Goal: Information Seeking & Learning: Learn about a topic

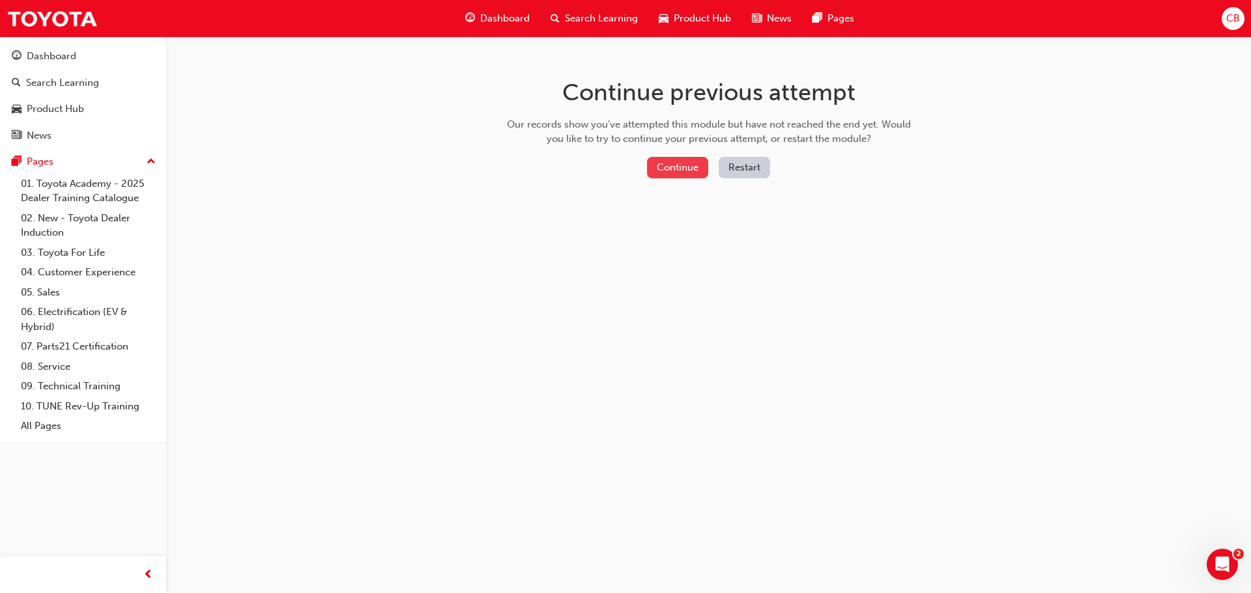
click at [691, 165] on button "Continue" at bounding box center [677, 167] width 61 height 21
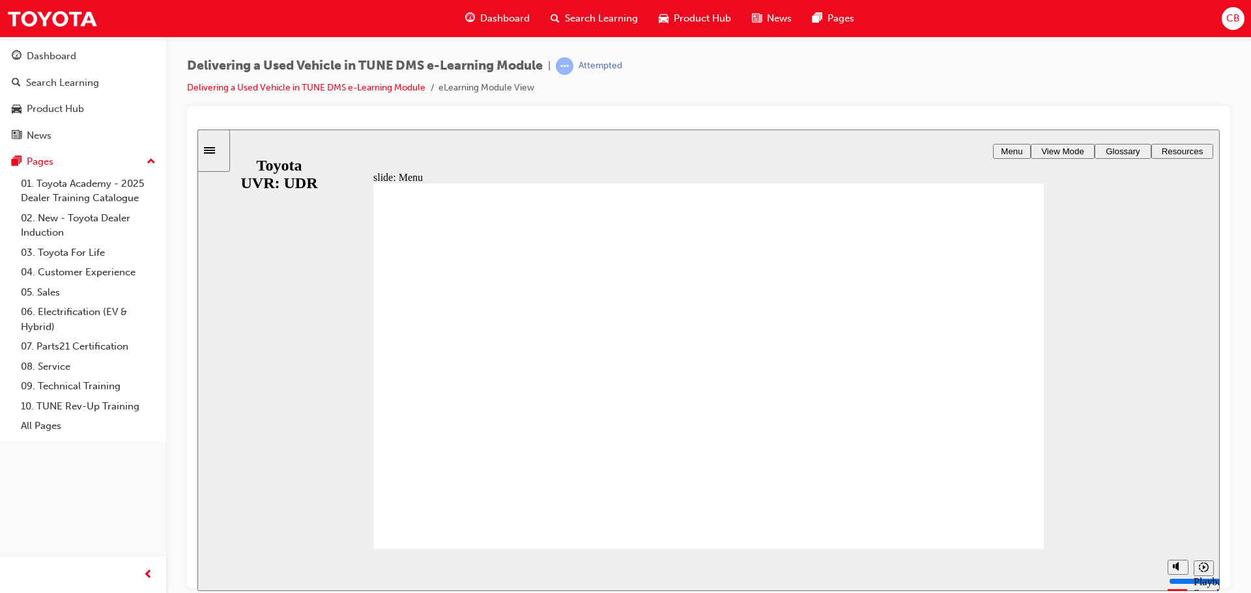
click at [520, 8] on div "Dashboard" at bounding box center [497, 18] width 85 height 27
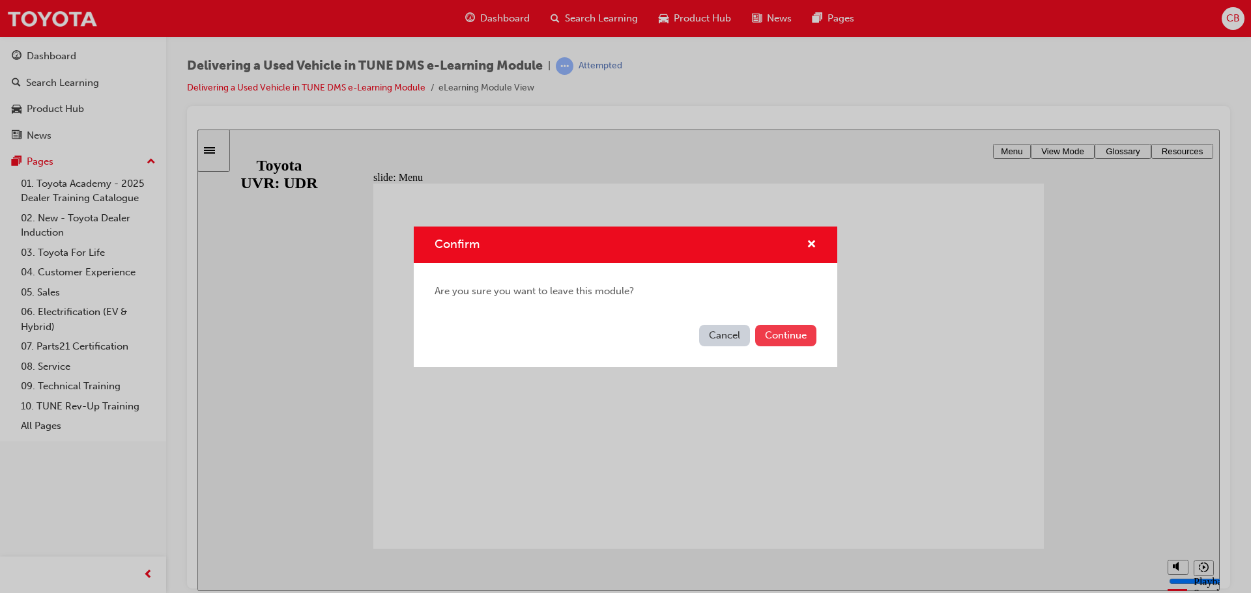
click at [768, 331] on button "Continue" at bounding box center [785, 335] width 61 height 21
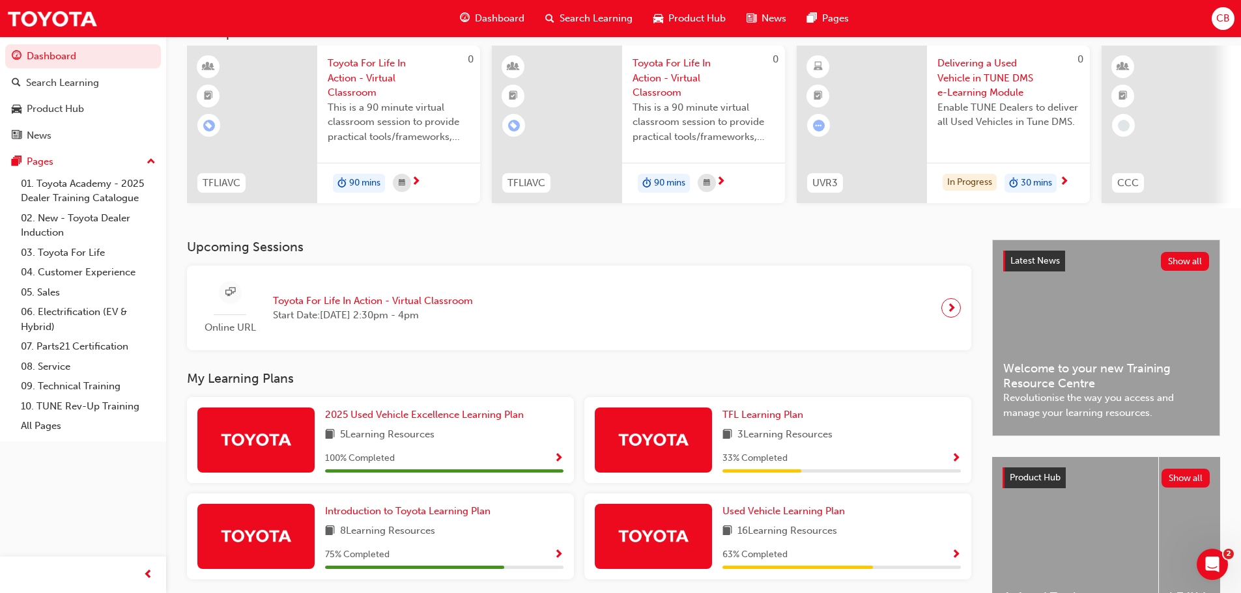
scroll to position [185, 0]
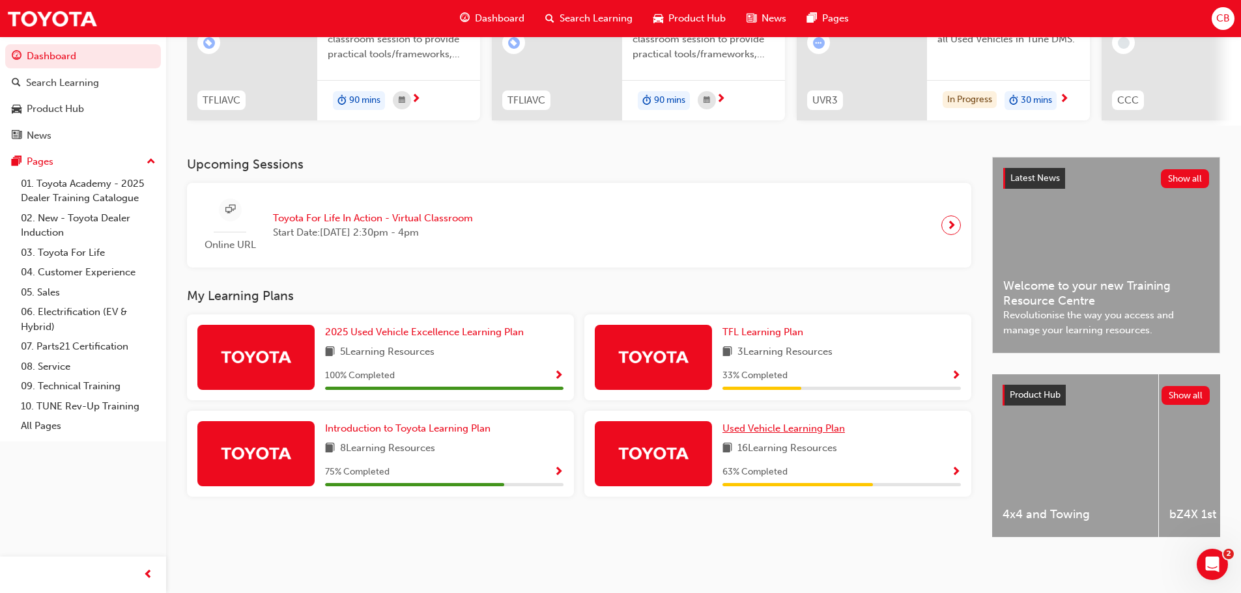
click at [753, 423] on span "Used Vehicle Learning Plan" at bounding box center [783, 429] width 122 height 12
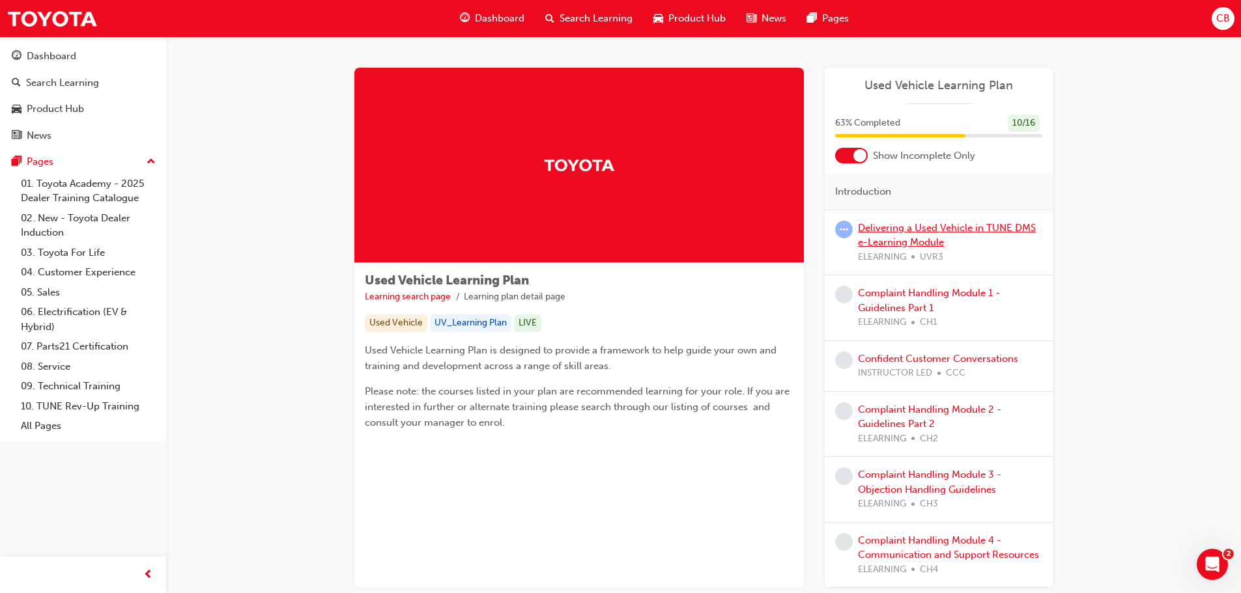
click at [935, 236] on div "Delivering a Used Vehicle in TUNE DMS e-Learning Module ELEARNING UVR3" at bounding box center [950, 243] width 184 height 44
click at [933, 227] on link "Delivering a Used Vehicle in TUNE DMS e-Learning Module" at bounding box center [947, 235] width 178 height 27
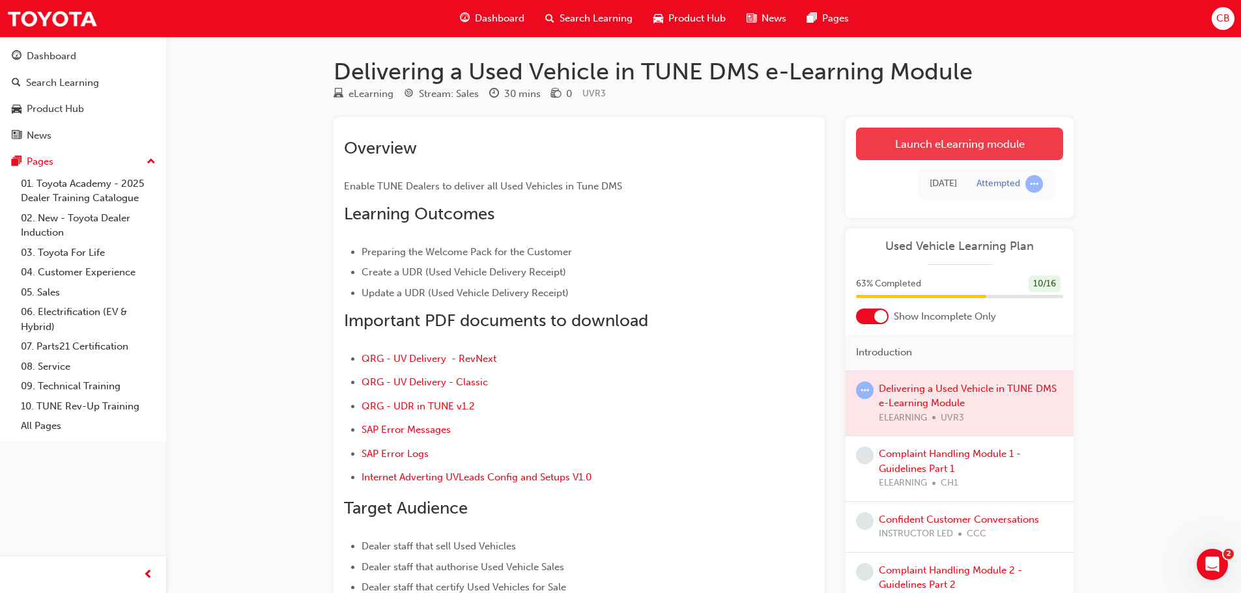
click at [989, 147] on link "Launch eLearning module" at bounding box center [959, 144] width 207 height 33
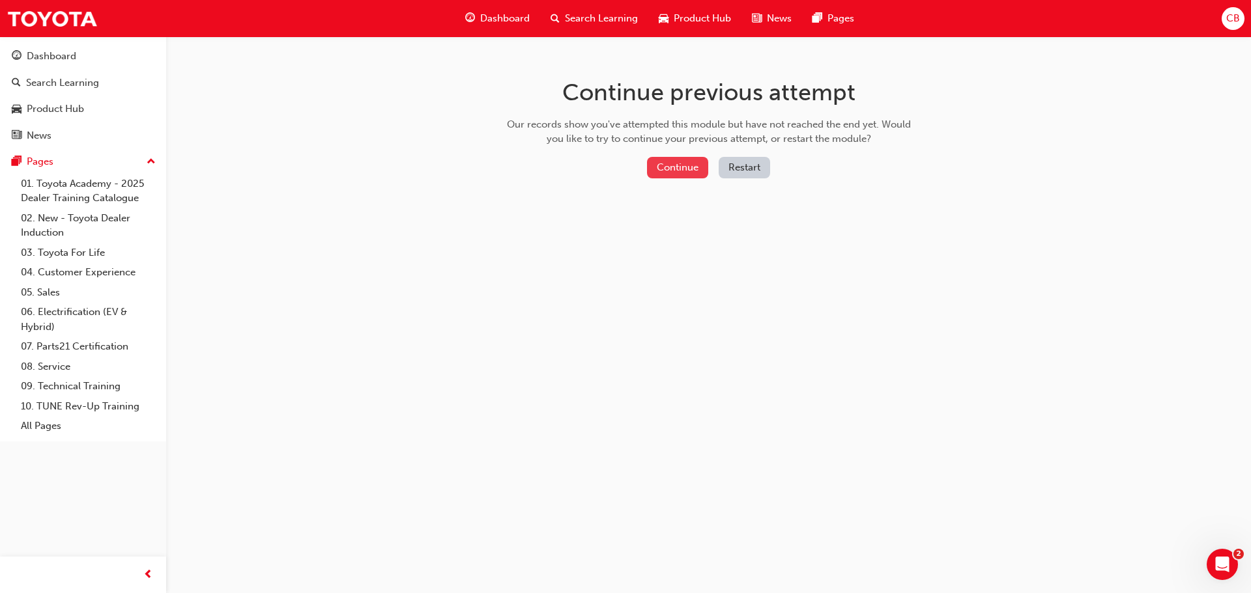
click at [676, 175] on button "Continue" at bounding box center [677, 167] width 61 height 21
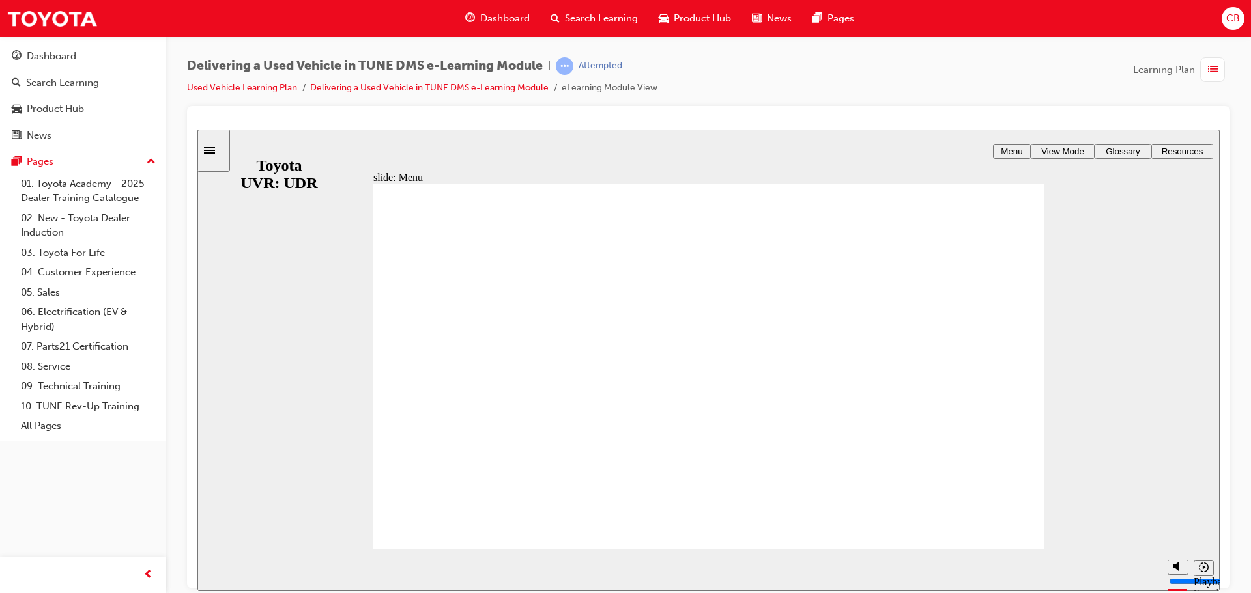
drag, startPoint x: 778, startPoint y: 459, endPoint x: 842, endPoint y: 452, distance: 64.2
drag, startPoint x: 842, startPoint y: 452, endPoint x: 827, endPoint y: 470, distance: 22.7
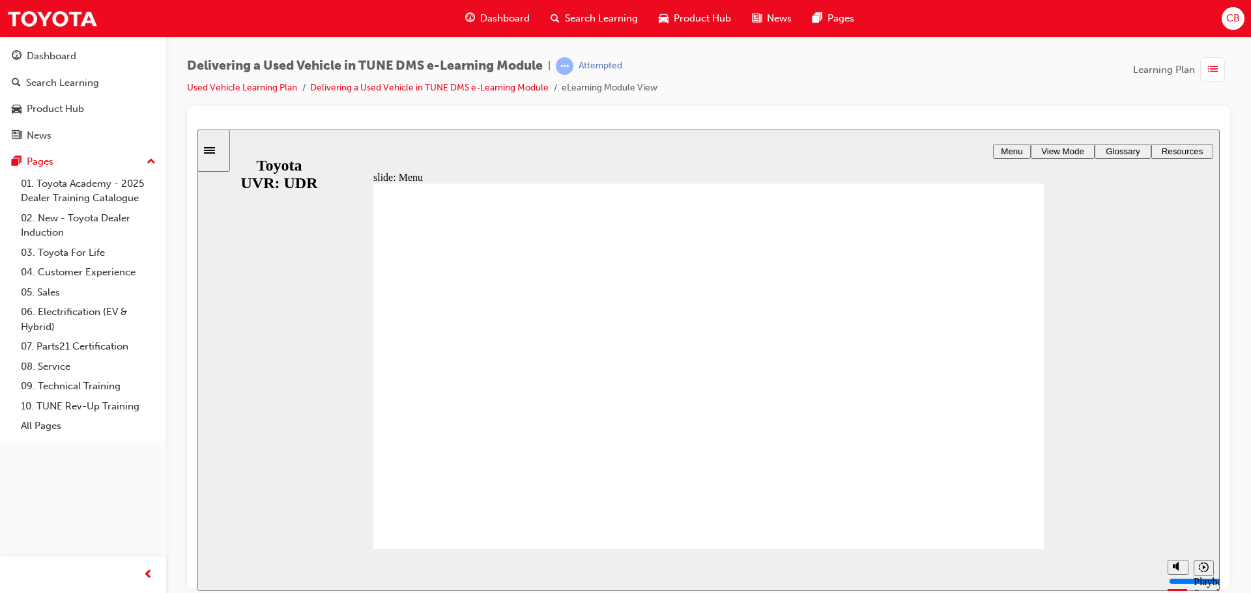
drag, startPoint x: 827, startPoint y: 470, endPoint x: 767, endPoint y: 479, distance: 61.3
drag, startPoint x: 593, startPoint y: 485, endPoint x: 532, endPoint y: 478, distance: 61.7
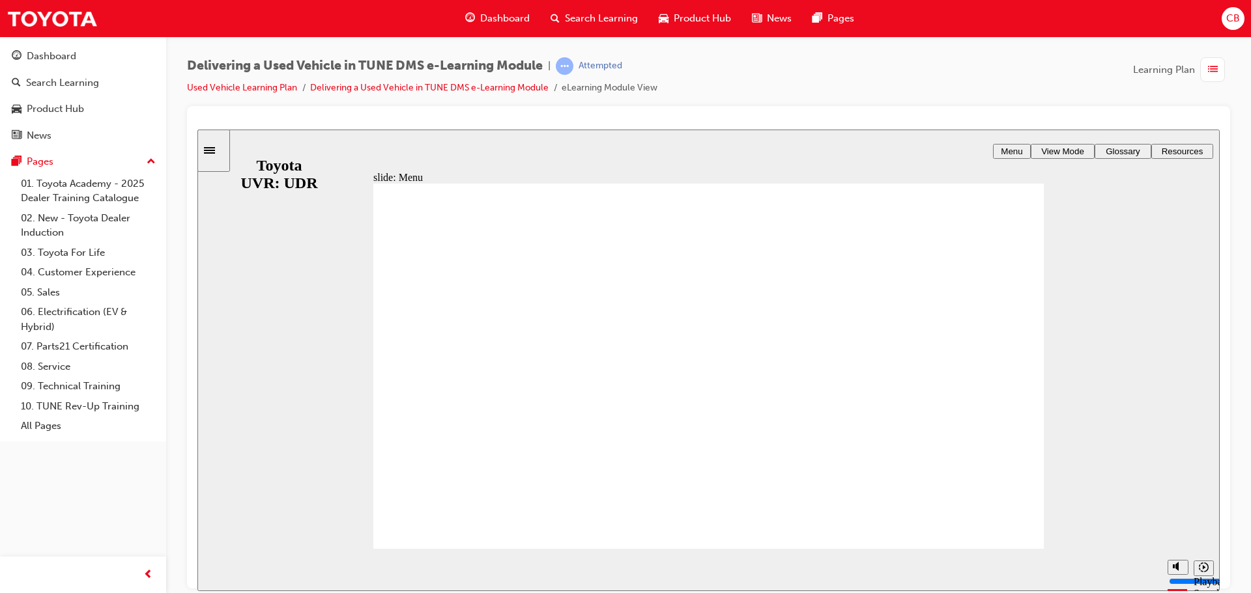
drag, startPoint x: 836, startPoint y: 492, endPoint x: 964, endPoint y: 466, distance: 131.1
drag, startPoint x: 1062, startPoint y: 427, endPoint x: 1068, endPoint y: 418, distance: 10.3
click at [1065, 421] on div "slide: Menu Rectangle 1 MENU BEFORE YOU BEGIN Line 1 Line 1 Click one of the le…" at bounding box center [708, 360] width 1022 height 462
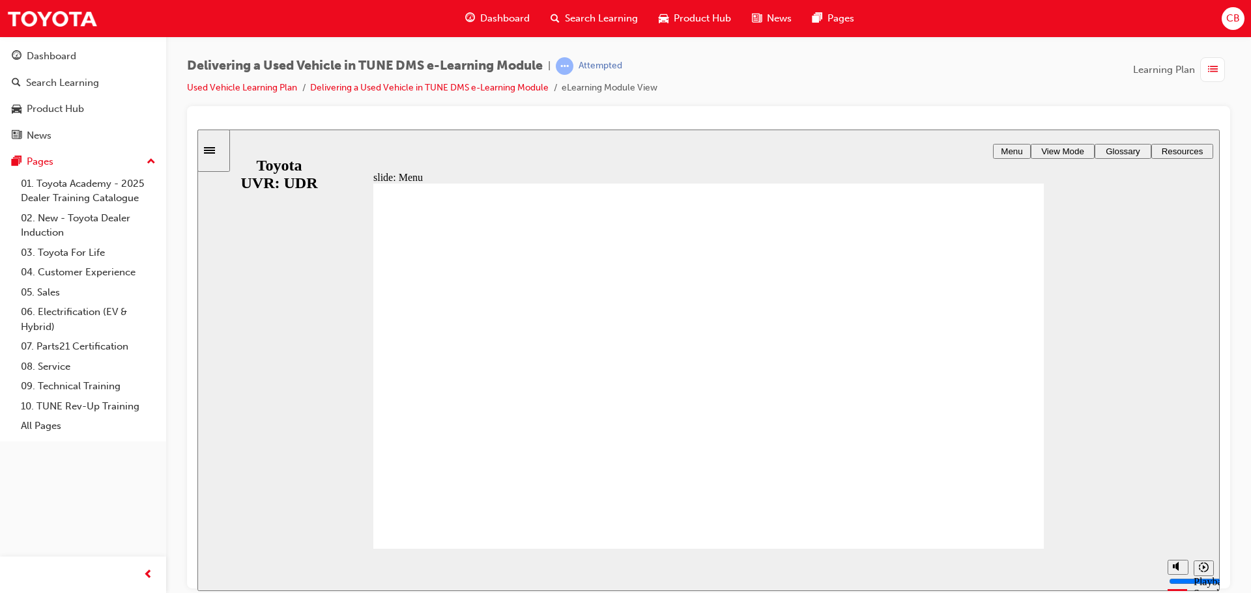
drag, startPoint x: 1102, startPoint y: 345, endPoint x: 1109, endPoint y: 291, distance: 53.9
click at [1104, 338] on div "slide: Menu Rectangle 1 MENU BEFORE YOU BEGIN Line 1 Line 1 Click one of the le…" at bounding box center [708, 360] width 1022 height 462
click at [487, 41] on div "Delivering a Used Vehicle in TUNE DMS e-Learning Module | Attempted Used Vehicl…" at bounding box center [708, 298] width 1085 height 524
click at [490, 18] on span "Dashboard" at bounding box center [505, 18] width 50 height 15
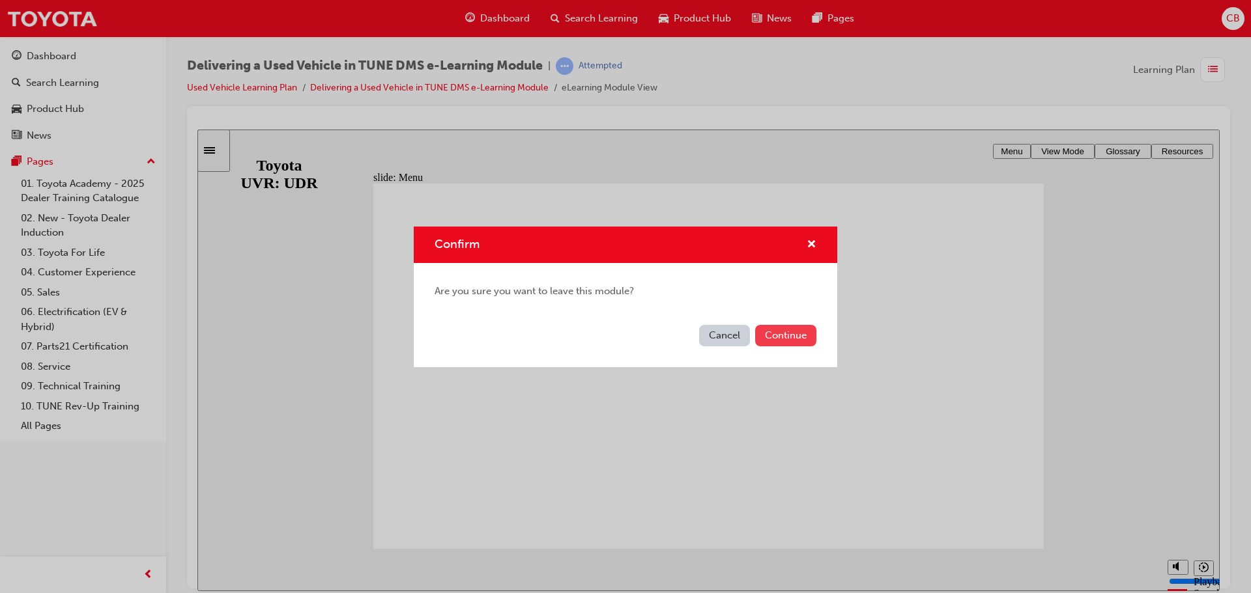
click at [784, 339] on button "Continue" at bounding box center [785, 335] width 61 height 21
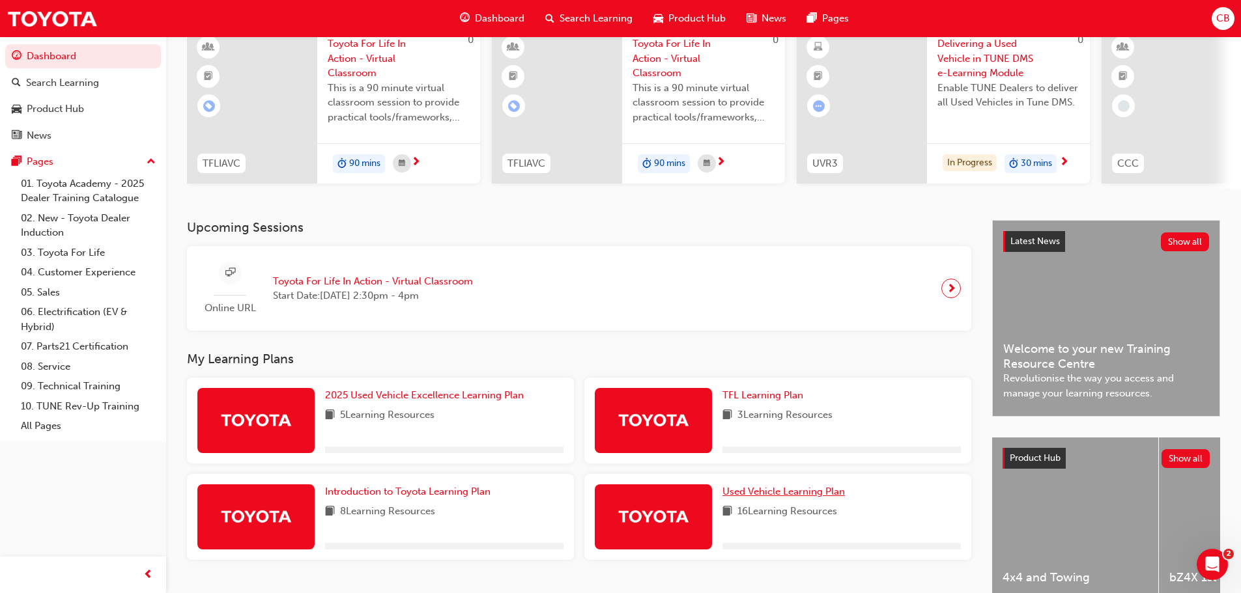
scroll to position [185, 0]
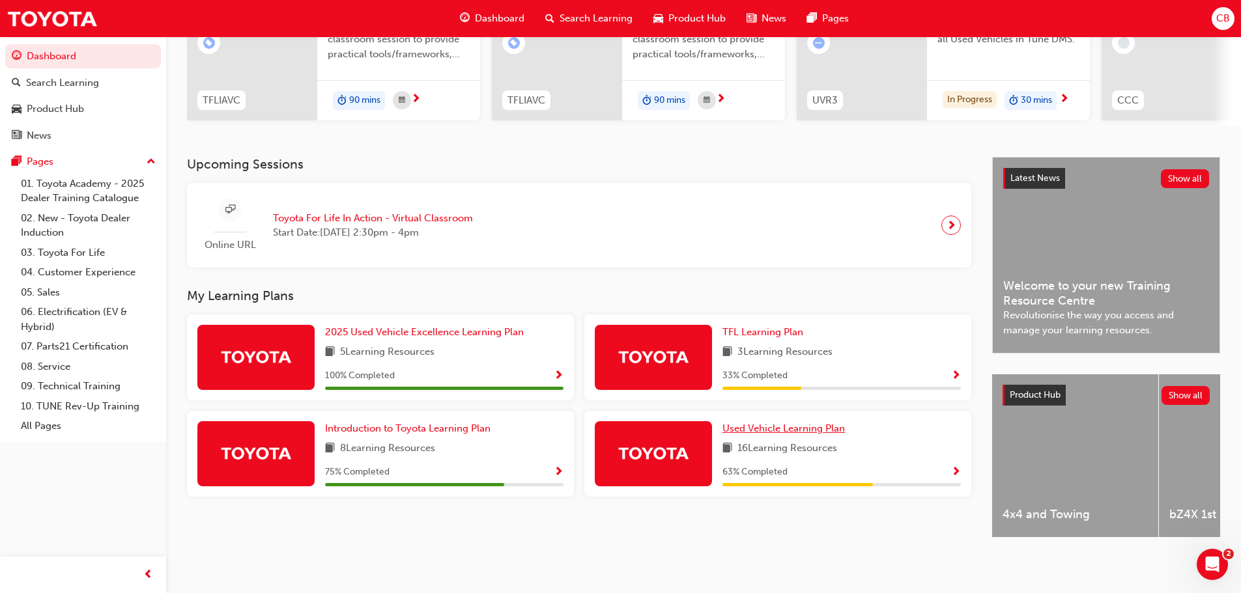
click at [827, 425] on span "Used Vehicle Learning Plan" at bounding box center [783, 429] width 122 height 12
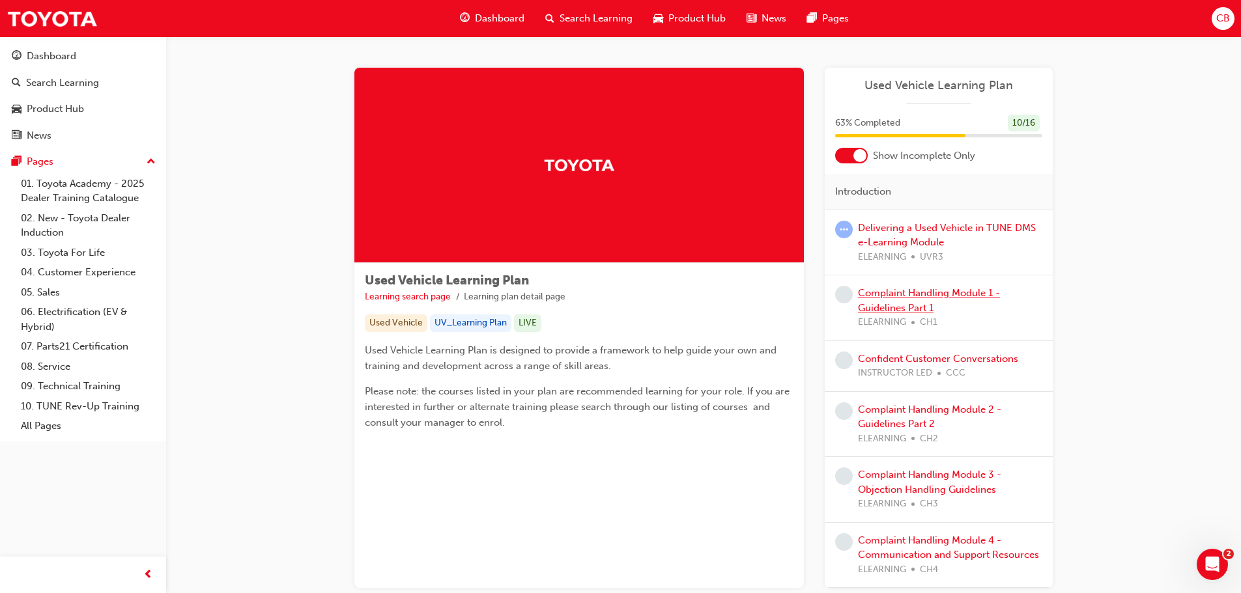
click at [938, 287] on div "Complaint Handling Module 1 - Guidelines Part 1 ELEARNING CH1" at bounding box center [950, 308] width 184 height 44
click at [961, 289] on link "Complaint Handling Module 1 - Guidelines Part 1" at bounding box center [929, 300] width 142 height 27
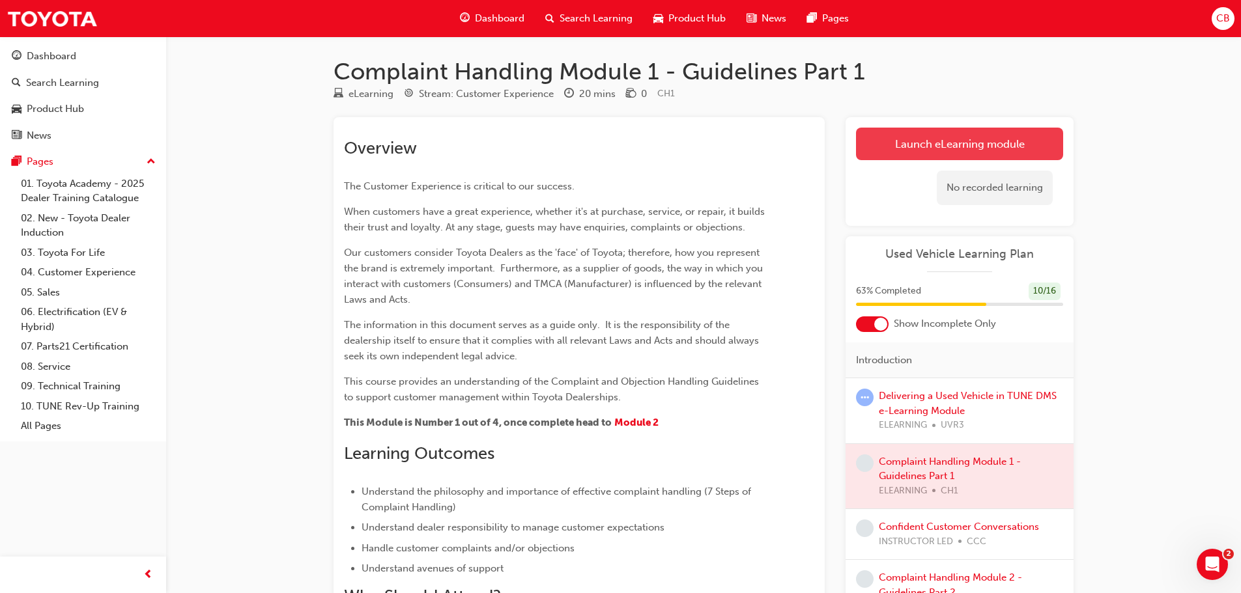
click at [941, 143] on link "Launch eLearning module" at bounding box center [959, 144] width 207 height 33
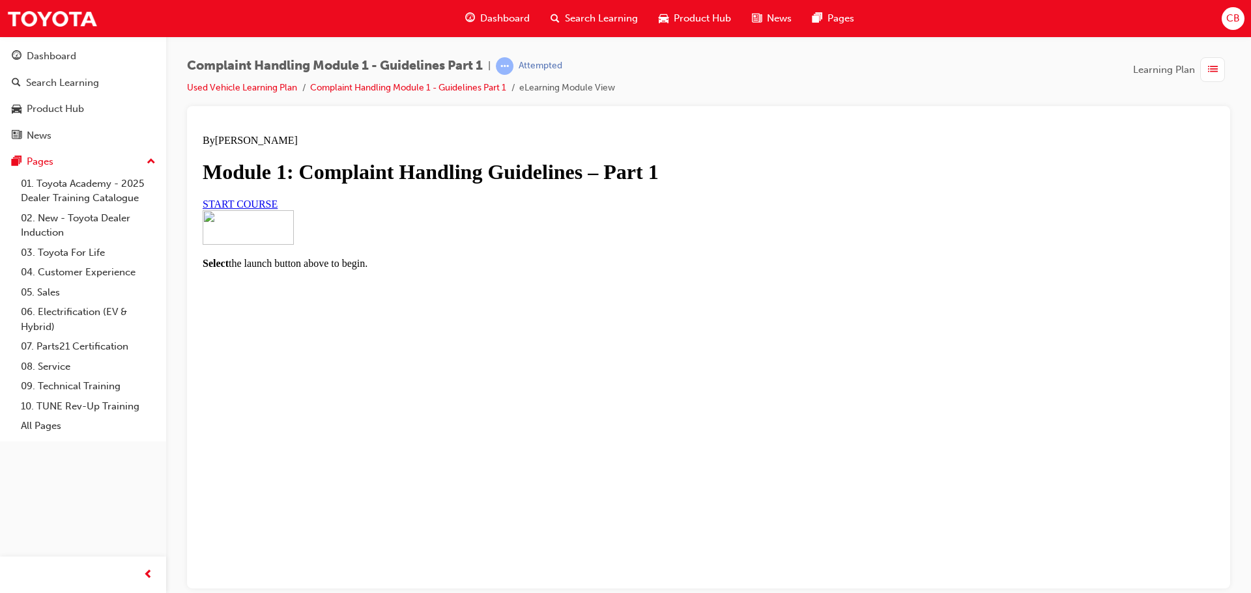
click at [278, 209] on link "START COURSE" at bounding box center [240, 203] width 75 height 11
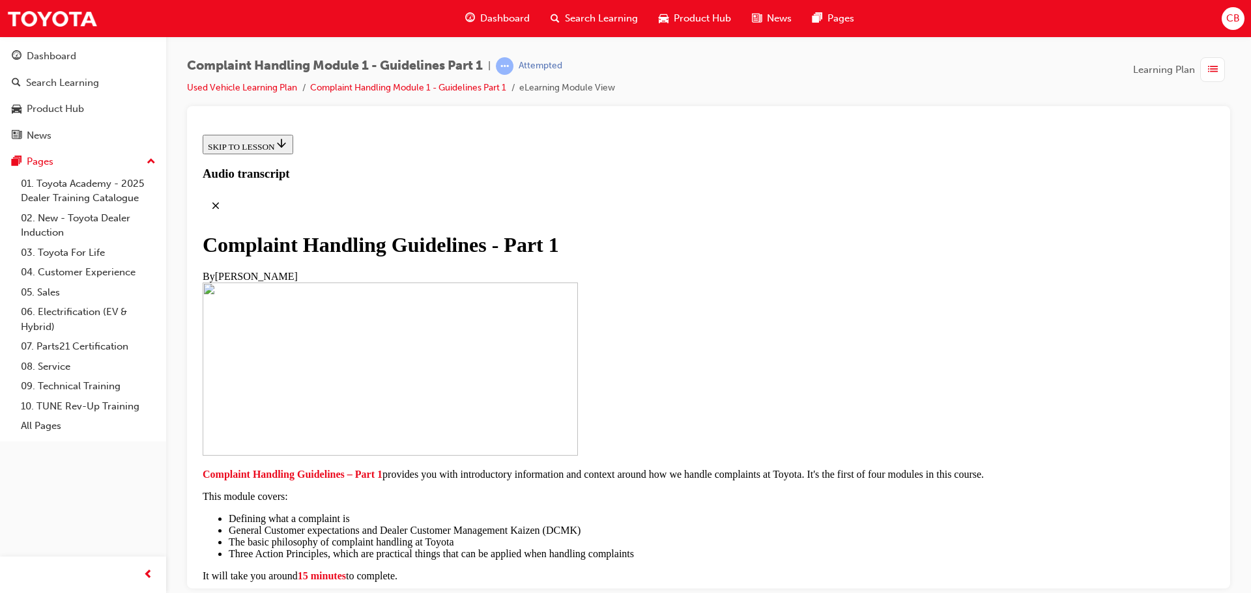
scroll to position [285, 0]
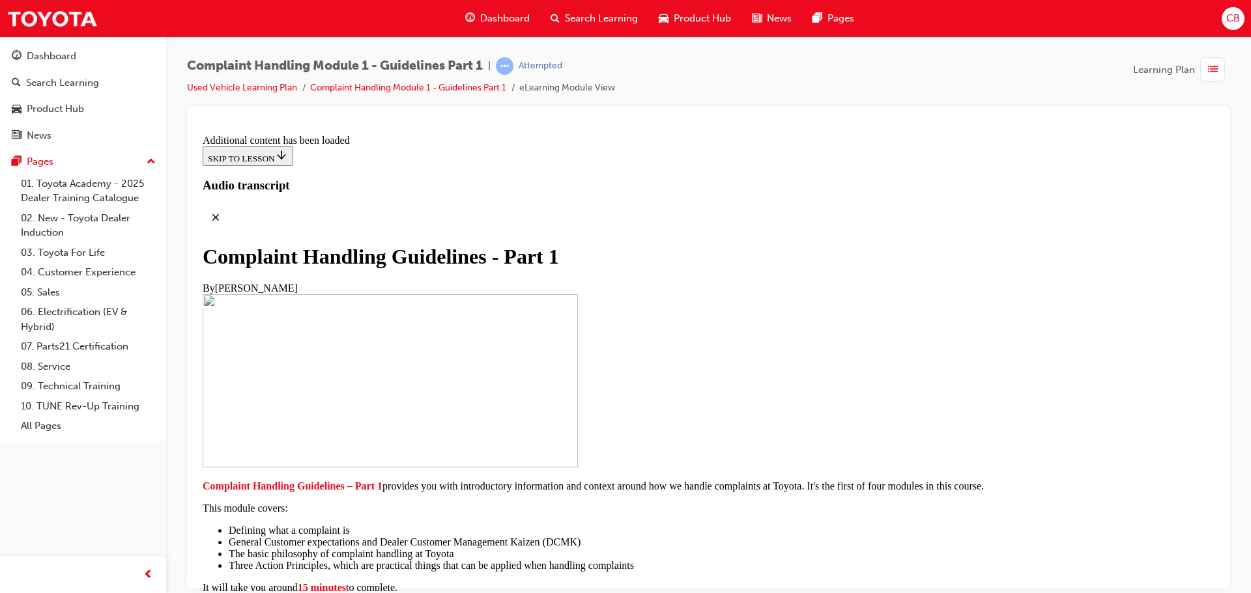
drag, startPoint x: 704, startPoint y: 435, endPoint x: 711, endPoint y: 436, distance: 7.9
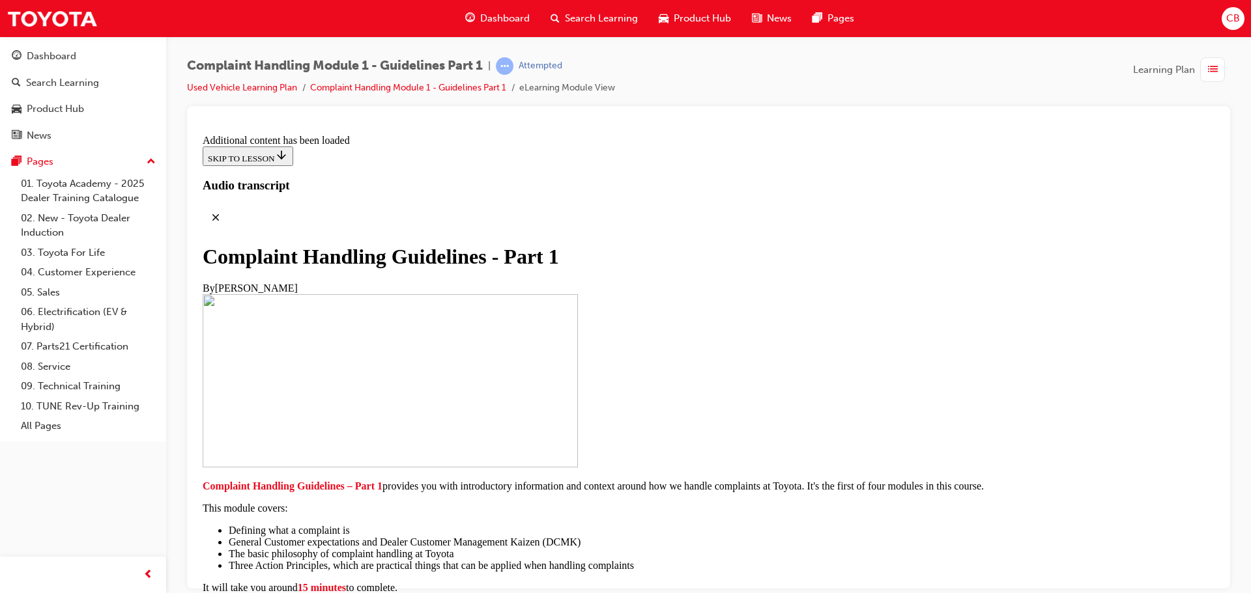
scroll to position [8338, 0]
radio input "true"
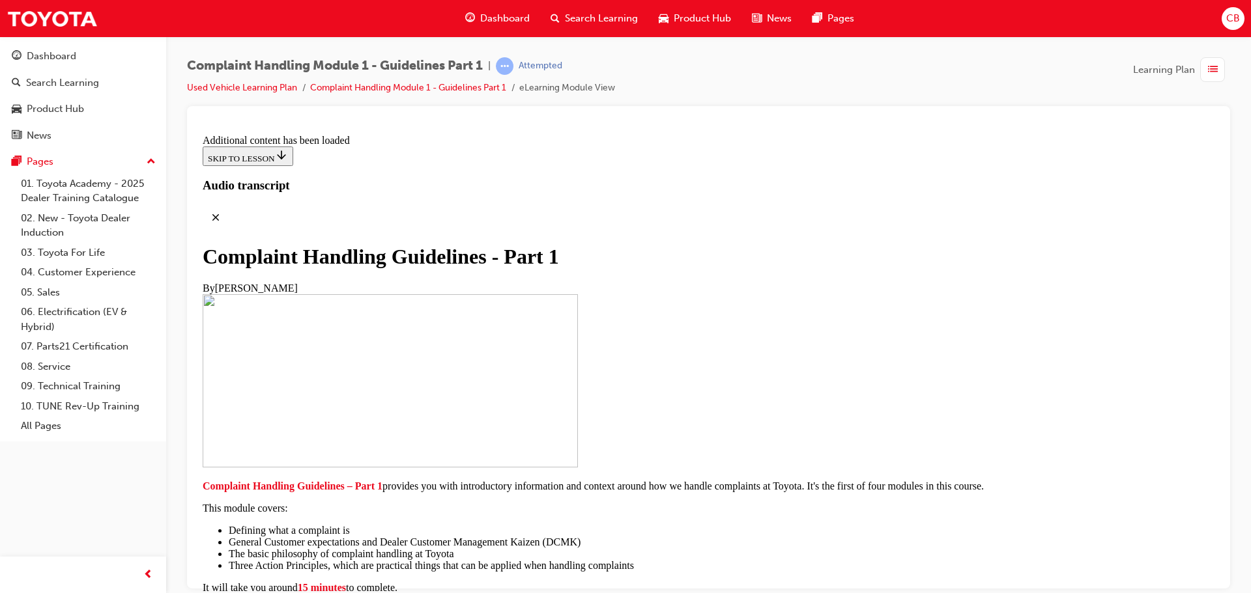
radio input "true"
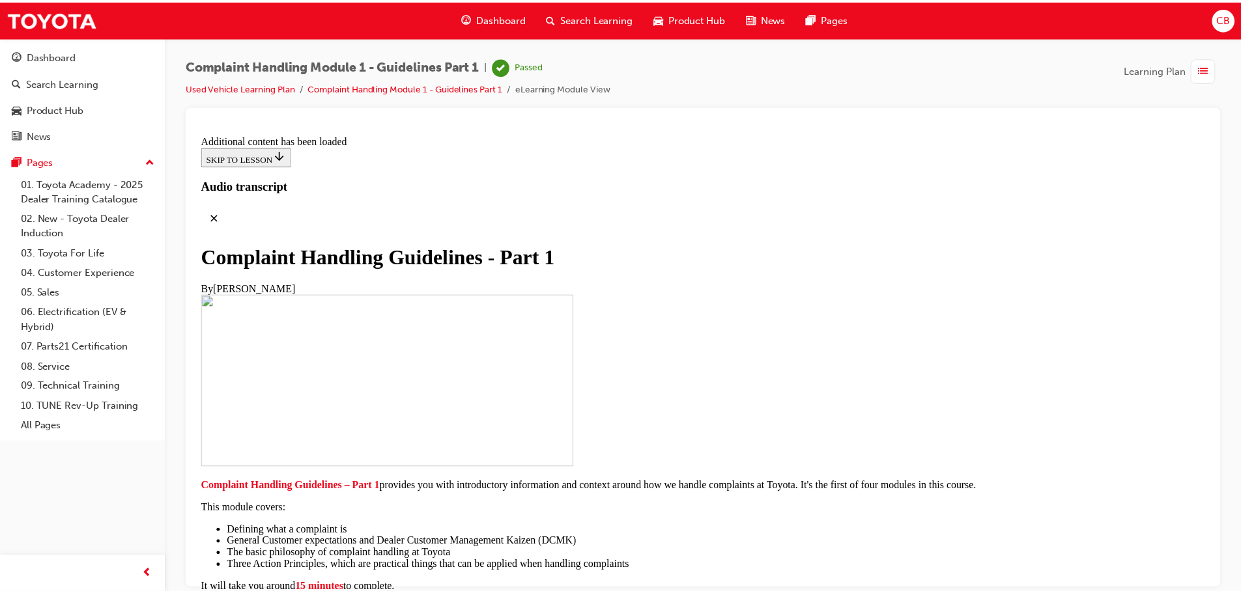
scroll to position [8176, 0]
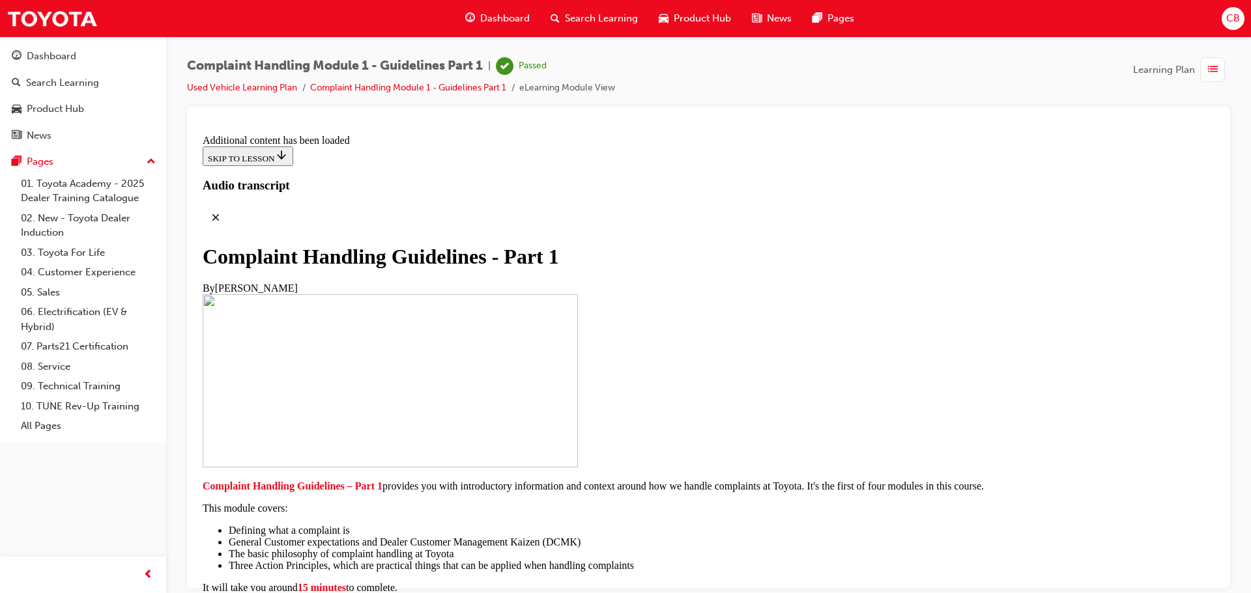
click at [515, 18] on span "Dashboard" at bounding box center [505, 18] width 50 height 15
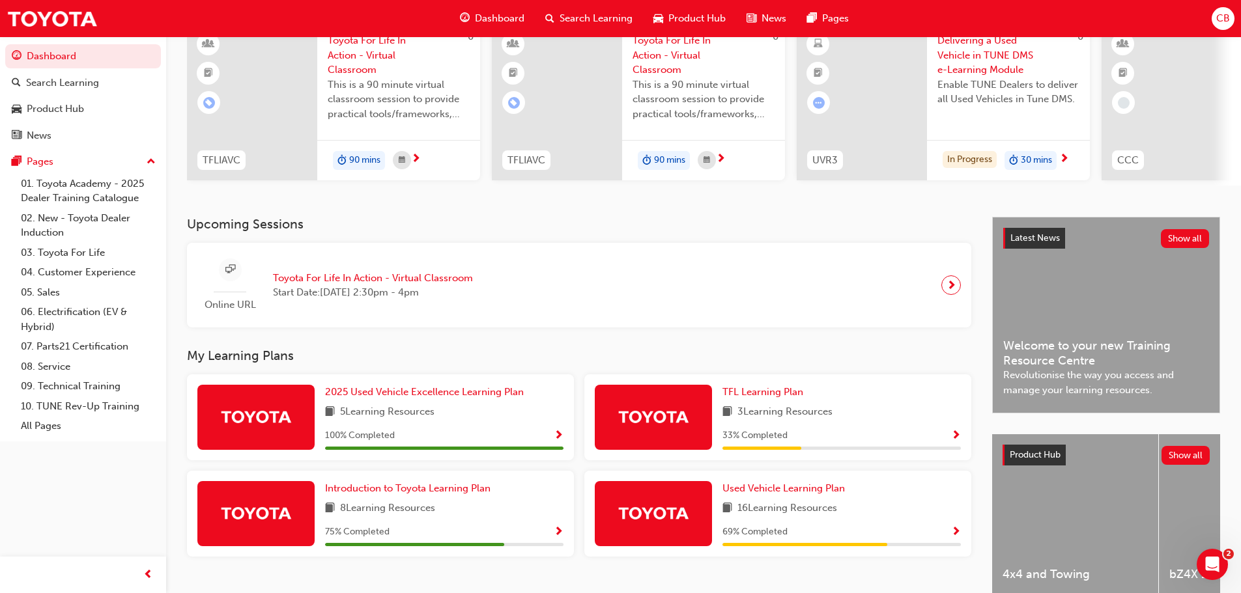
scroll to position [185, 0]
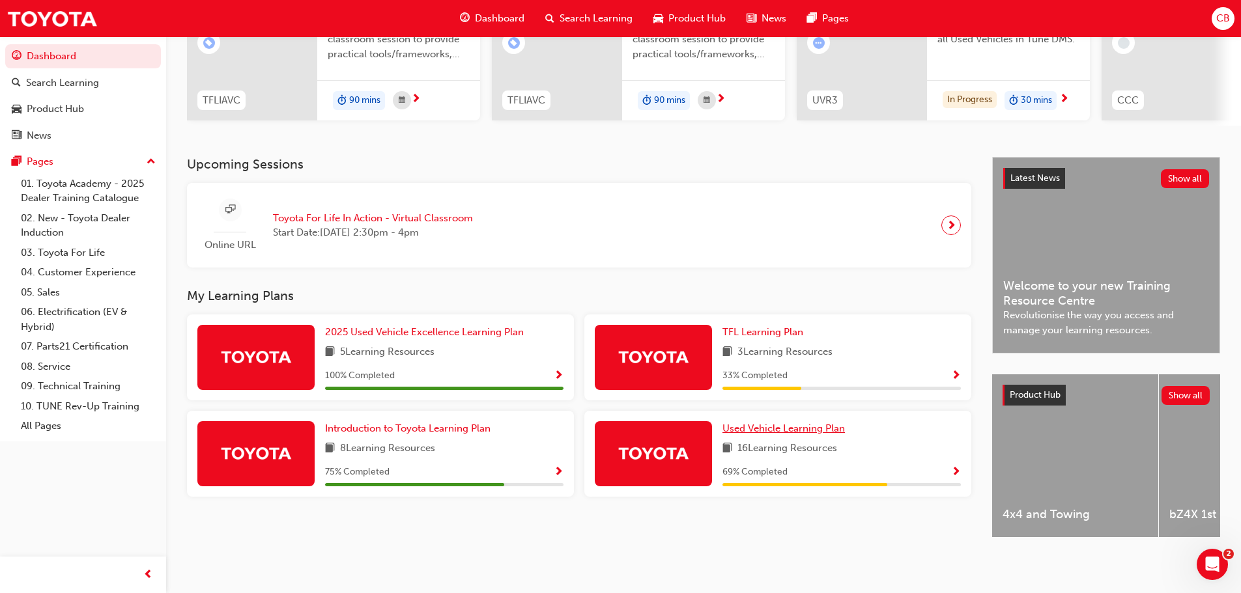
click at [769, 423] on span "Used Vehicle Learning Plan" at bounding box center [783, 429] width 122 height 12
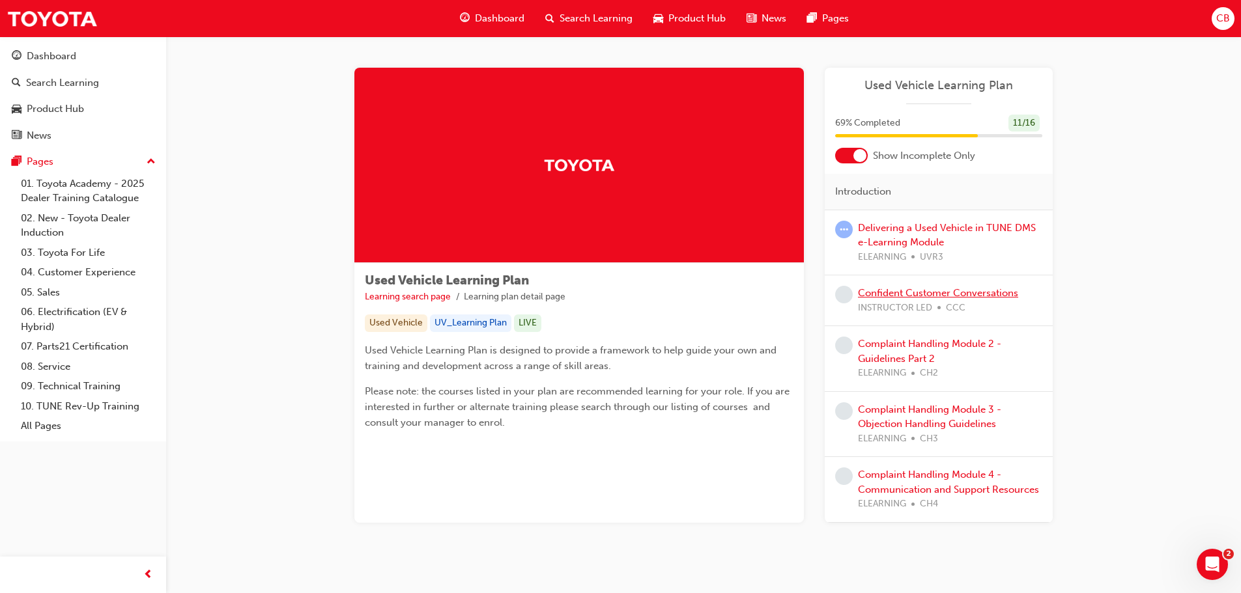
click at [988, 298] on link "Confident Customer Conversations" at bounding box center [938, 293] width 160 height 12
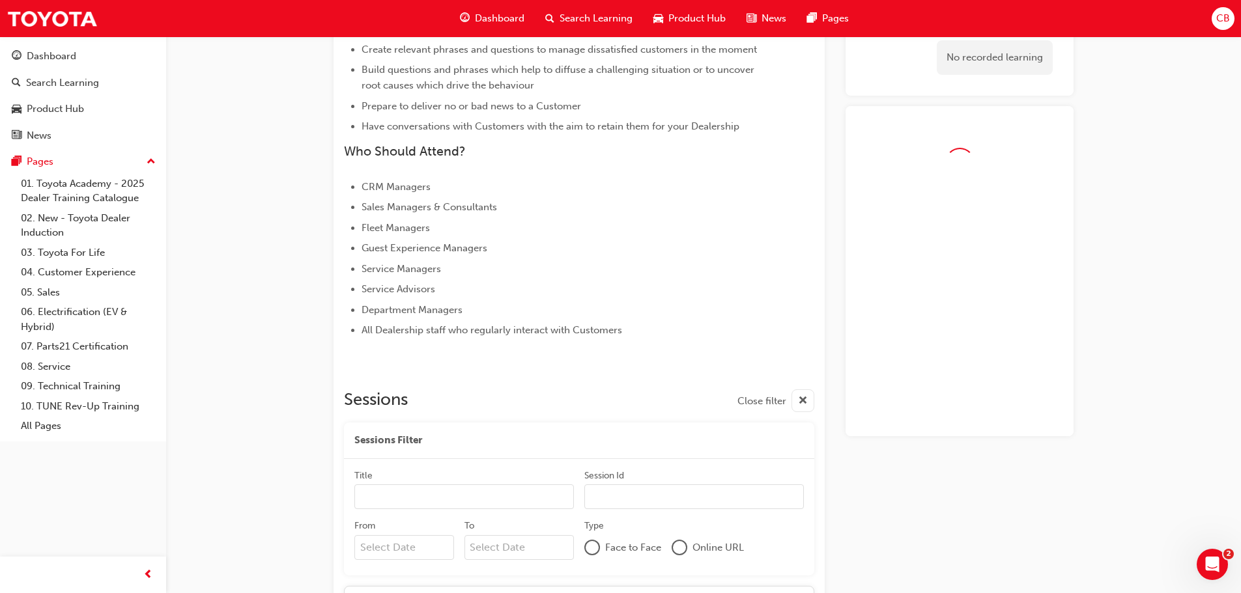
scroll to position [565, 0]
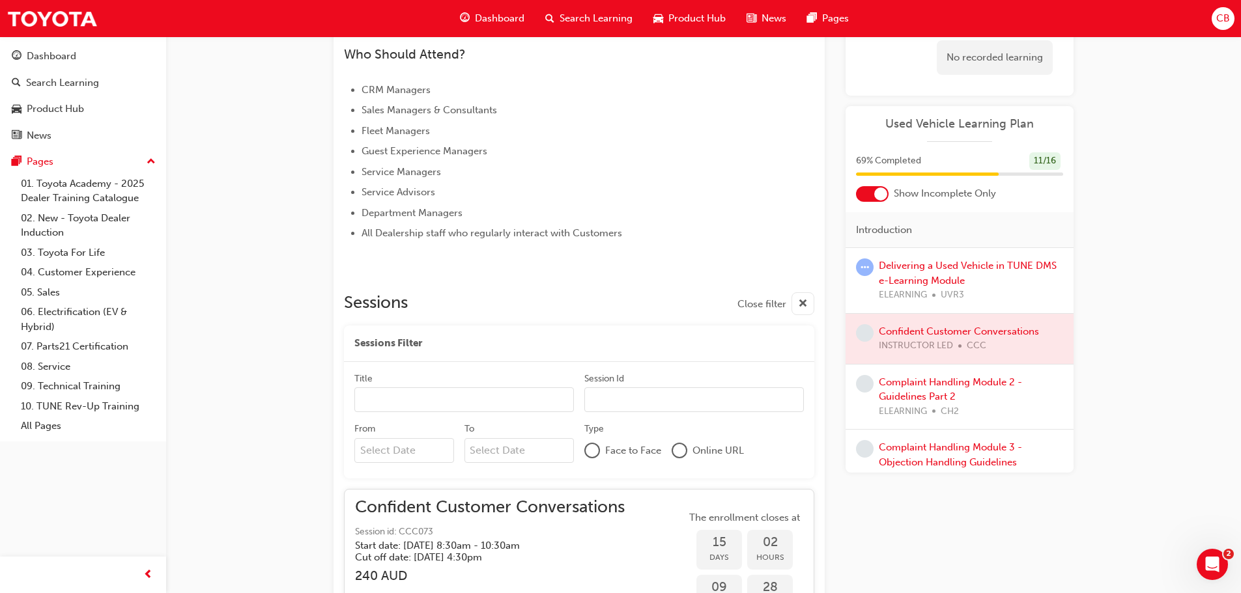
click at [976, 375] on div "Complaint Handling Module 2 - Guidelines Part 2 ELEARNING CH2" at bounding box center [971, 397] width 184 height 44
click at [973, 387] on link "Complaint Handling Module 2 - Guidelines Part 2" at bounding box center [950, 390] width 143 height 27
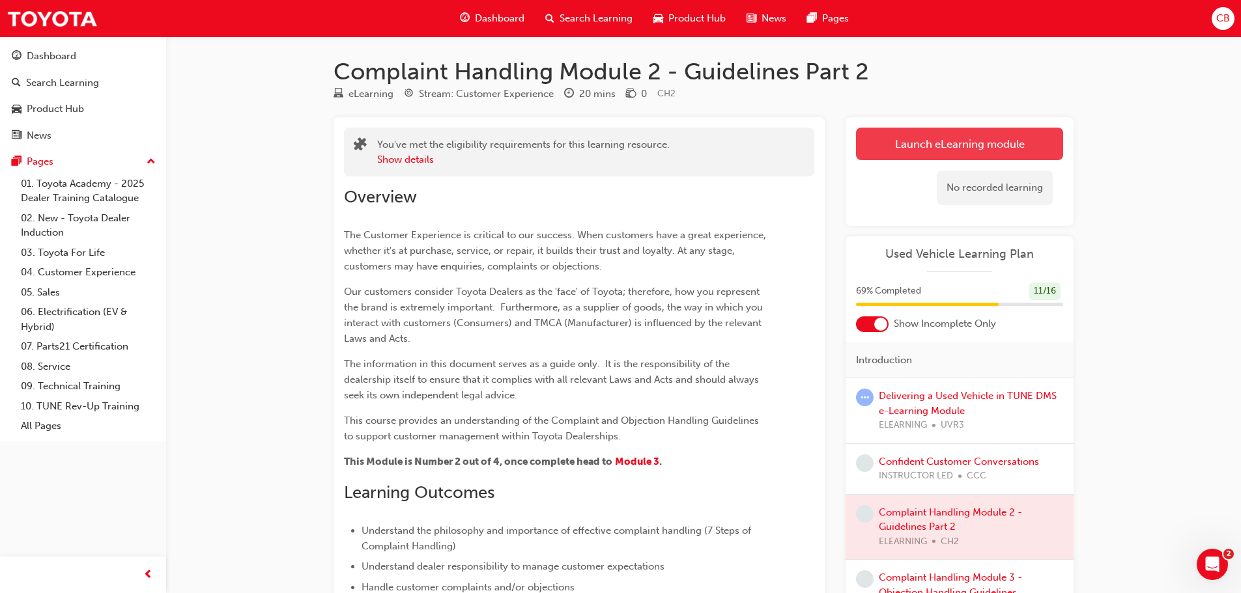
click at [926, 137] on link "Launch eLearning module" at bounding box center [959, 144] width 207 height 33
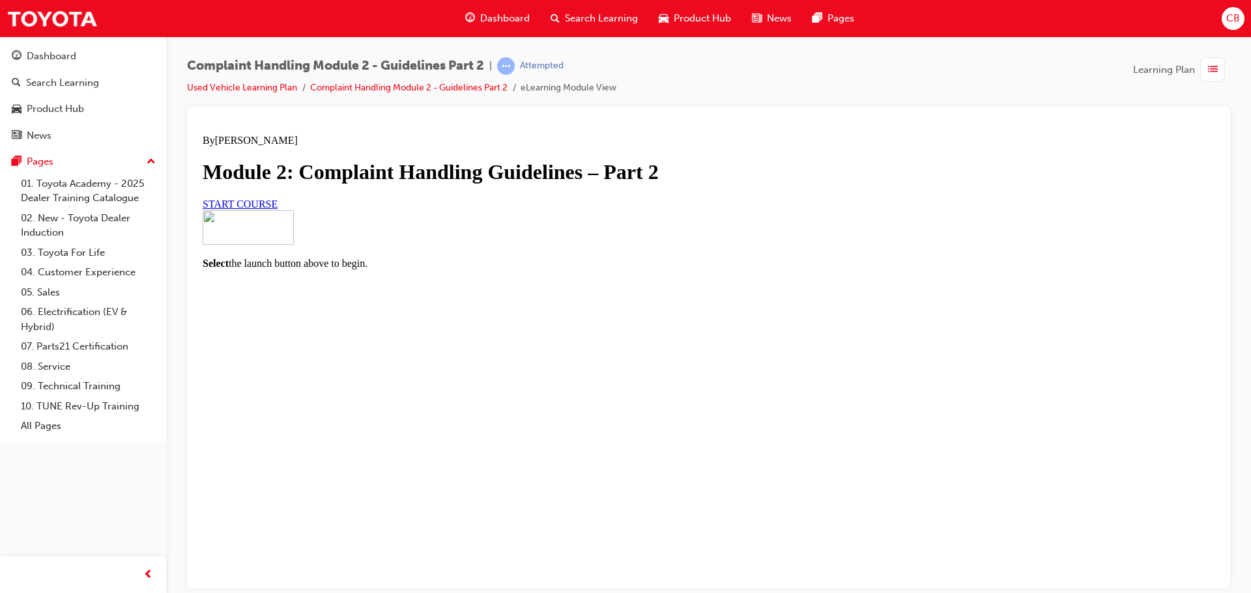
click at [537, 210] on div "By [PERSON_NAME] Module 2: Complaint Handling Guidelines – Part 2 START COURSE" at bounding box center [709, 172] width 1012 height 76
click at [278, 209] on link "START COURSE" at bounding box center [240, 203] width 75 height 11
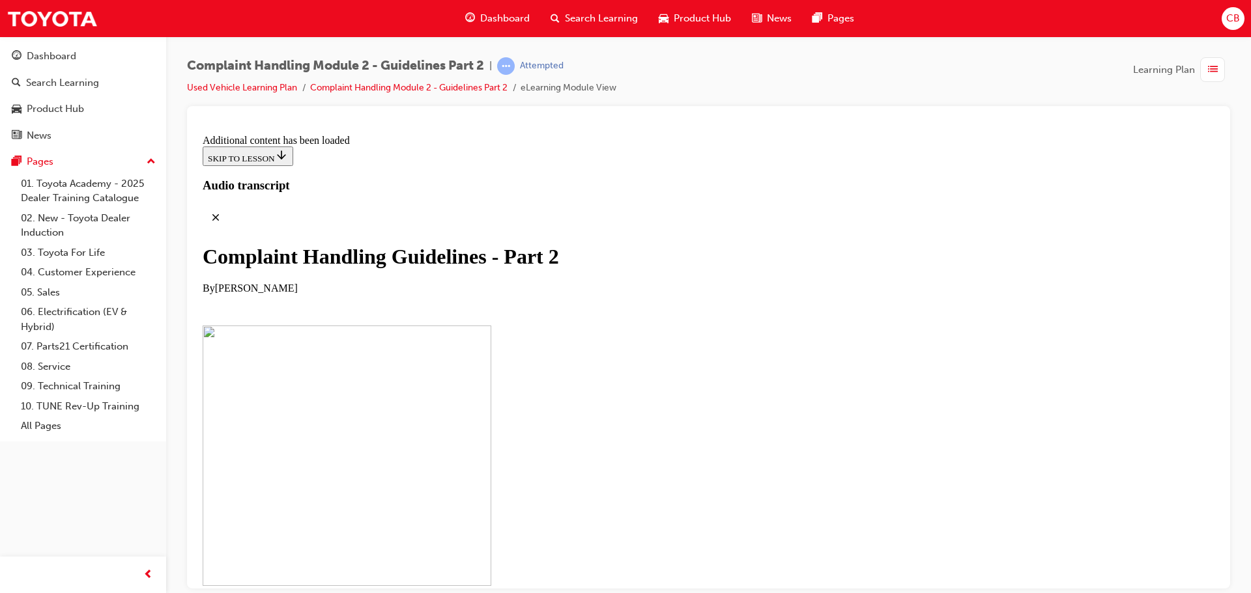
scroll to position [7529, 0]
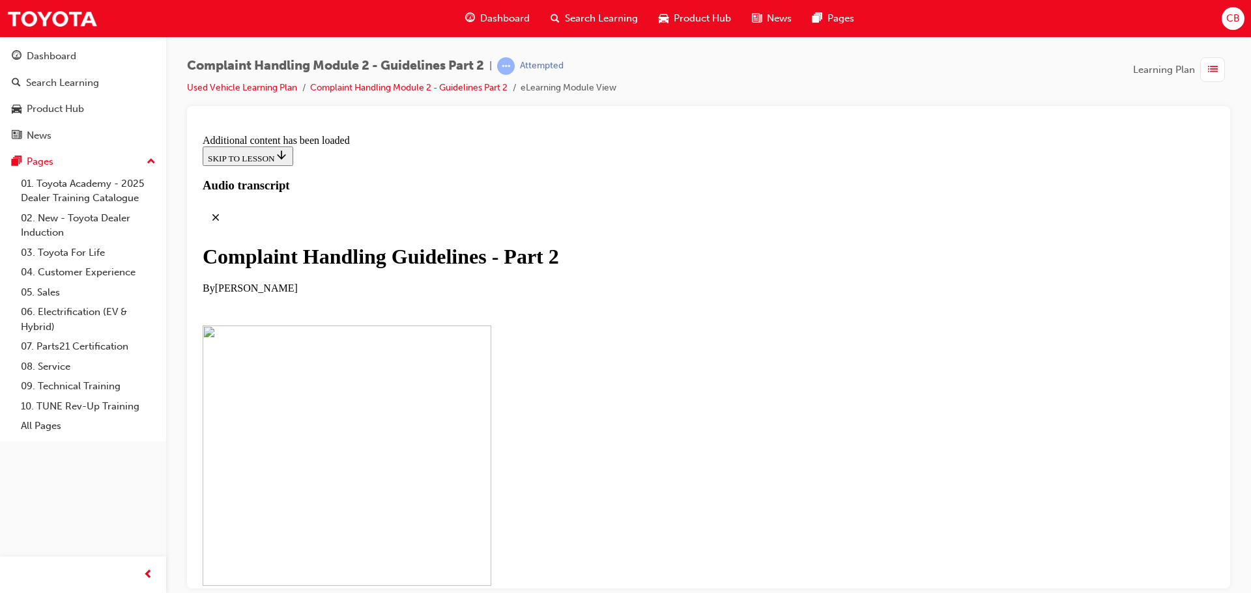
drag, startPoint x: 631, startPoint y: 249, endPoint x: 631, endPoint y: 277, distance: 28.0
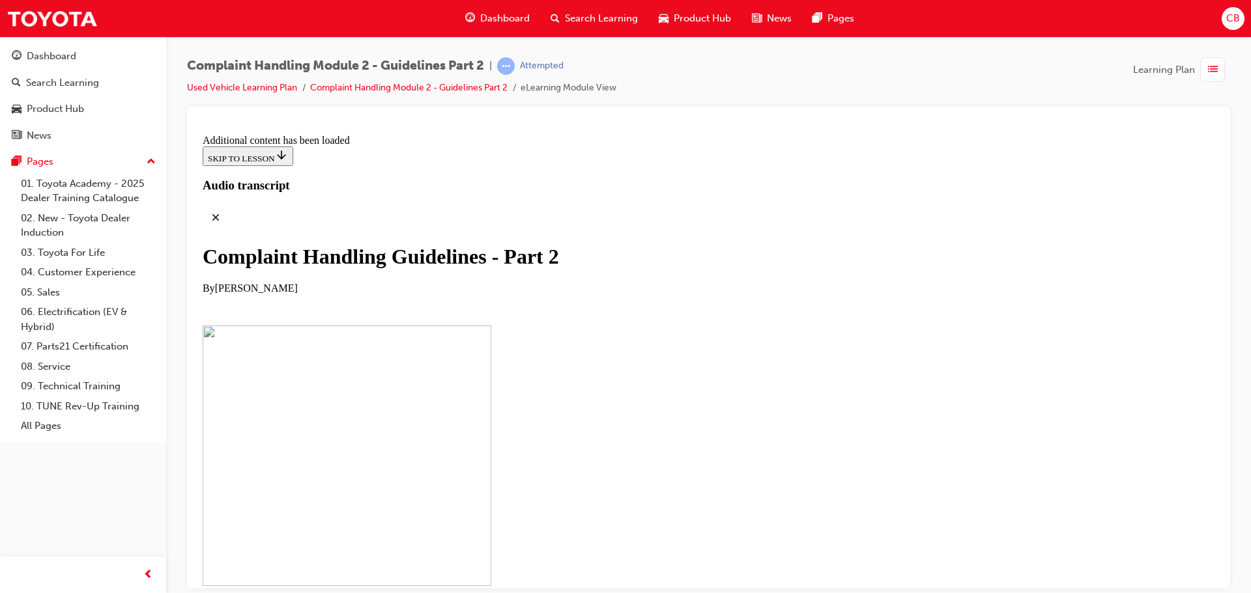
checkbox input "true"
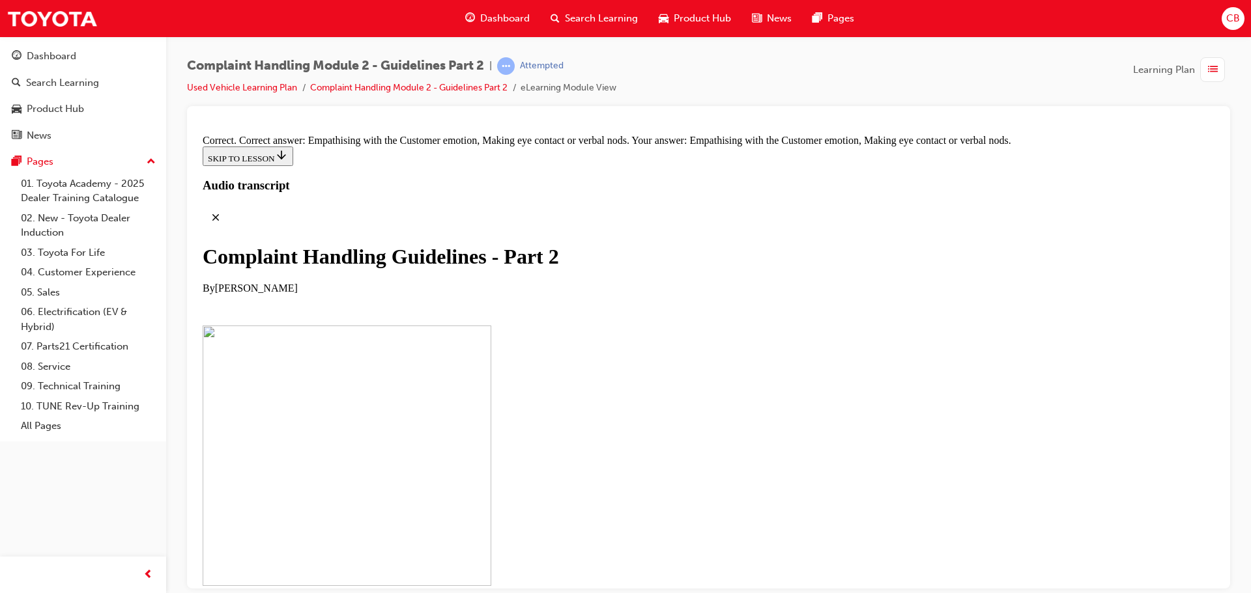
scroll to position [8957, 0]
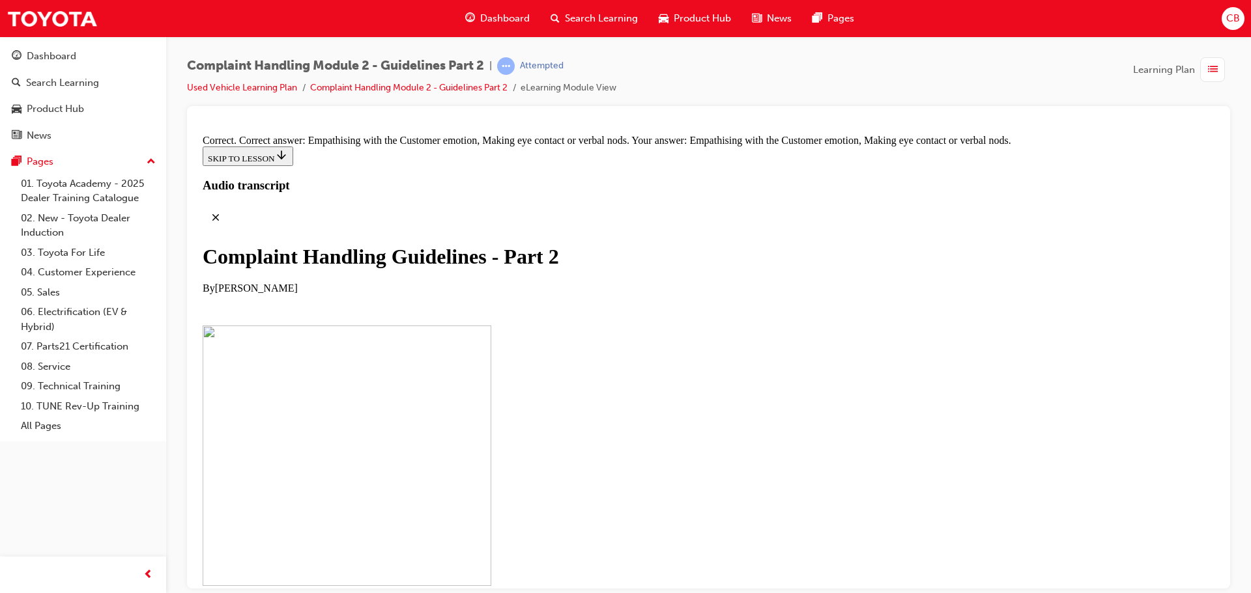
drag, startPoint x: 697, startPoint y: 380, endPoint x: 634, endPoint y: 380, distance: 63.2
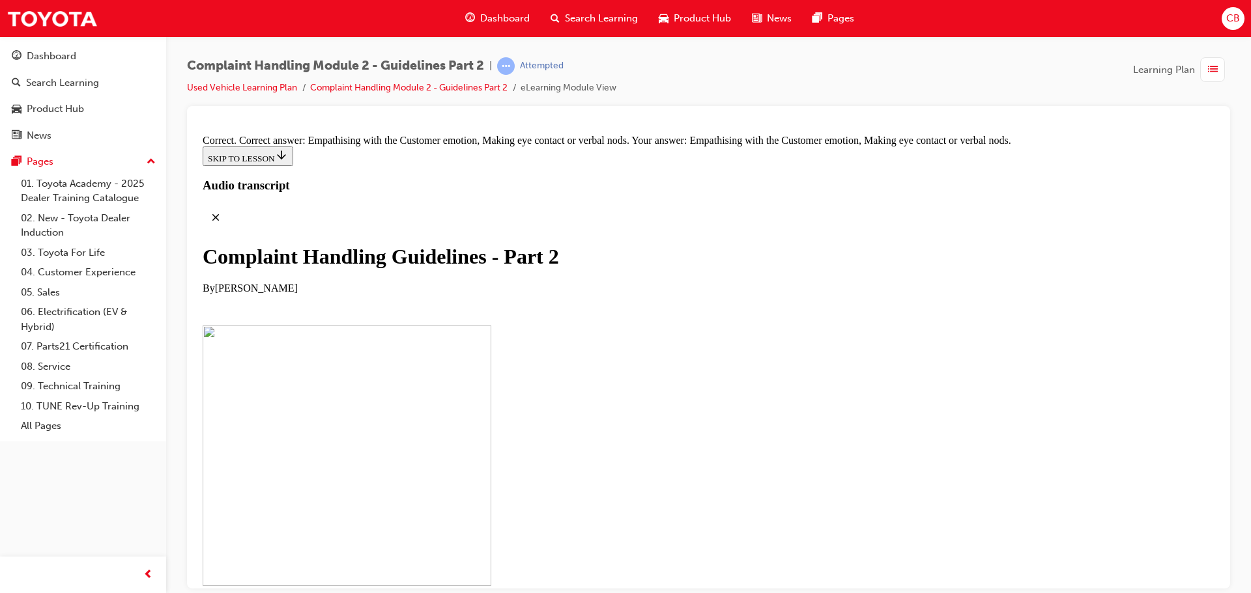
scroll to position [8754, 0]
drag, startPoint x: 612, startPoint y: 256, endPoint x: 682, endPoint y: 253, distance: 69.8
drag, startPoint x: 646, startPoint y: 319, endPoint x: 668, endPoint y: 315, distance: 22.5
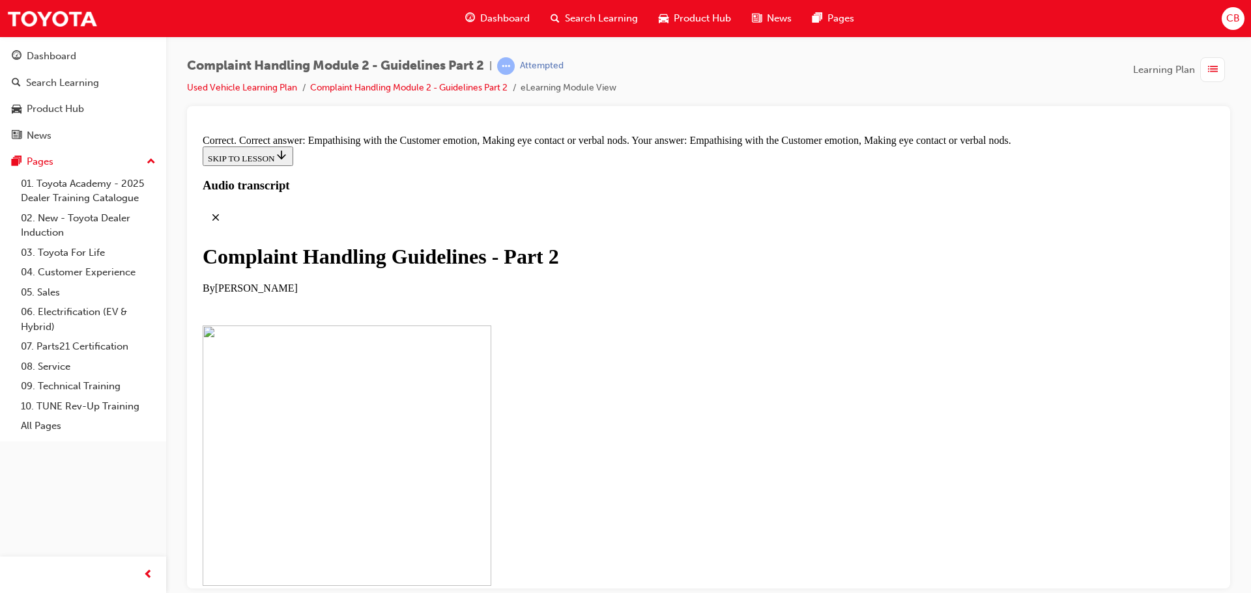
drag, startPoint x: 633, startPoint y: 374, endPoint x: 659, endPoint y: 373, distance: 26.7
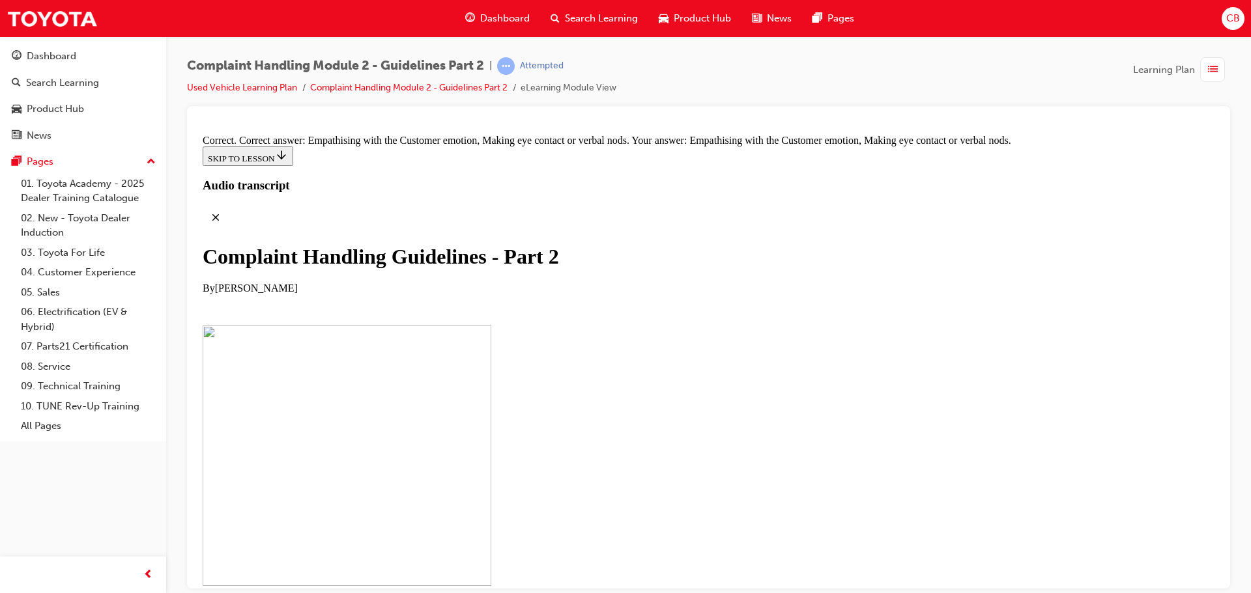
scroll to position [8884, 0]
drag, startPoint x: 645, startPoint y: 450, endPoint x: 667, endPoint y: 522, distance: 75.6
drag, startPoint x: 652, startPoint y: 310, endPoint x: 657, endPoint y: 483, distance: 172.7
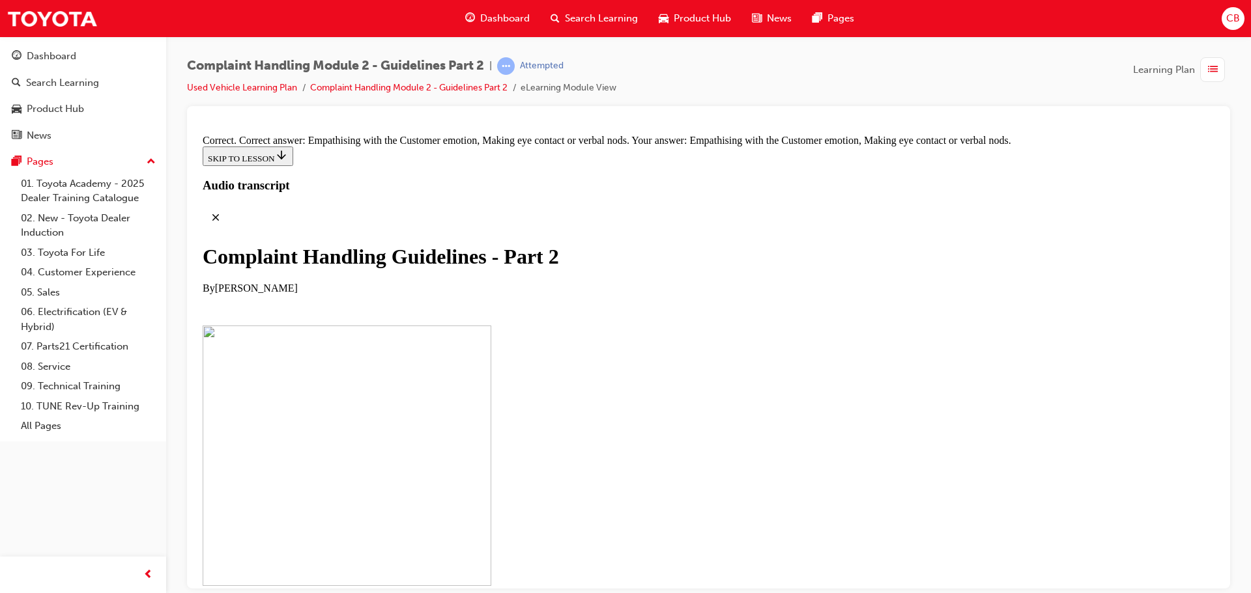
drag, startPoint x: 649, startPoint y: 335, endPoint x: 667, endPoint y: 459, distance: 125.1
drag, startPoint x: 651, startPoint y: 449, endPoint x: 653, endPoint y: 517, distance: 68.4
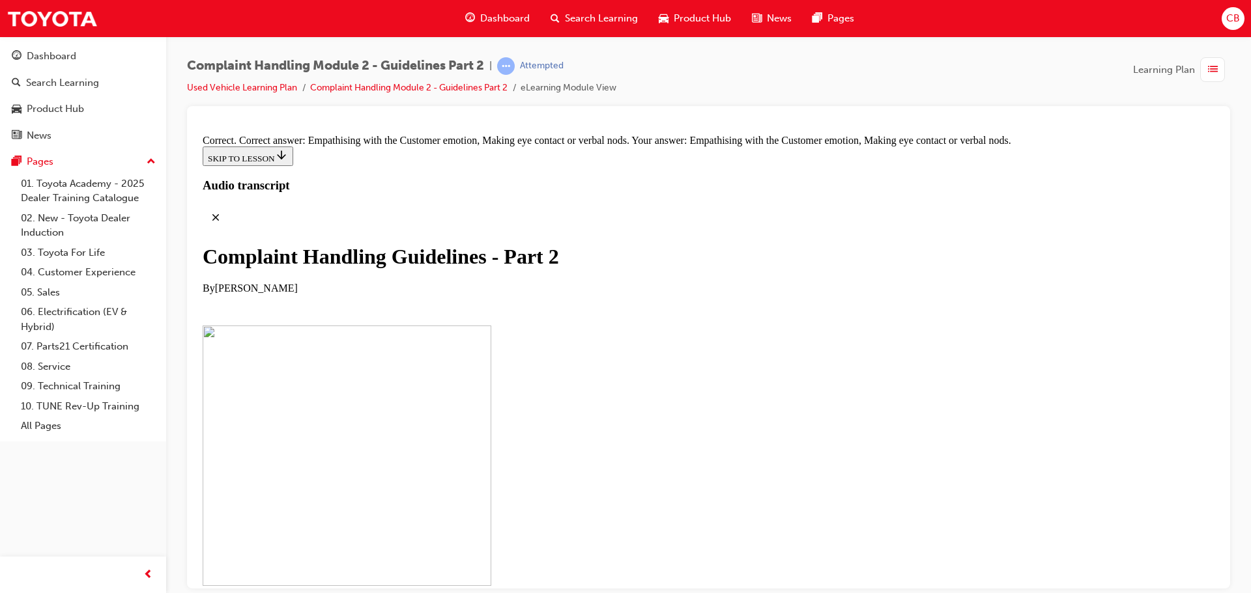
drag, startPoint x: 659, startPoint y: 483, endPoint x: 683, endPoint y: 519, distance: 42.8
drag, startPoint x: 696, startPoint y: 522, endPoint x: 627, endPoint y: 425, distance: 119.1
drag, startPoint x: 637, startPoint y: 468, endPoint x: 606, endPoint y: 435, distance: 44.7
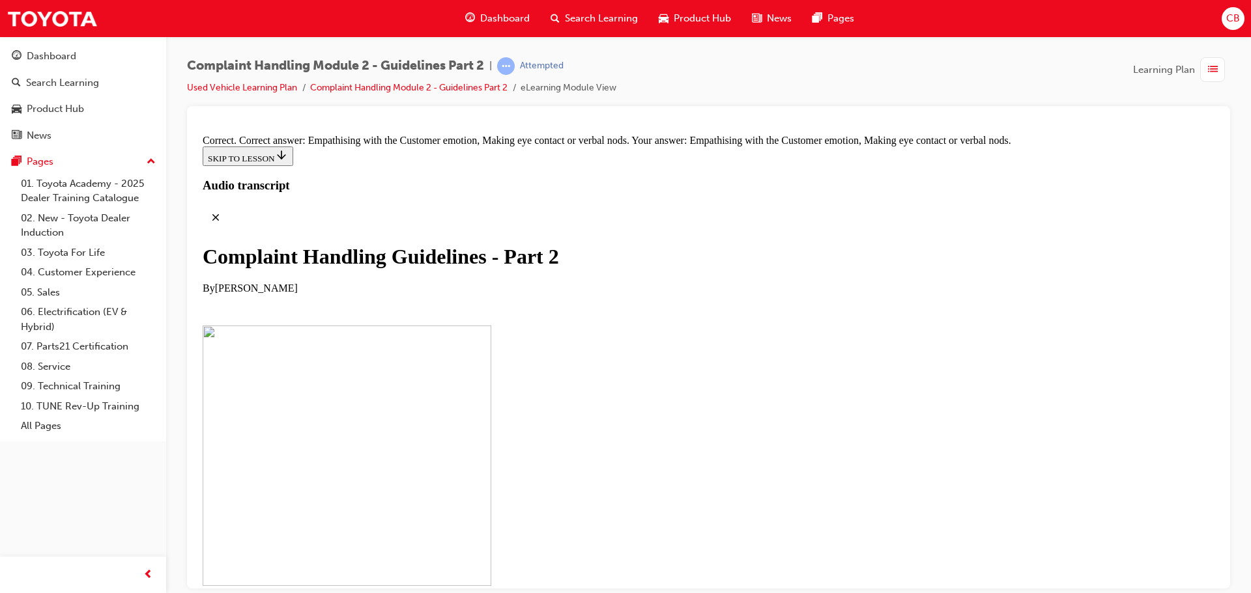
drag, startPoint x: 649, startPoint y: 514, endPoint x: 679, endPoint y: 509, distance: 30.3
drag, startPoint x: 652, startPoint y: 401, endPoint x: 664, endPoint y: 400, distance: 11.8
drag, startPoint x: 645, startPoint y: 334, endPoint x: 651, endPoint y: 362, distance: 28.6
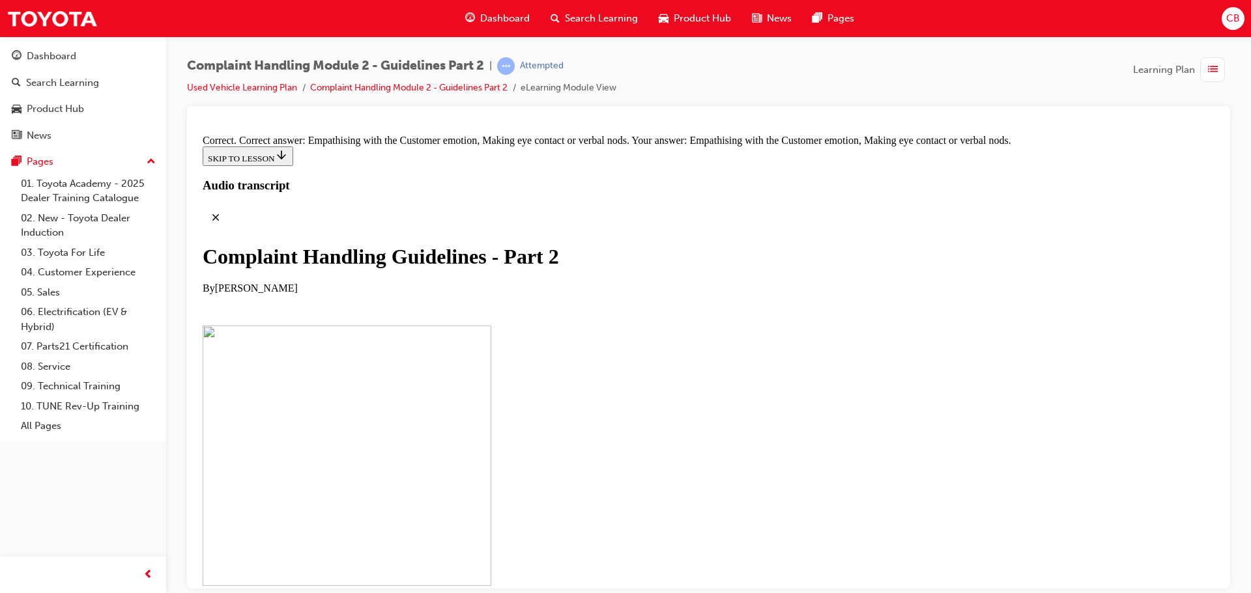
drag, startPoint x: 650, startPoint y: 313, endPoint x: 672, endPoint y: 442, distance: 130.9
drag, startPoint x: 634, startPoint y: 301, endPoint x: 735, endPoint y: 447, distance: 177.1
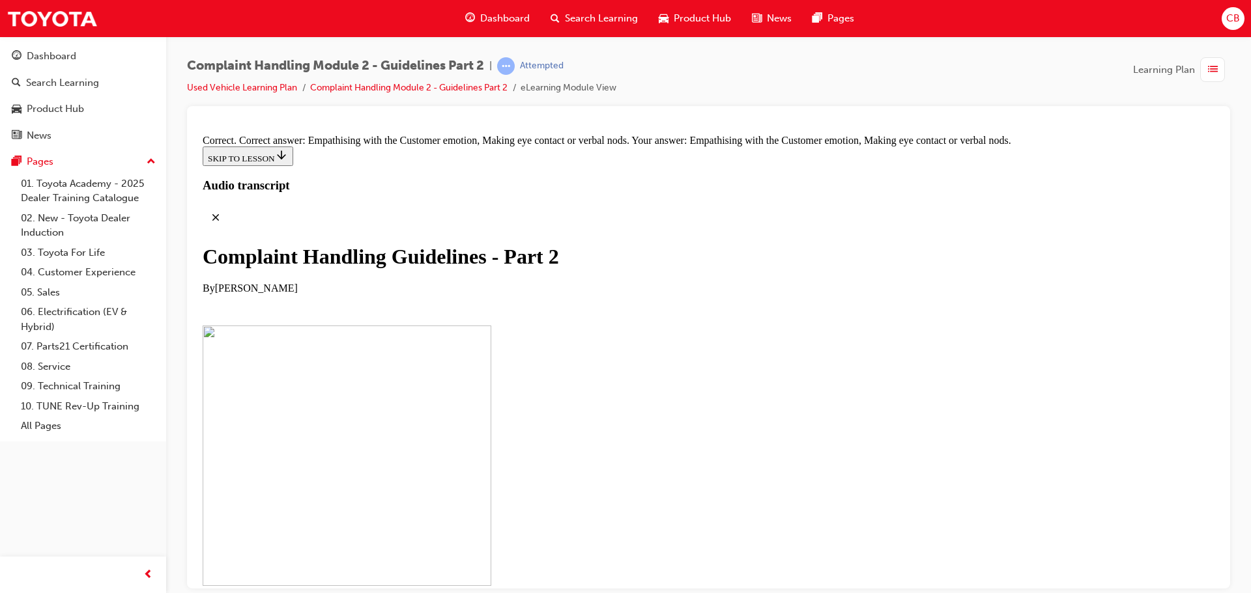
drag, startPoint x: 651, startPoint y: 377, endPoint x: 648, endPoint y: 458, distance: 81.5
drag, startPoint x: 651, startPoint y: 453, endPoint x: 666, endPoint y: 449, distance: 15.7
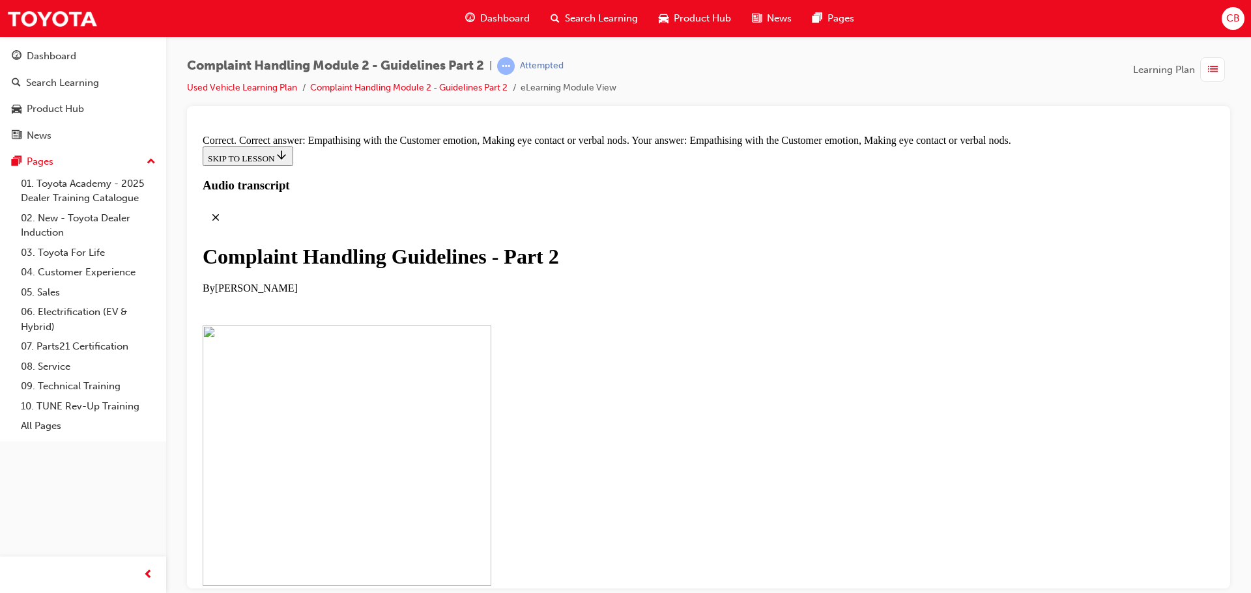
drag, startPoint x: 657, startPoint y: 249, endPoint x: 710, endPoint y: 449, distance: 207.0
drag, startPoint x: 674, startPoint y: 246, endPoint x: 732, endPoint y: 381, distance: 147.1
drag, startPoint x: 659, startPoint y: 228, endPoint x: 720, endPoint y: 298, distance: 92.8
drag, startPoint x: 626, startPoint y: 378, endPoint x: 687, endPoint y: 376, distance: 60.6
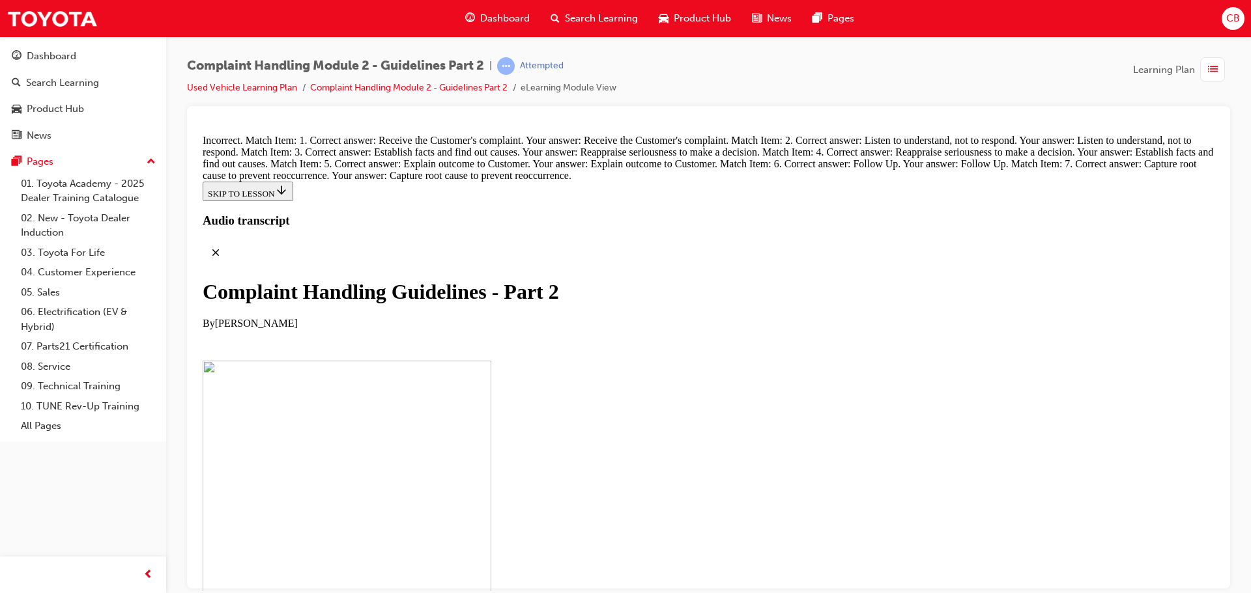
scroll to position [8884, 0]
drag, startPoint x: 653, startPoint y: 246, endPoint x: 663, endPoint y: 300, distance: 54.3
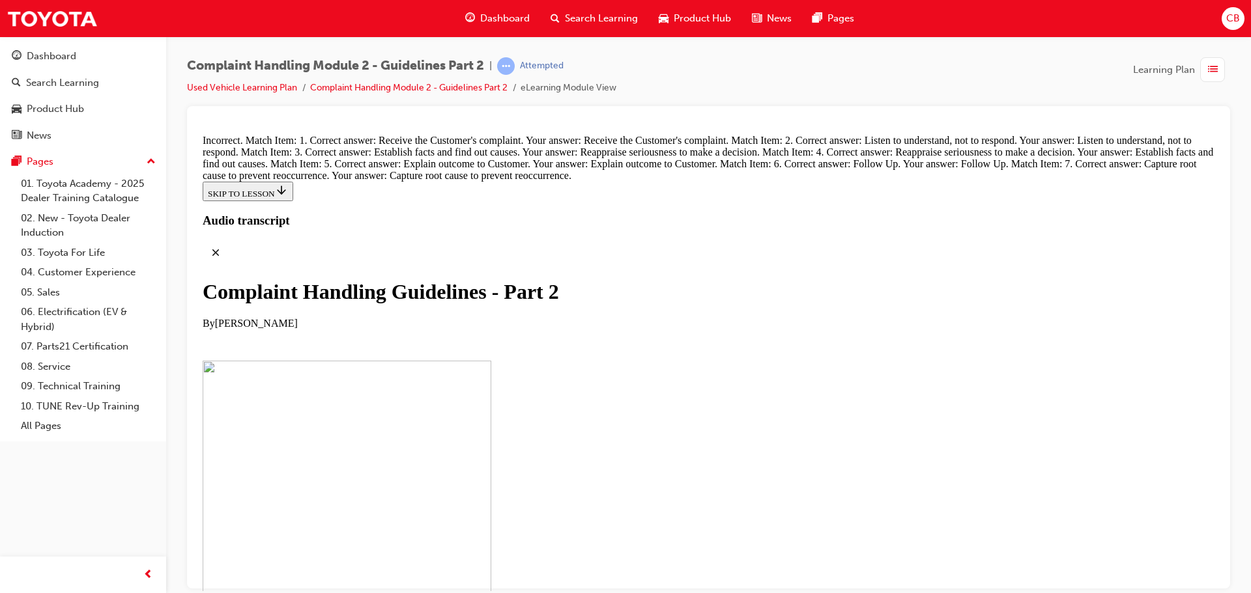
scroll to position [9014, 0]
drag, startPoint x: 626, startPoint y: 432, endPoint x: 651, endPoint y: 379, distance: 58.6
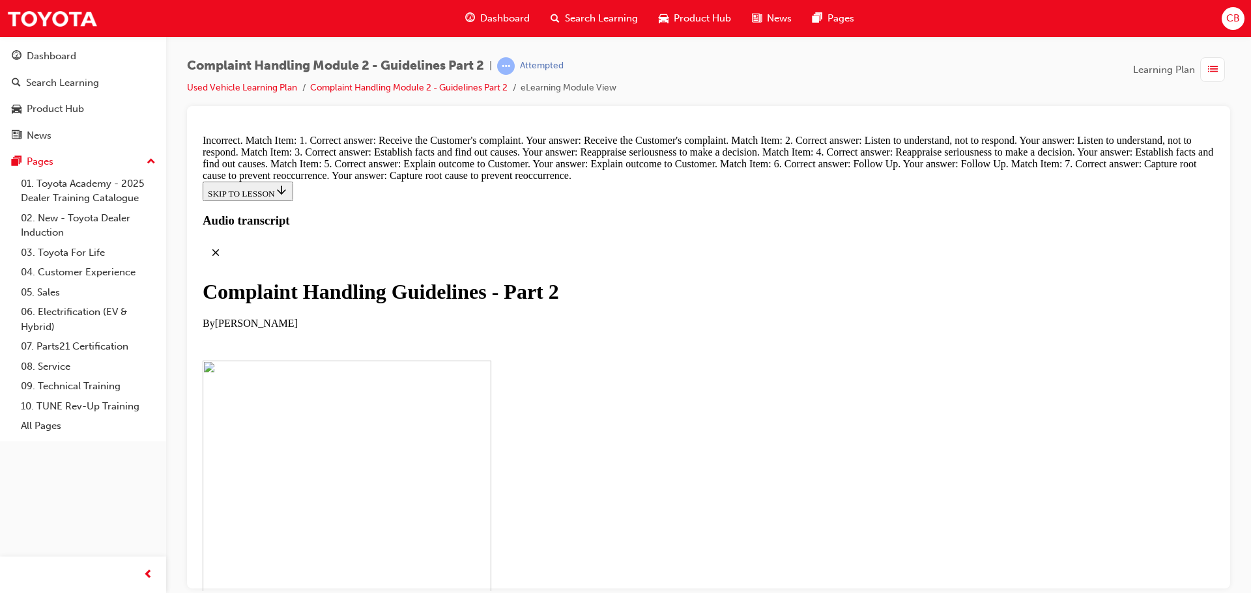
drag, startPoint x: 657, startPoint y: 218, endPoint x: 720, endPoint y: 360, distance: 154.8
drag, startPoint x: 631, startPoint y: 494, endPoint x: 685, endPoint y: 530, distance: 64.9
drag, startPoint x: 611, startPoint y: 369, endPoint x: 685, endPoint y: 236, distance: 152.2
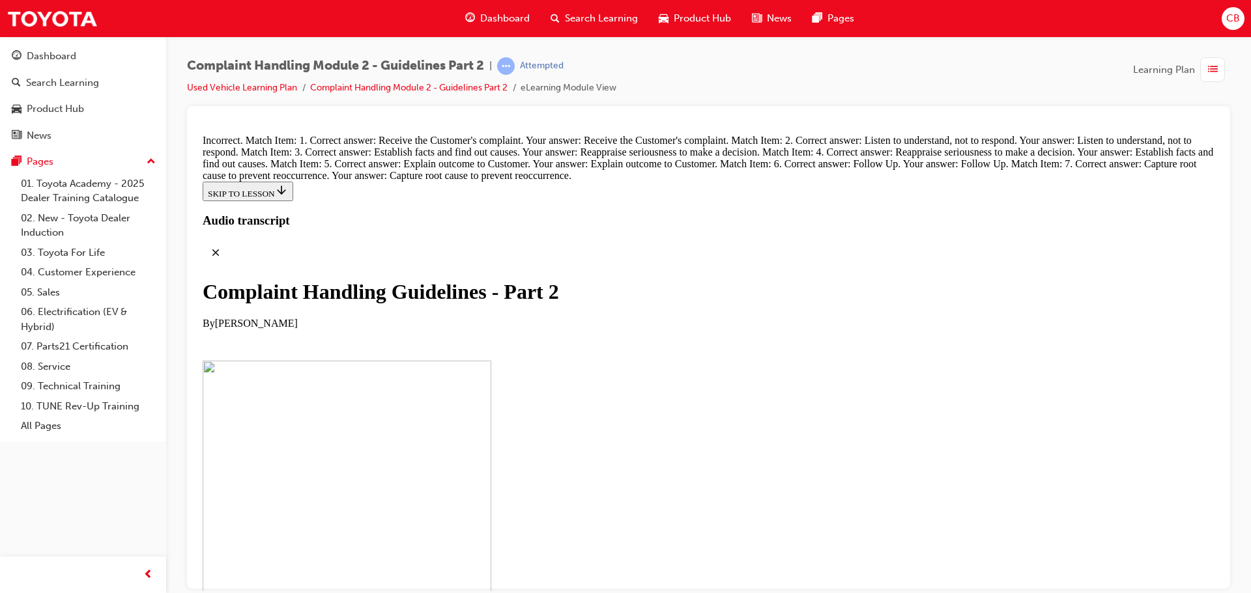
drag, startPoint x: 637, startPoint y: 320, endPoint x: 682, endPoint y: 317, distance: 45.1
drag, startPoint x: 631, startPoint y: 373, endPoint x: 713, endPoint y: 302, distance: 108.6
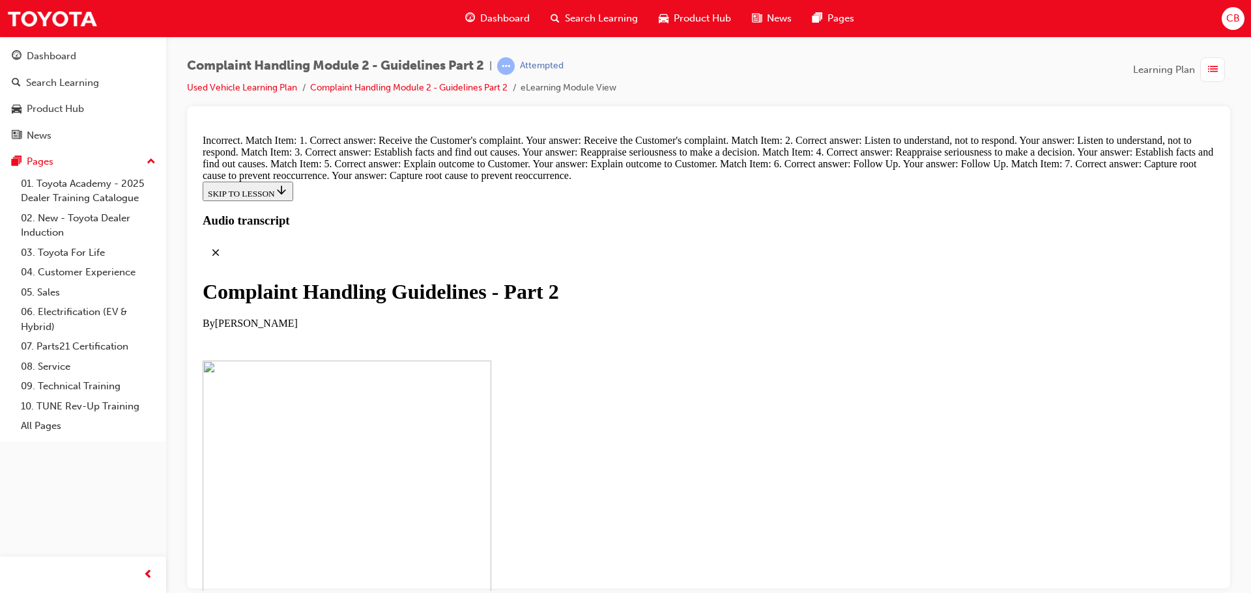
drag, startPoint x: 625, startPoint y: 378, endPoint x: 711, endPoint y: 290, distance: 123.0
drag, startPoint x: 629, startPoint y: 393, endPoint x: 663, endPoint y: 386, distance: 35.3
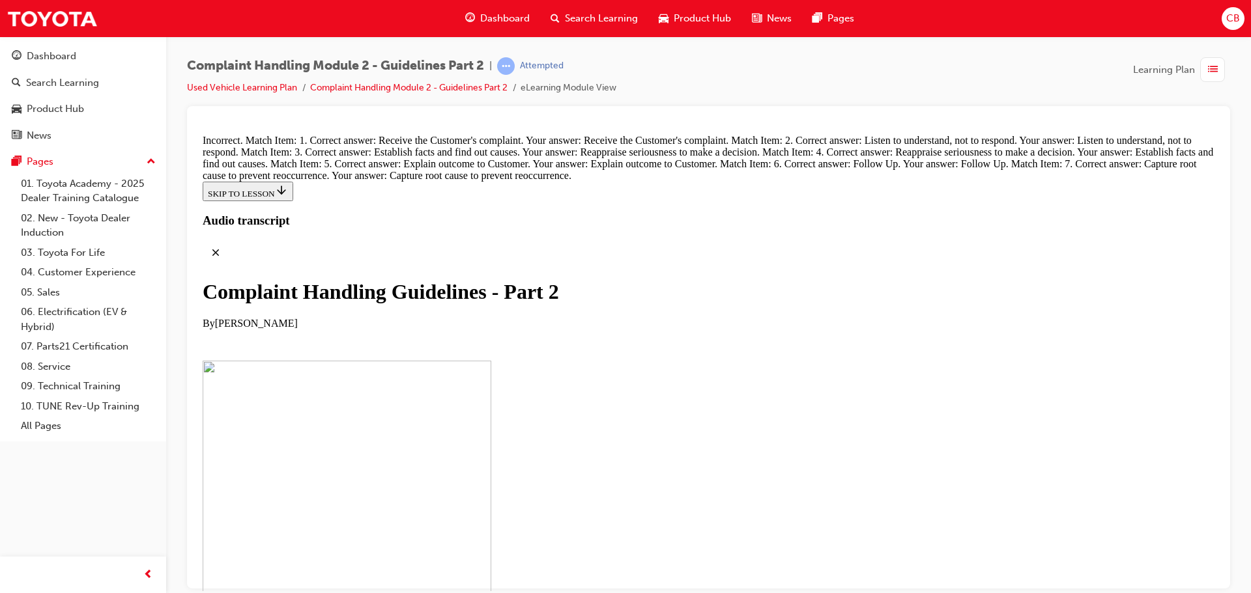
scroll to position [9009, 0]
drag, startPoint x: 651, startPoint y: 394, endPoint x: 707, endPoint y: 391, distance: 56.8
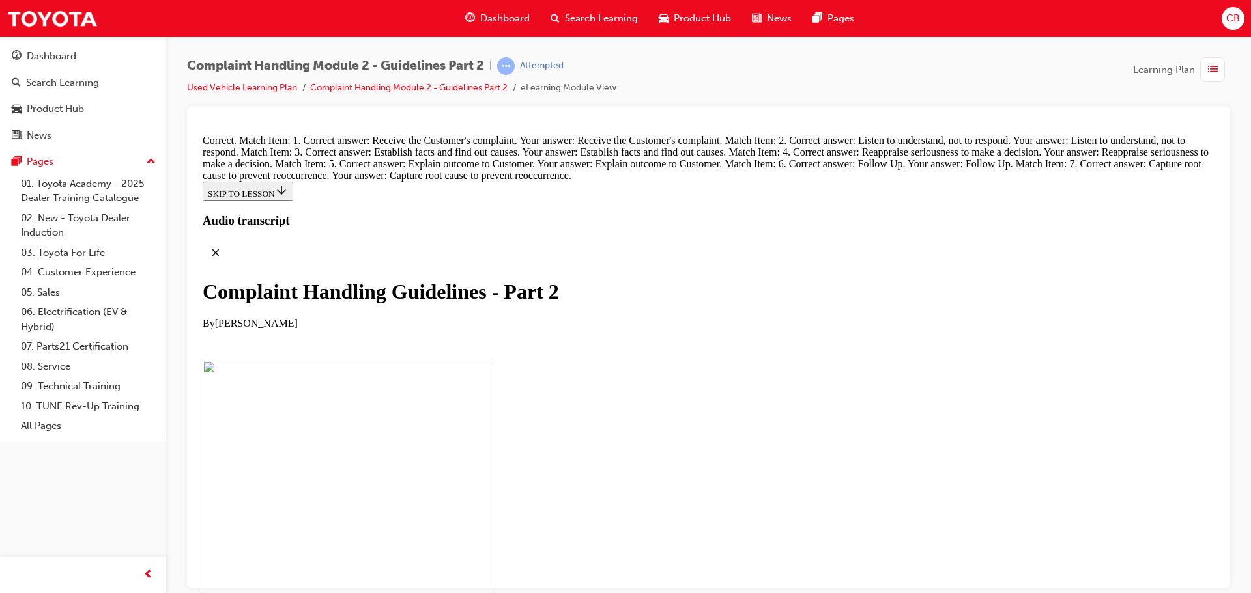
radio input "true"
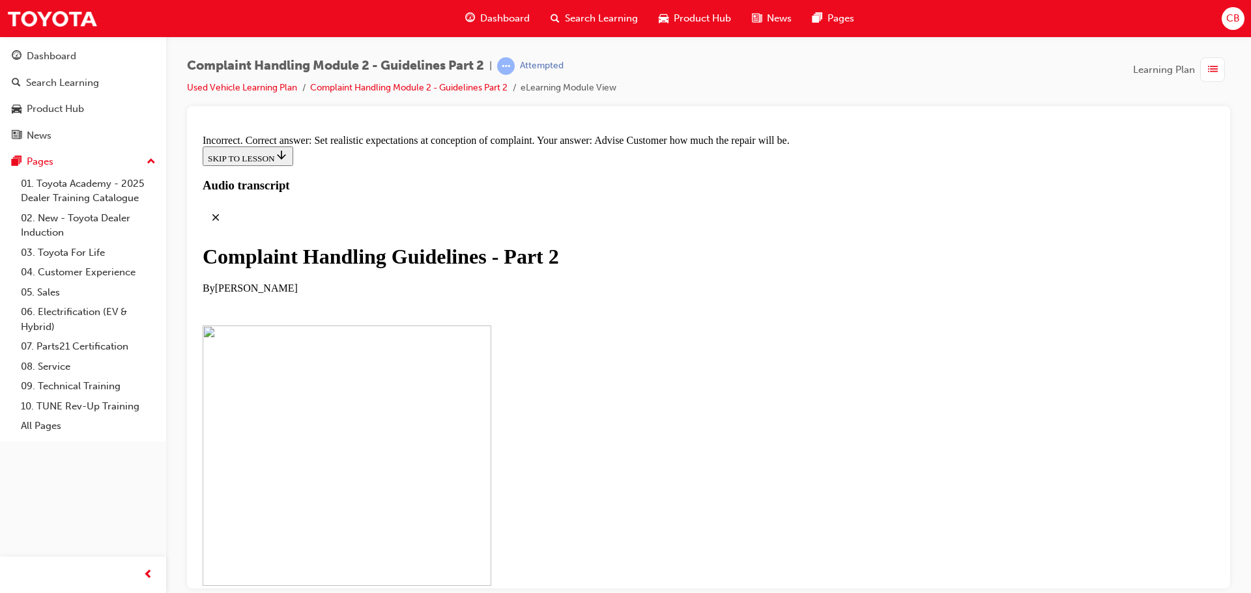
scroll to position [9682, 0]
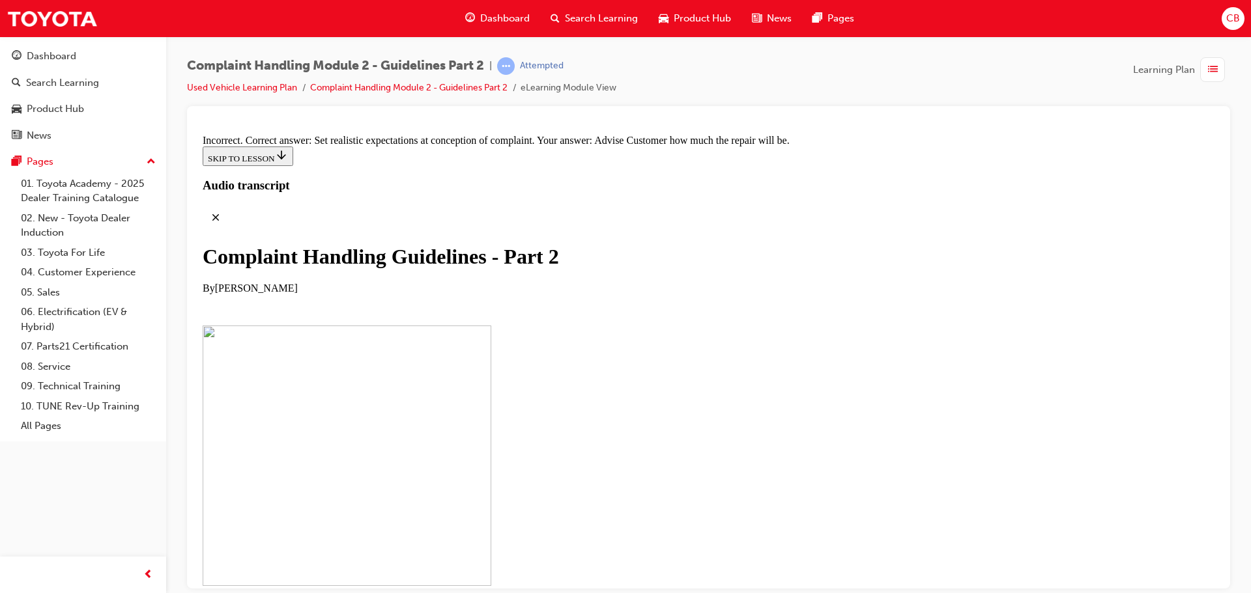
radio input "true"
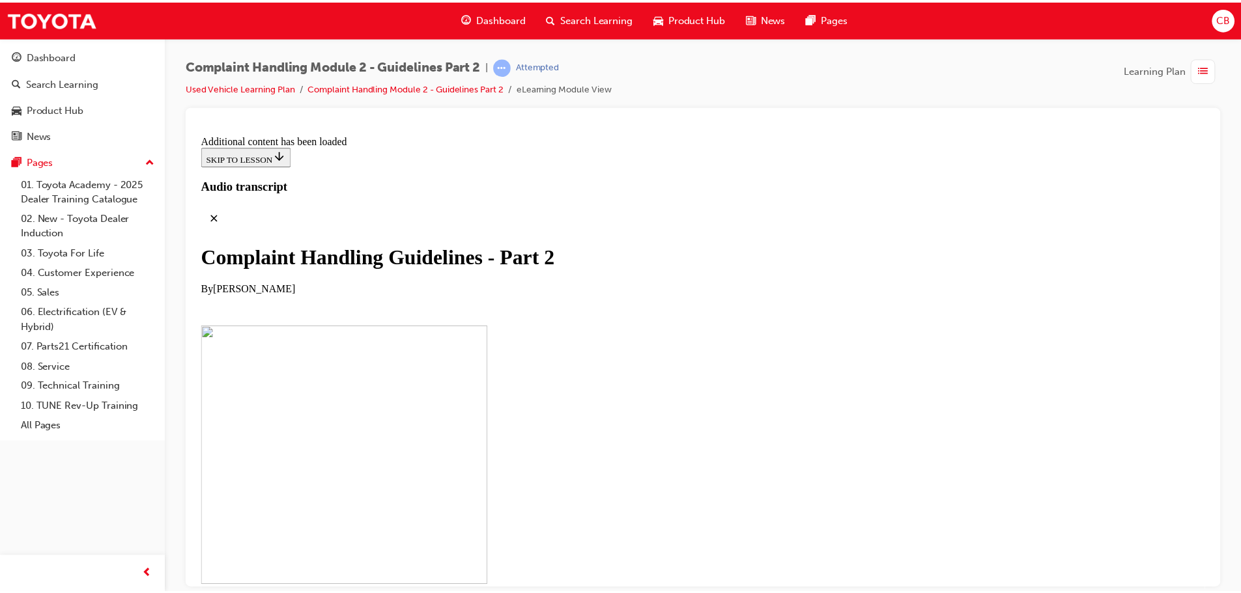
scroll to position [10242, 0]
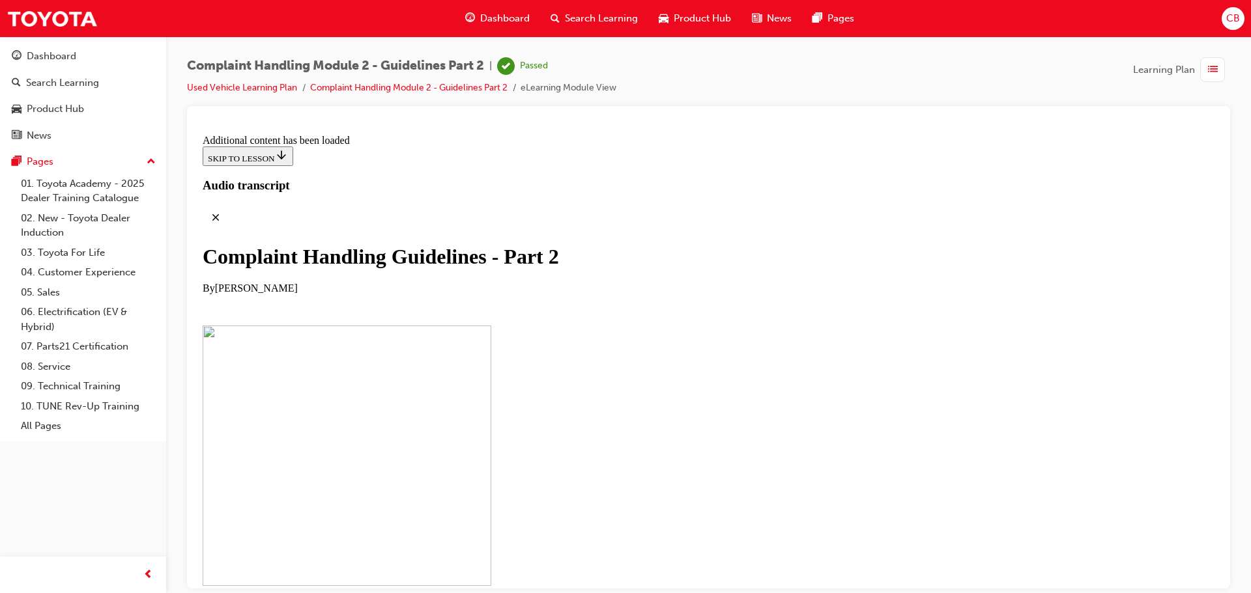
click at [493, 21] on span "Dashboard" at bounding box center [505, 18] width 50 height 15
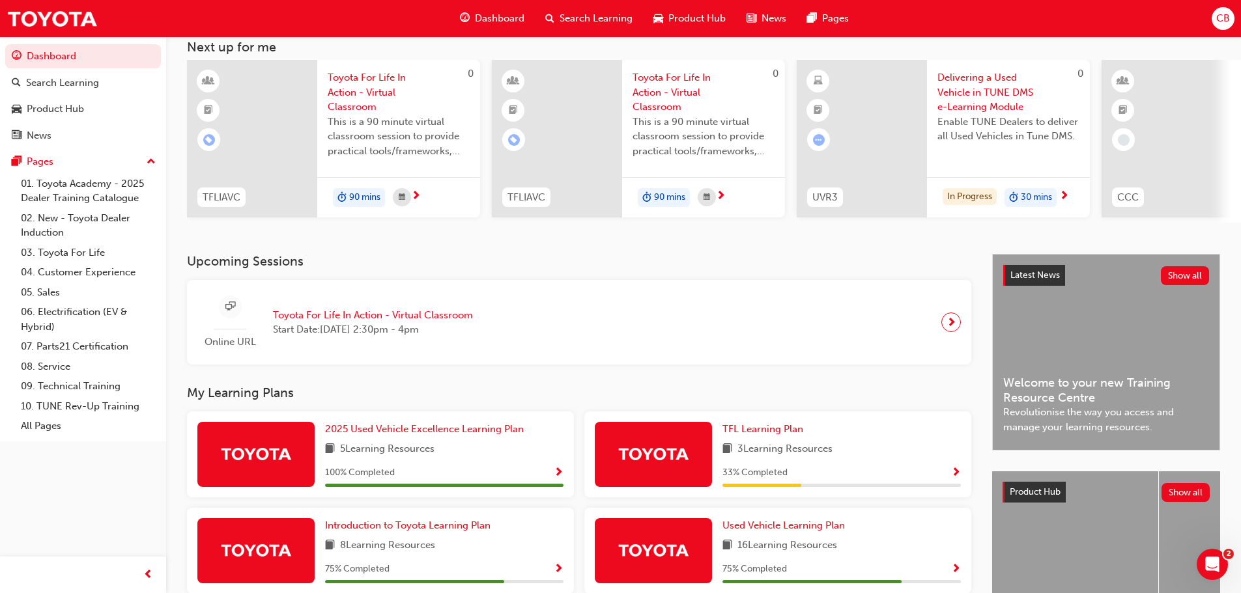
scroll to position [185, 0]
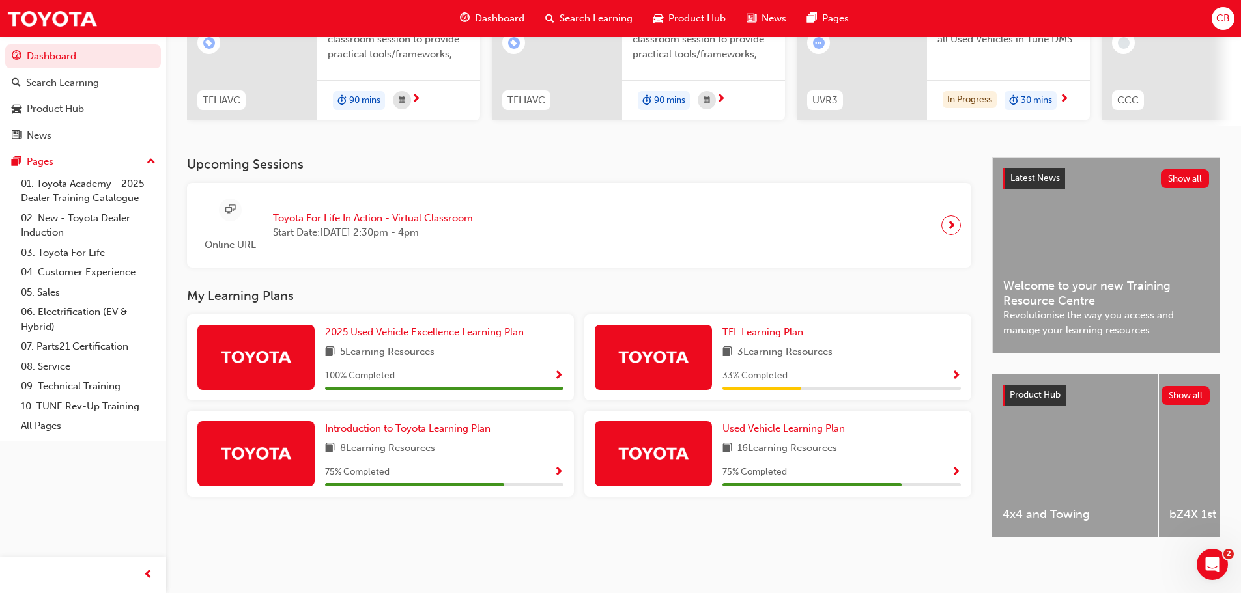
click at [827, 483] on div at bounding box center [811, 484] width 179 height 3
click at [778, 433] on div "Used Vehicle Learning Plan 16 Learning Resources 75 % Completed" at bounding box center [841, 453] width 238 height 65
click at [777, 425] on span "Used Vehicle Learning Plan" at bounding box center [783, 429] width 122 height 12
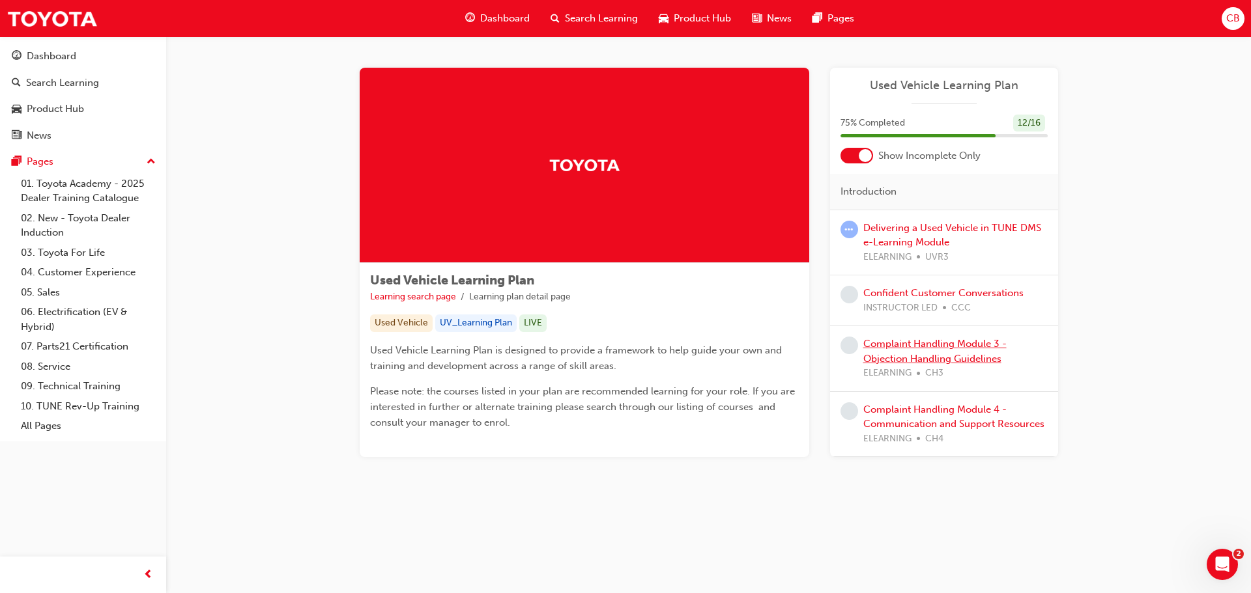
click at [901, 341] on link "Complaint Handling Module 3 - Objection Handling Guidelines" at bounding box center [934, 351] width 143 height 27
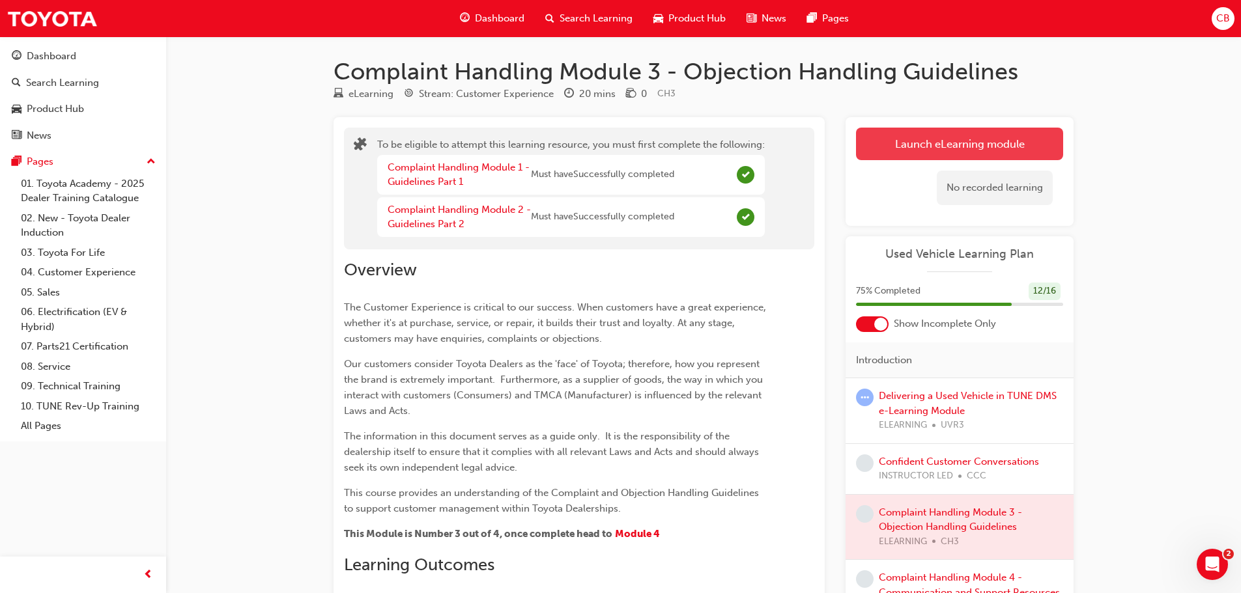
click at [929, 153] on button "Launch eLearning module" at bounding box center [959, 144] width 207 height 33
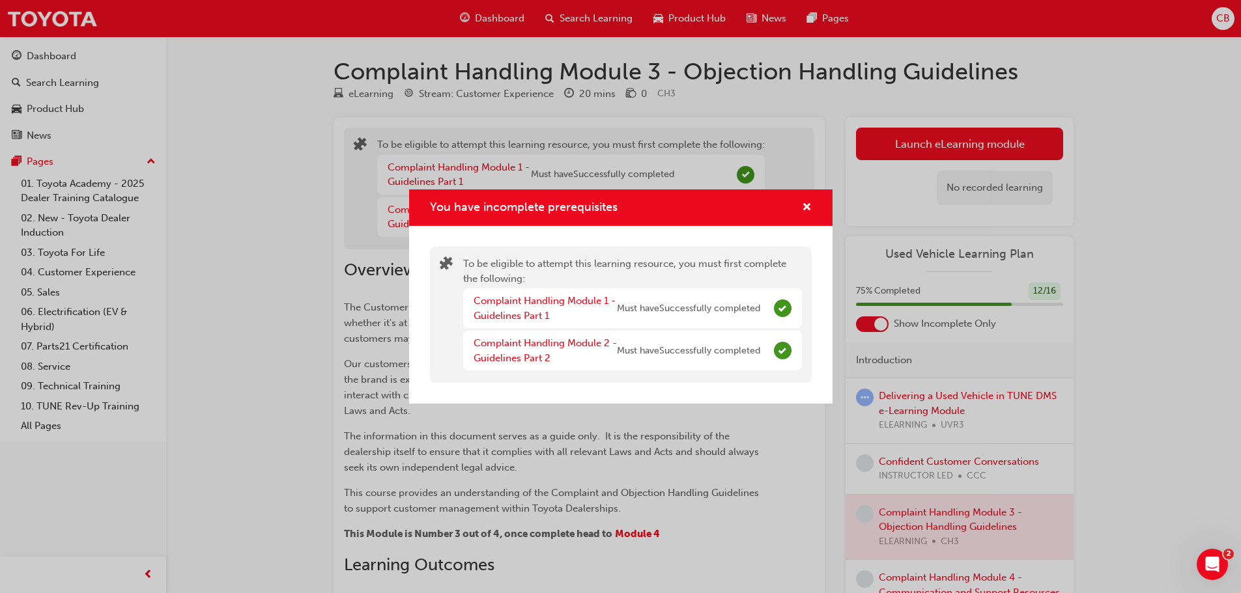
click at [812, 201] on div "You have incomplete prerequisites" at bounding box center [620, 208] width 423 height 37
click at [791, 210] on div "You have incomplete prerequisites" at bounding box center [801, 208] width 20 height 16
click at [803, 205] on span "cross-icon" at bounding box center [807, 209] width 10 height 12
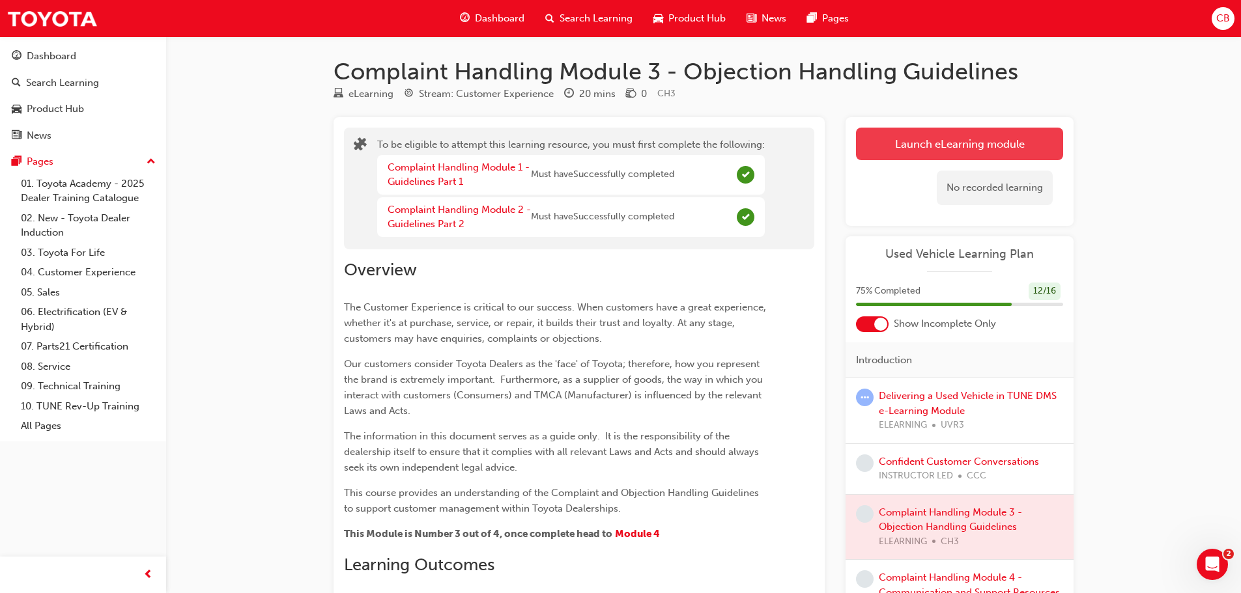
click at [883, 152] on button "Launch eLearning module" at bounding box center [959, 144] width 207 height 33
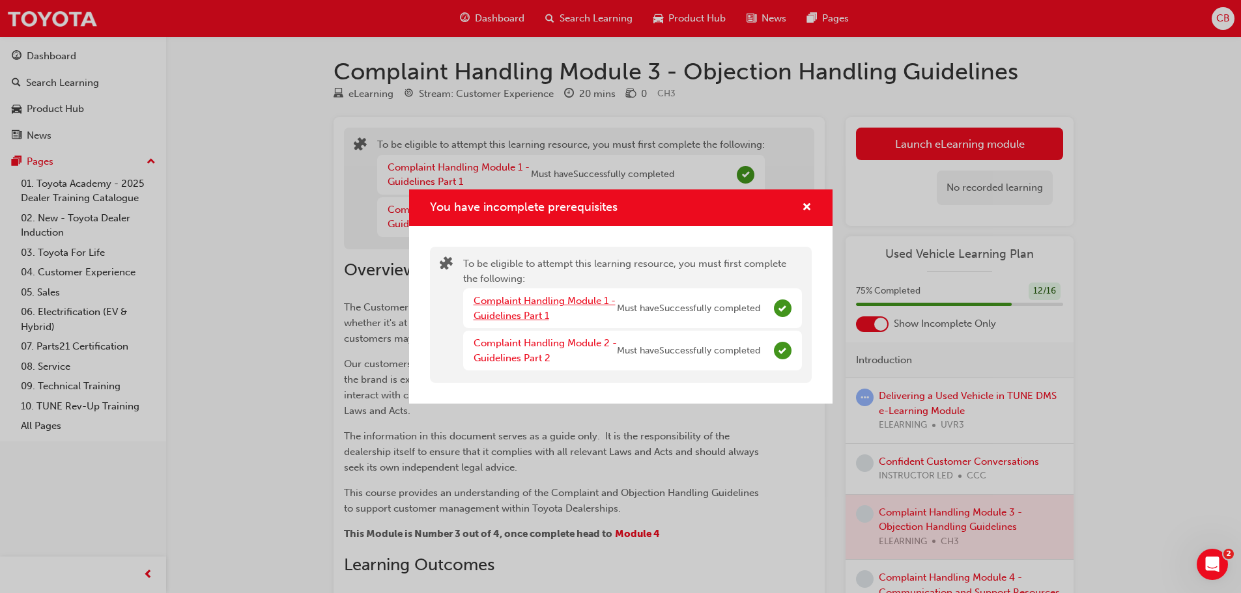
click at [573, 302] on link "Complaint Handling Module 1 - Guidelines Part 1" at bounding box center [545, 308] width 142 height 27
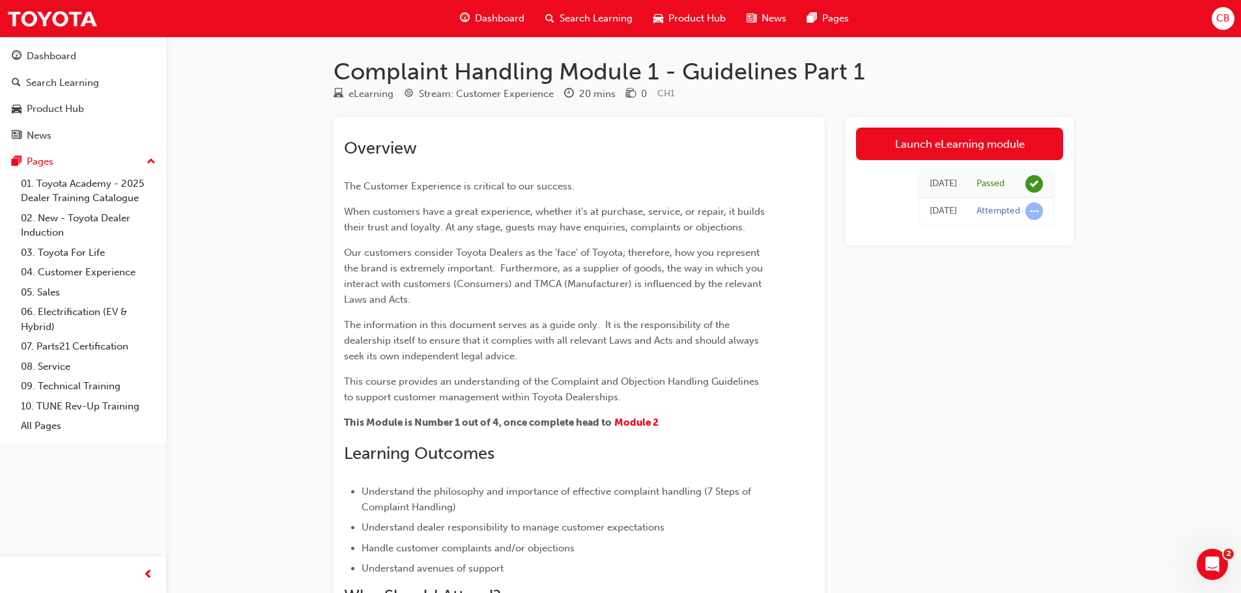
click at [973, 212] on td "Attempted" at bounding box center [1010, 211] width 86 height 27
click at [995, 210] on div "Attempted" at bounding box center [998, 211] width 44 height 12
click at [482, 14] on span "Dashboard" at bounding box center [500, 18] width 50 height 15
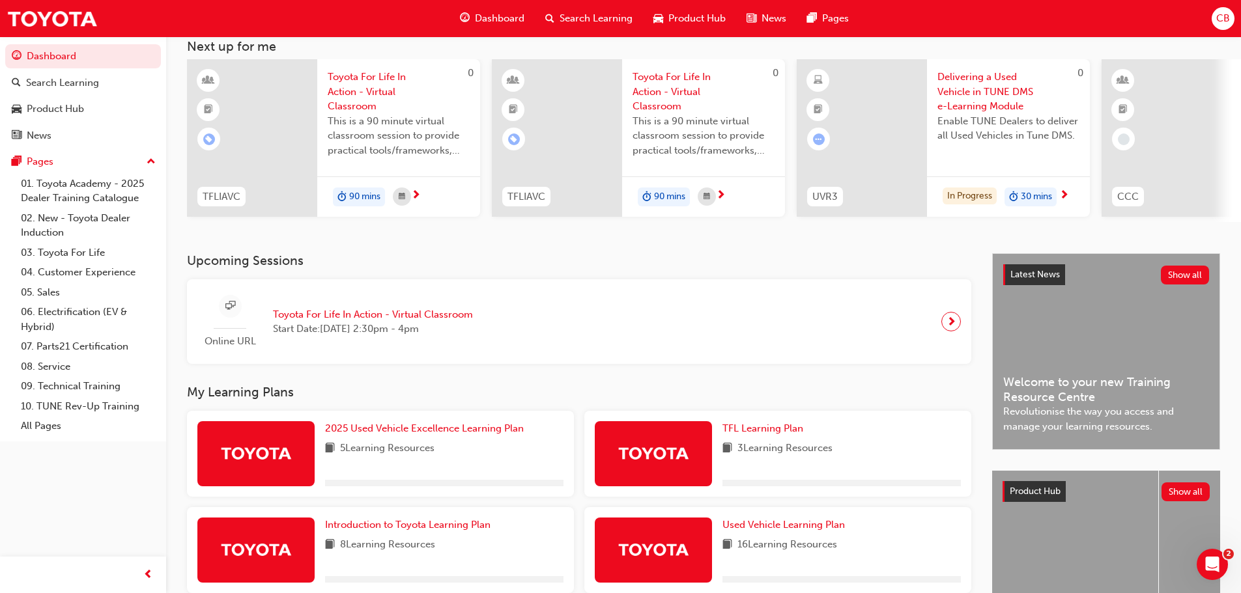
scroll to position [185, 0]
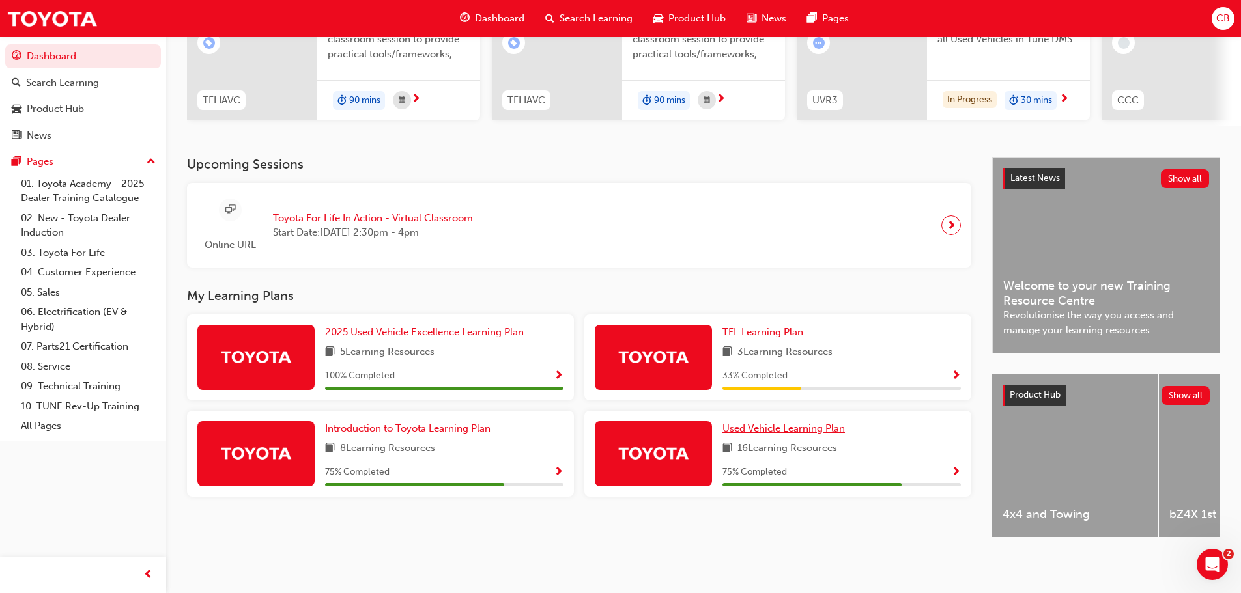
click at [745, 423] on span "Used Vehicle Learning Plan" at bounding box center [783, 429] width 122 height 12
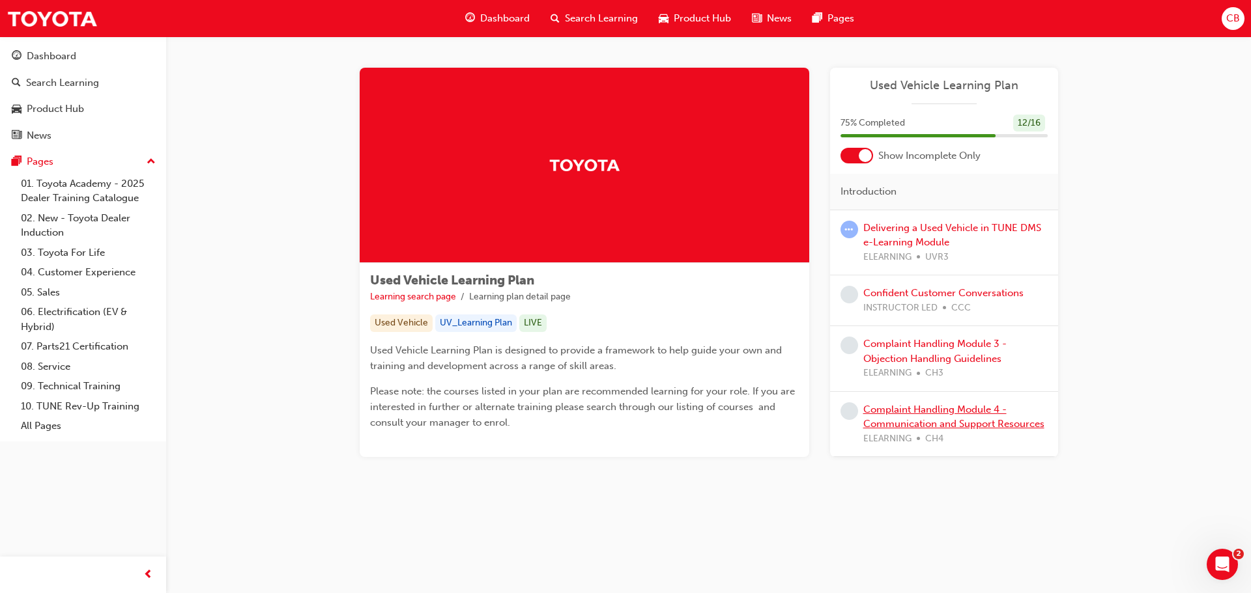
click at [908, 407] on link "Complaint Handling Module 4 - Communication and Support Resources" at bounding box center [953, 417] width 181 height 27
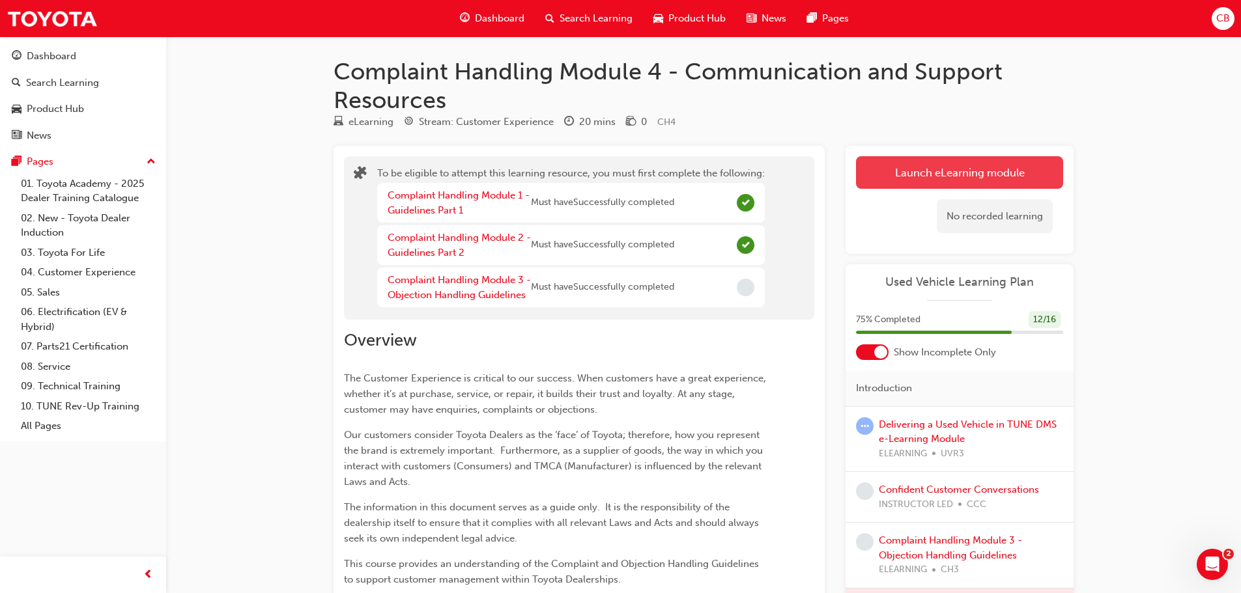
click at [964, 176] on button "Launch eLearning module" at bounding box center [959, 172] width 207 height 33
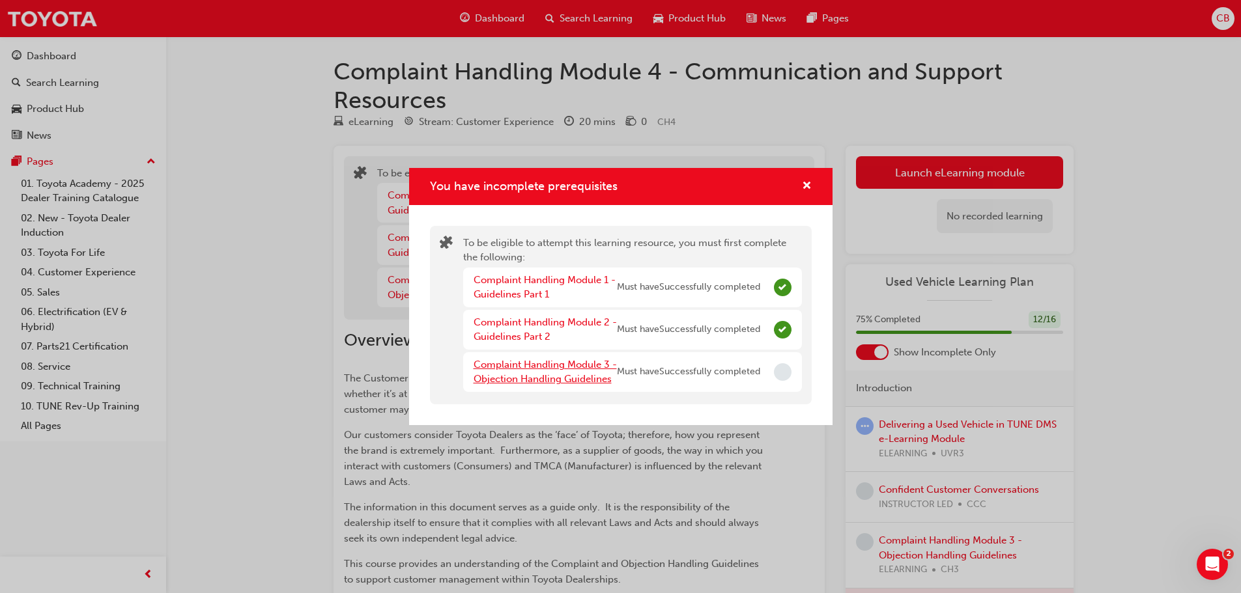
click at [599, 378] on link "Complaint Handling Module 3 - Objection Handling Guidelines" at bounding box center [545, 372] width 143 height 27
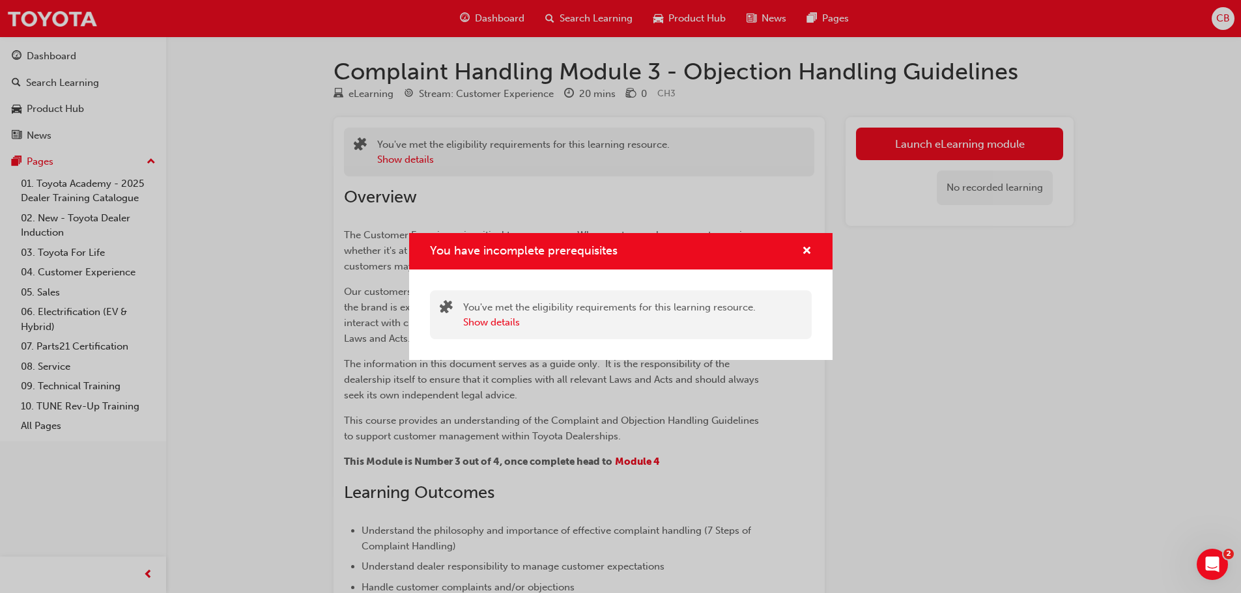
click at [816, 235] on div "You have incomplete prerequisites" at bounding box center [620, 251] width 423 height 37
click at [806, 251] on span "cross-icon" at bounding box center [807, 252] width 10 height 12
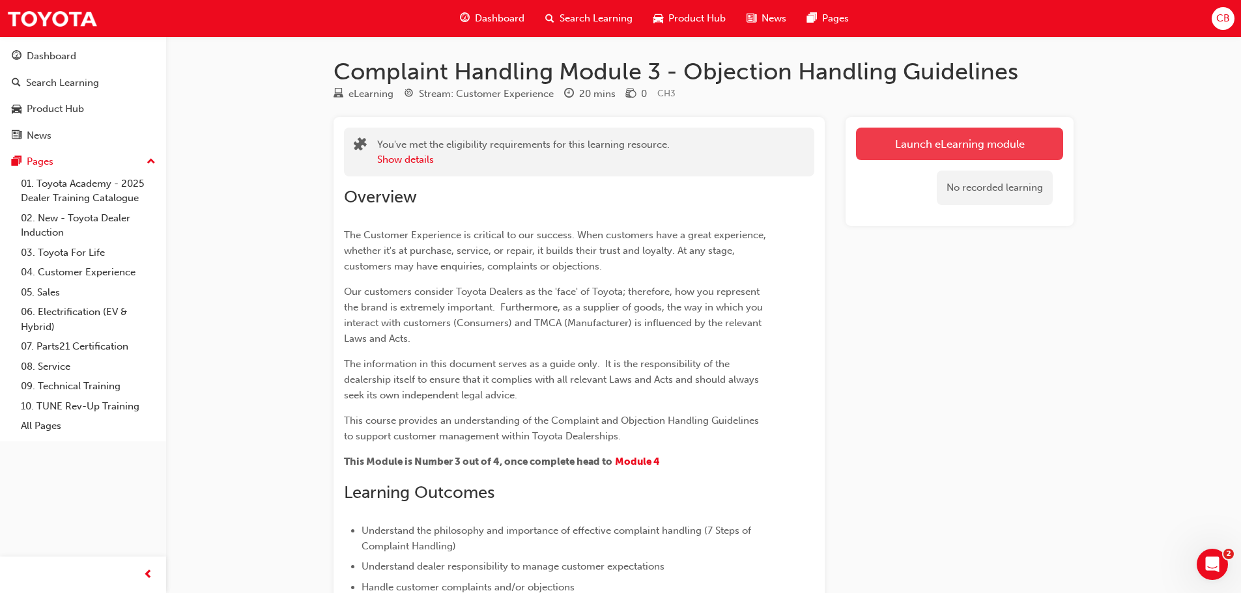
click at [928, 129] on button "Launch eLearning module" at bounding box center [959, 144] width 207 height 33
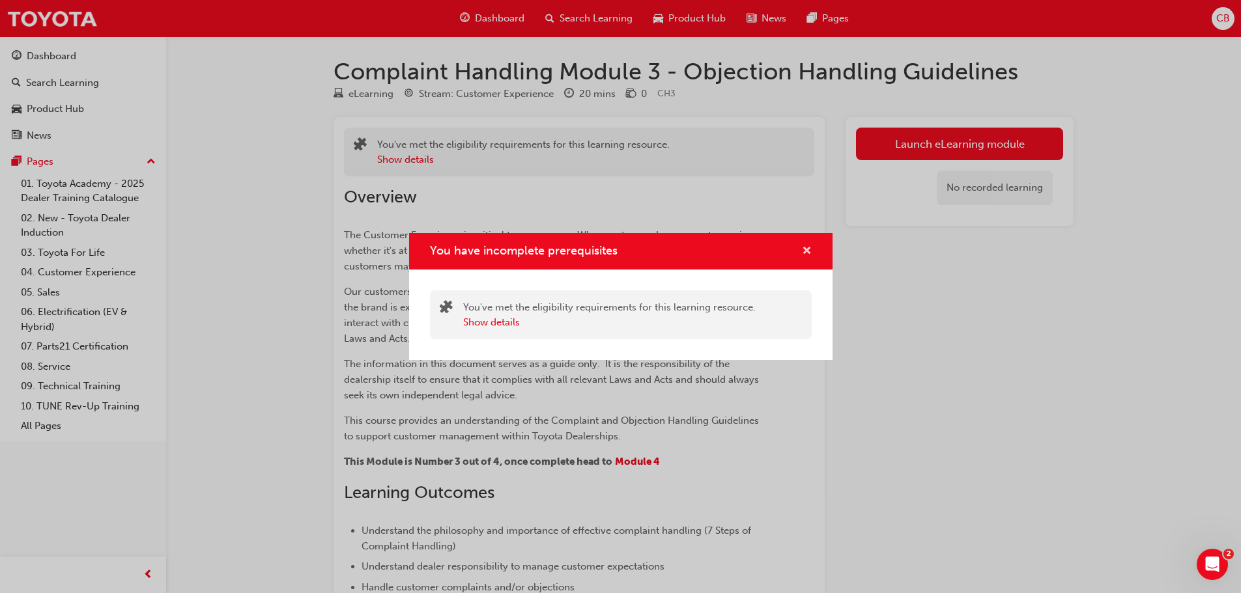
click at [806, 248] on span "cross-icon" at bounding box center [807, 252] width 10 height 12
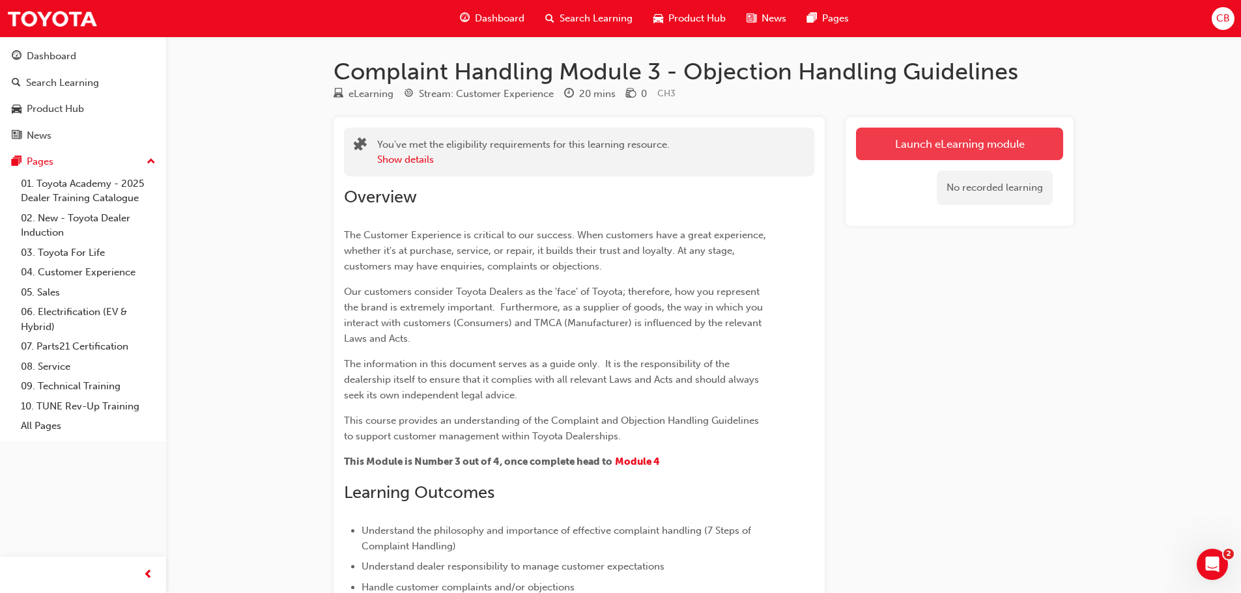
click at [926, 135] on button "Launch eLearning module" at bounding box center [959, 144] width 207 height 33
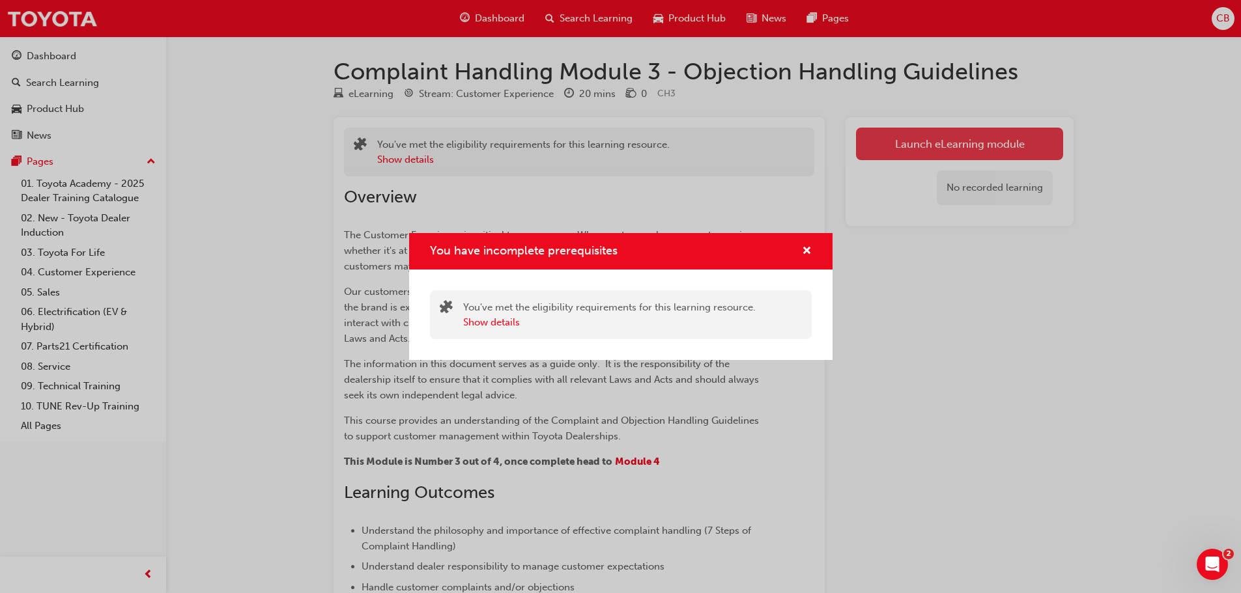
click at [926, 135] on div "You have incomplete prerequisites You've met the eligibility requirements for t…" at bounding box center [620, 296] width 1241 height 593
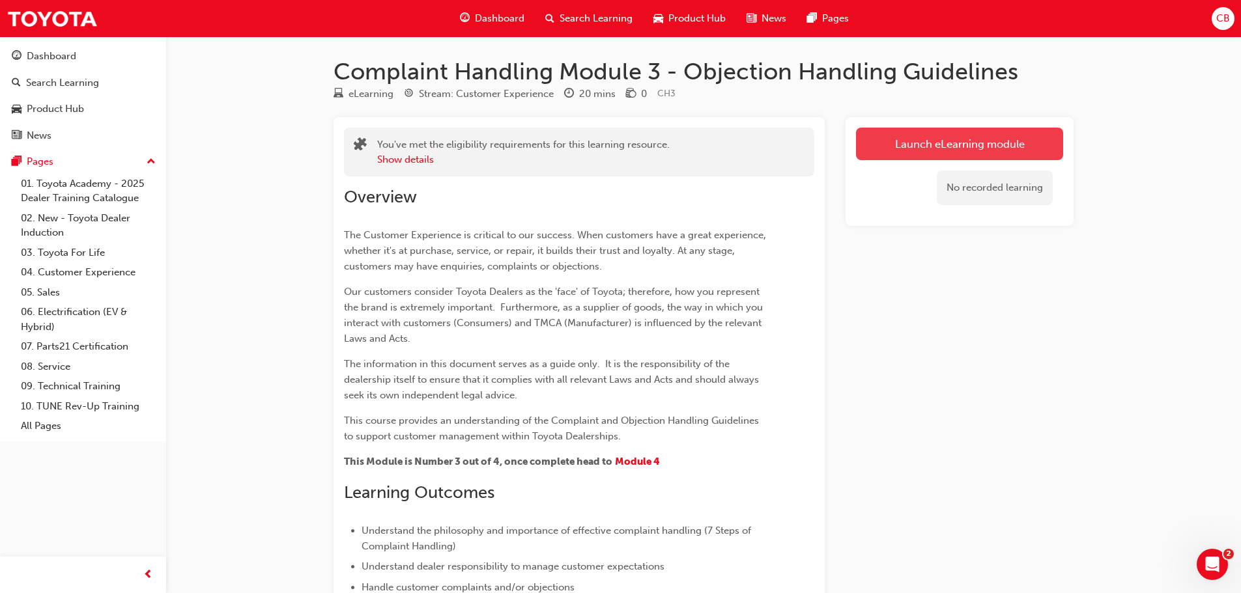
click at [936, 151] on link "Launch eLearning module" at bounding box center [959, 144] width 207 height 33
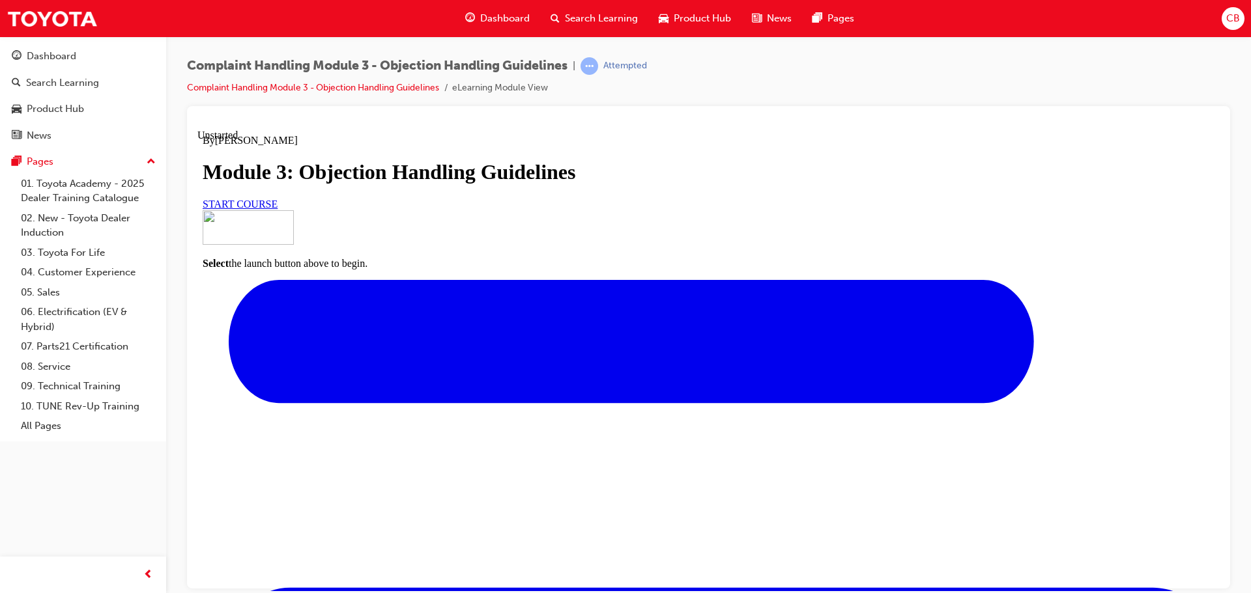
scroll to position [117, 0]
click at [278, 209] on link "START COURSE" at bounding box center [240, 203] width 75 height 11
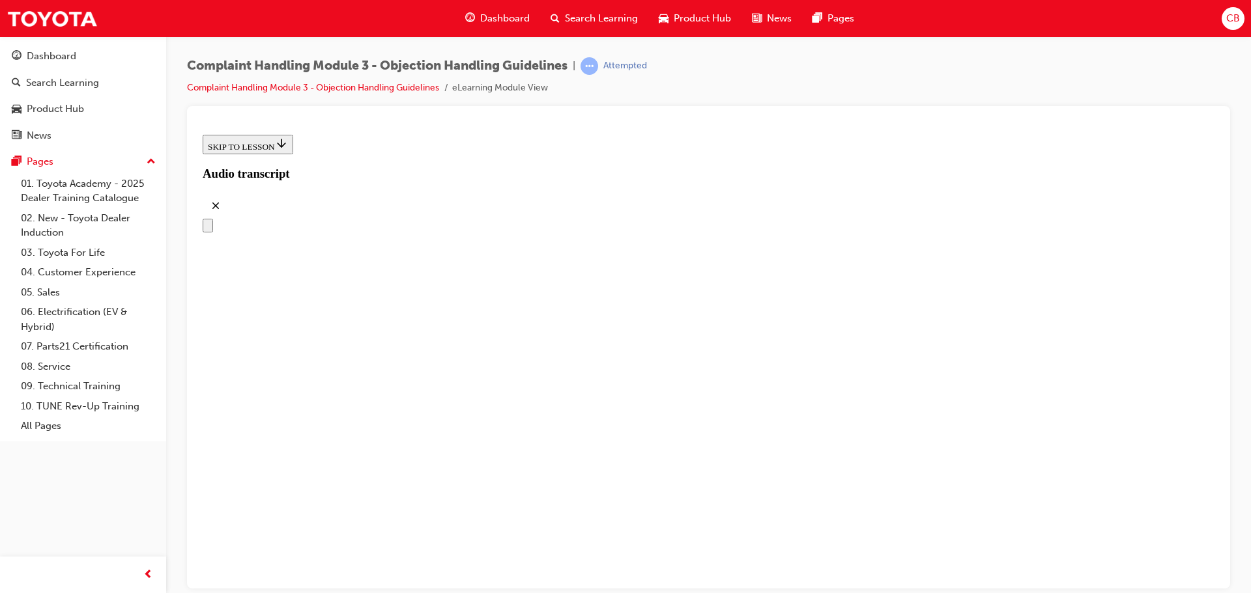
scroll to position [190, 0]
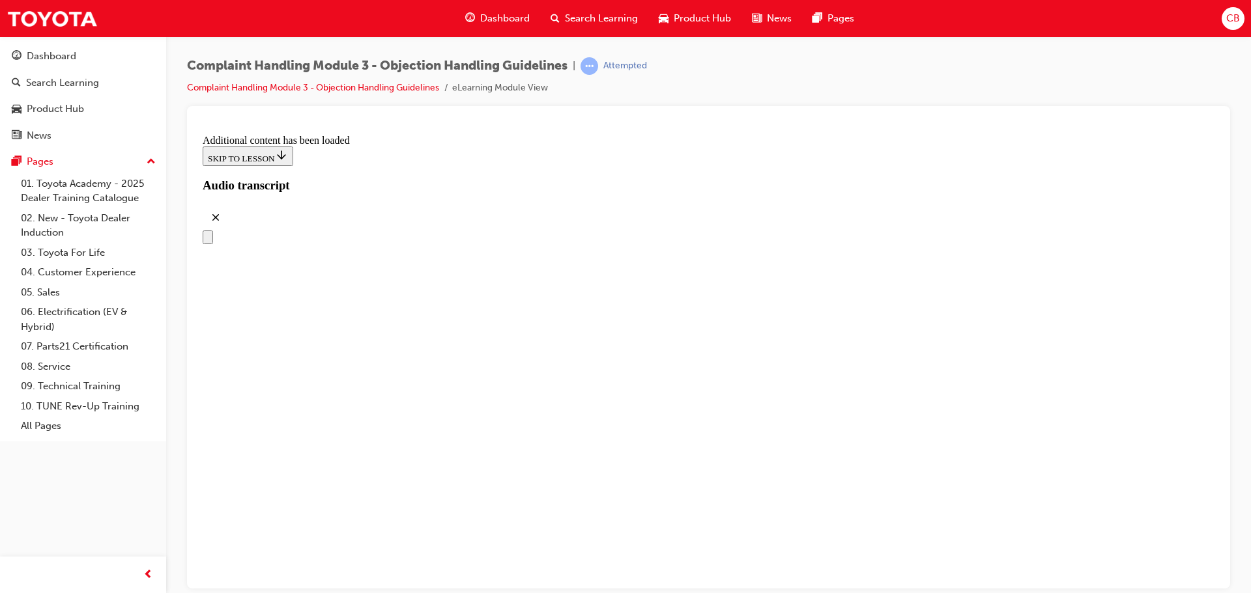
drag, startPoint x: 644, startPoint y: 277, endPoint x: 704, endPoint y: 210, distance: 89.9
drag, startPoint x: 655, startPoint y: 406, endPoint x: 716, endPoint y: 468, distance: 86.1
drag, startPoint x: 657, startPoint y: 380, endPoint x: 733, endPoint y: 252, distance: 148.4
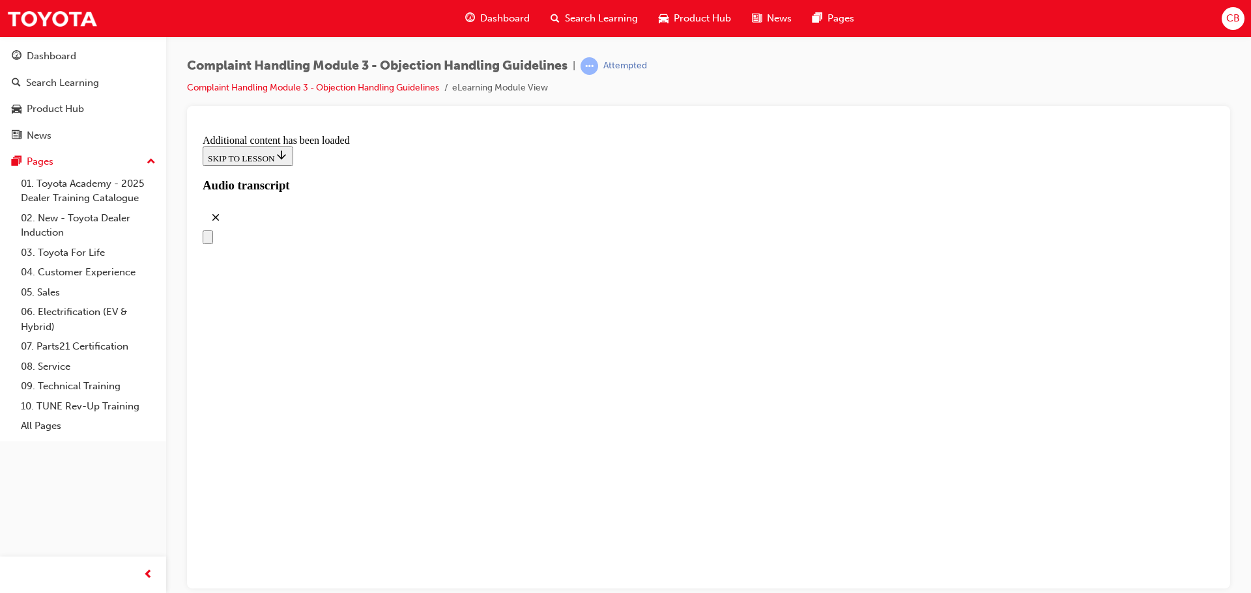
drag, startPoint x: 631, startPoint y: 344, endPoint x: 695, endPoint y: 346, distance: 64.5
drag, startPoint x: 674, startPoint y: 415, endPoint x: 742, endPoint y: 414, distance: 68.4
drag, startPoint x: 674, startPoint y: 444, endPoint x: 705, endPoint y: 408, distance: 47.6
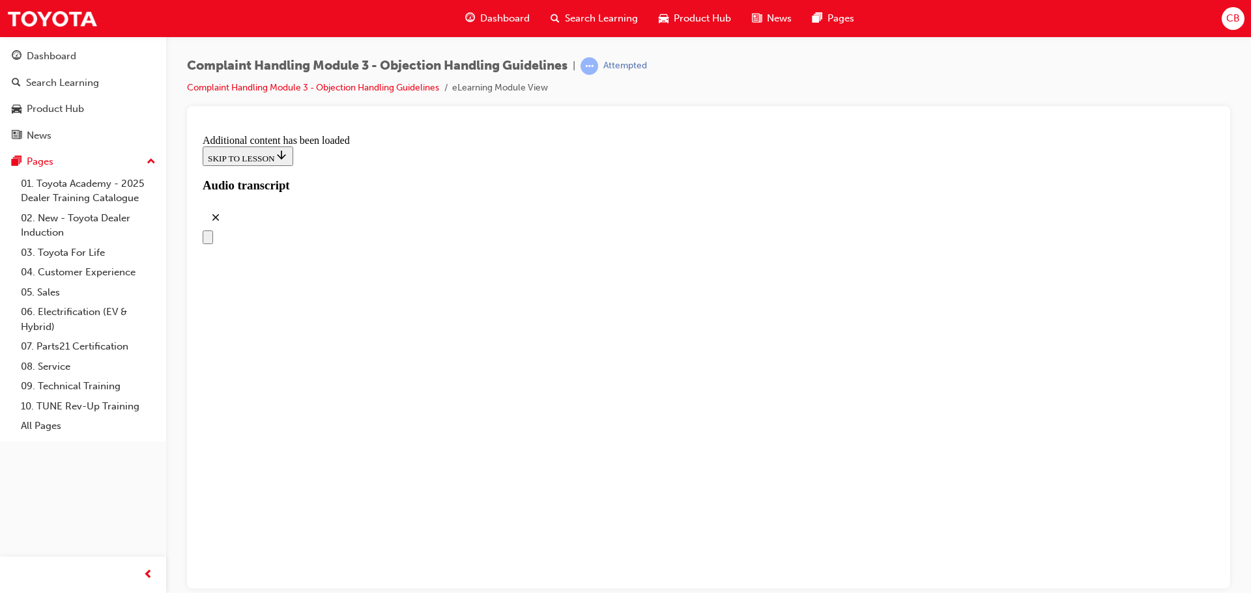
drag, startPoint x: 646, startPoint y: 474, endPoint x: 739, endPoint y: 471, distance: 92.5
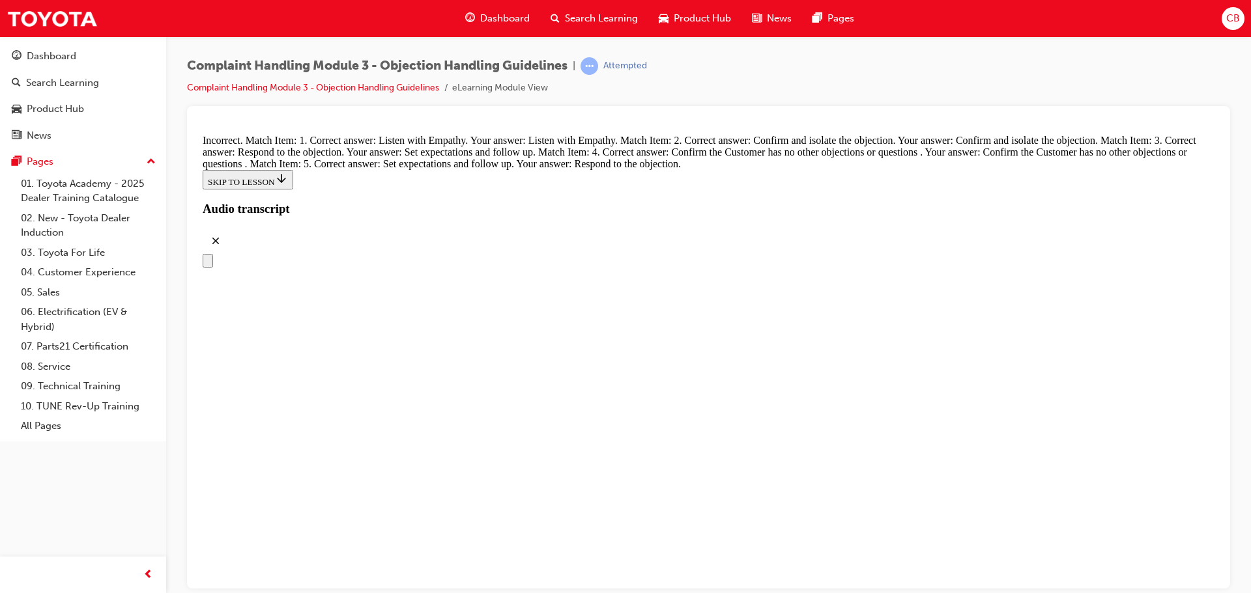
scroll to position [5305, 0]
drag, startPoint x: 638, startPoint y: 232, endPoint x: 670, endPoint y: 233, distance: 32.6
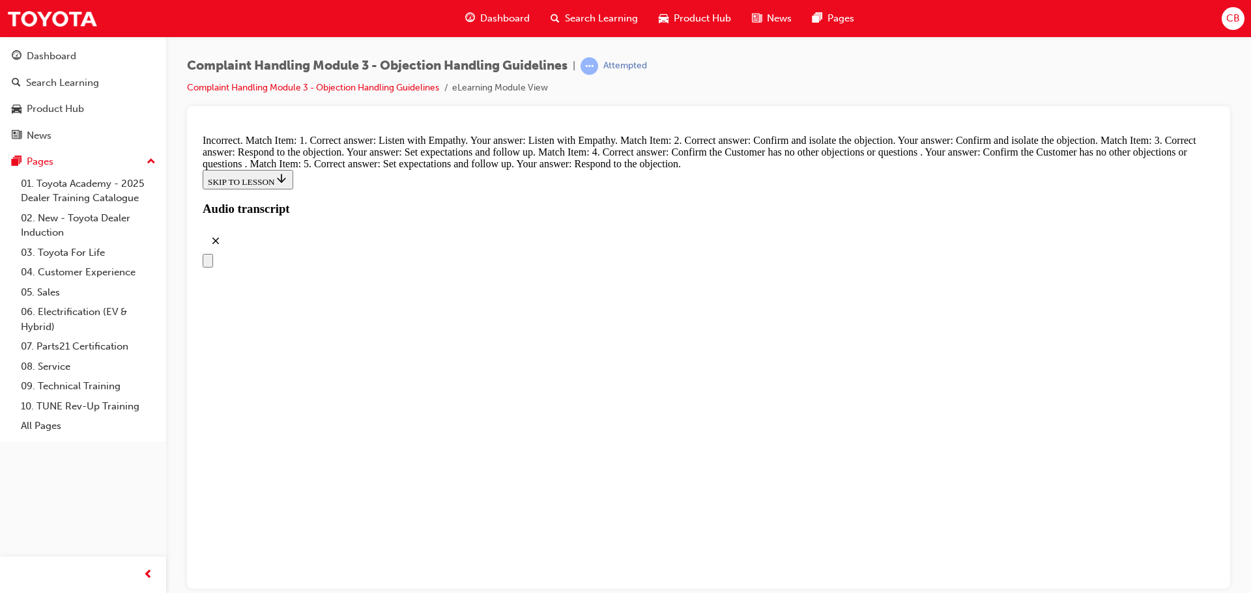
drag, startPoint x: 646, startPoint y: 285, endPoint x: 711, endPoint y: 495, distance: 220.3
drag, startPoint x: 654, startPoint y: 377, endPoint x: 700, endPoint y: 386, distance: 47.1
drag, startPoint x: 651, startPoint y: 469, endPoint x: 687, endPoint y: 463, distance: 36.3
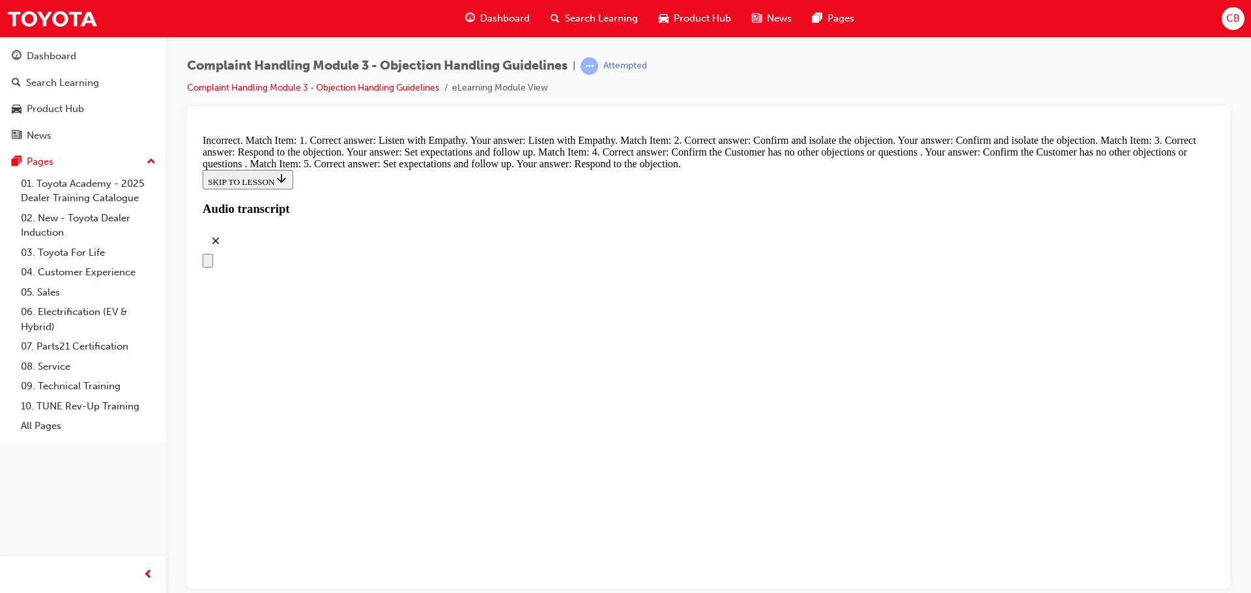
drag, startPoint x: 669, startPoint y: 448, endPoint x: 724, endPoint y: 425, distance: 59.0
drag, startPoint x: 655, startPoint y: 325, endPoint x: 662, endPoint y: 317, distance: 11.1
drag, startPoint x: 671, startPoint y: 311, endPoint x: 710, endPoint y: 304, distance: 39.9
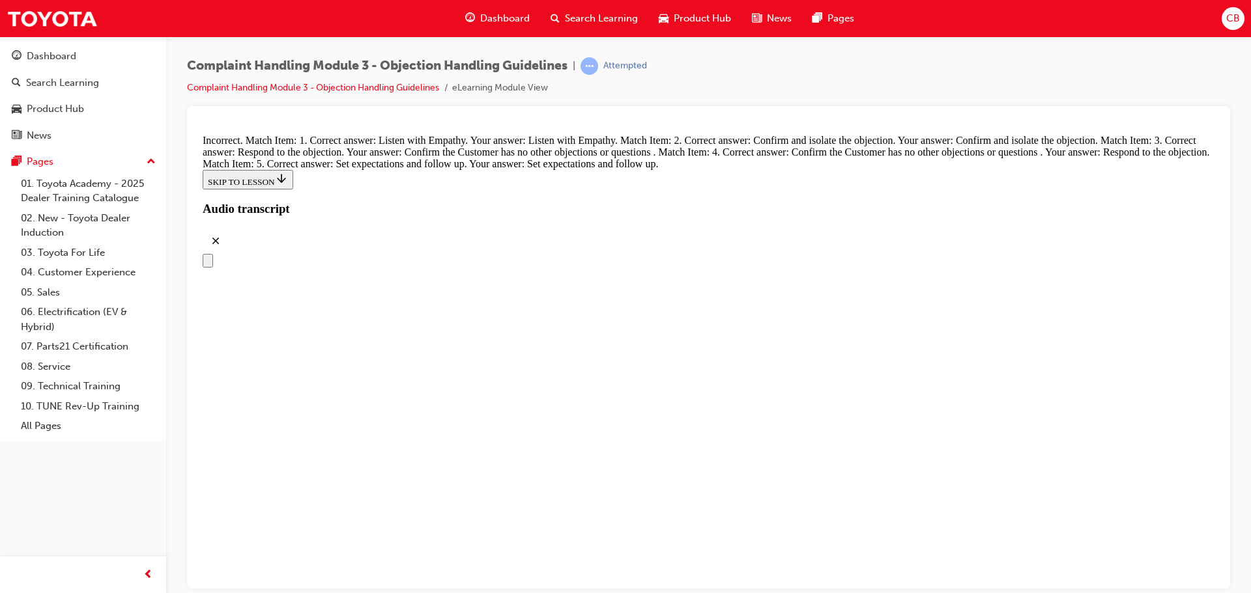
scroll to position [5072, 0]
drag, startPoint x: 643, startPoint y: 242, endPoint x: 737, endPoint y: 176, distance: 115.1
drag, startPoint x: 659, startPoint y: 464, endPoint x: 711, endPoint y: 391, distance: 90.2
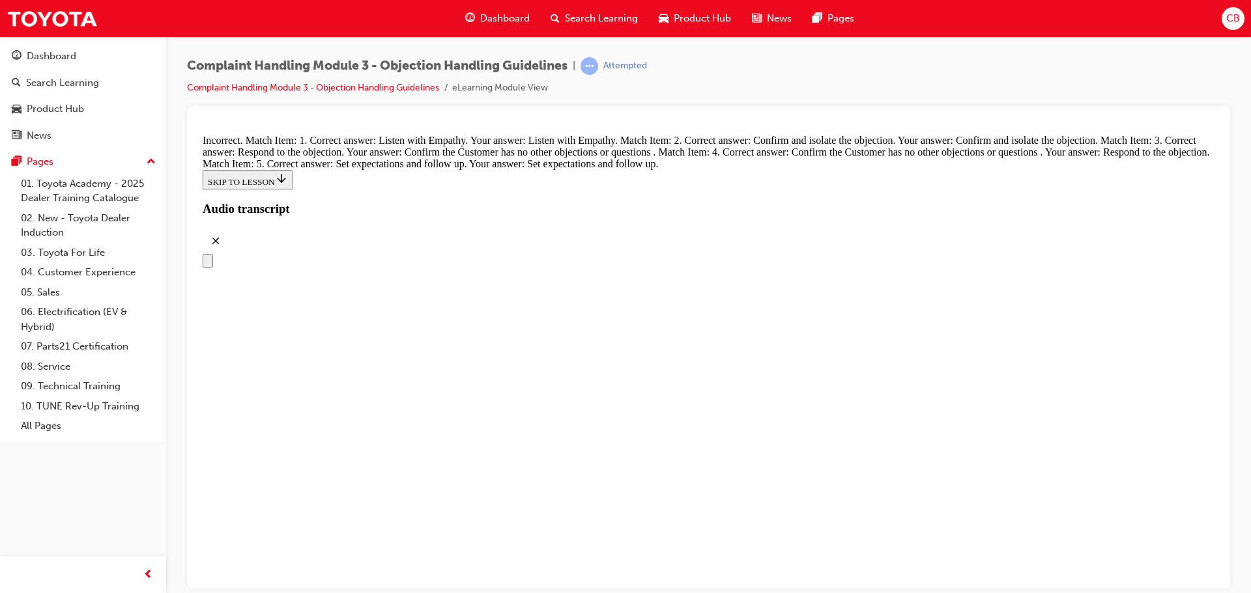
drag, startPoint x: 643, startPoint y: 252, endPoint x: 727, endPoint y: 461, distance: 224.8
drag, startPoint x: 646, startPoint y: 256, endPoint x: 691, endPoint y: 251, distance: 45.2
drag, startPoint x: 660, startPoint y: 341, endPoint x: 712, endPoint y: 335, distance: 52.5
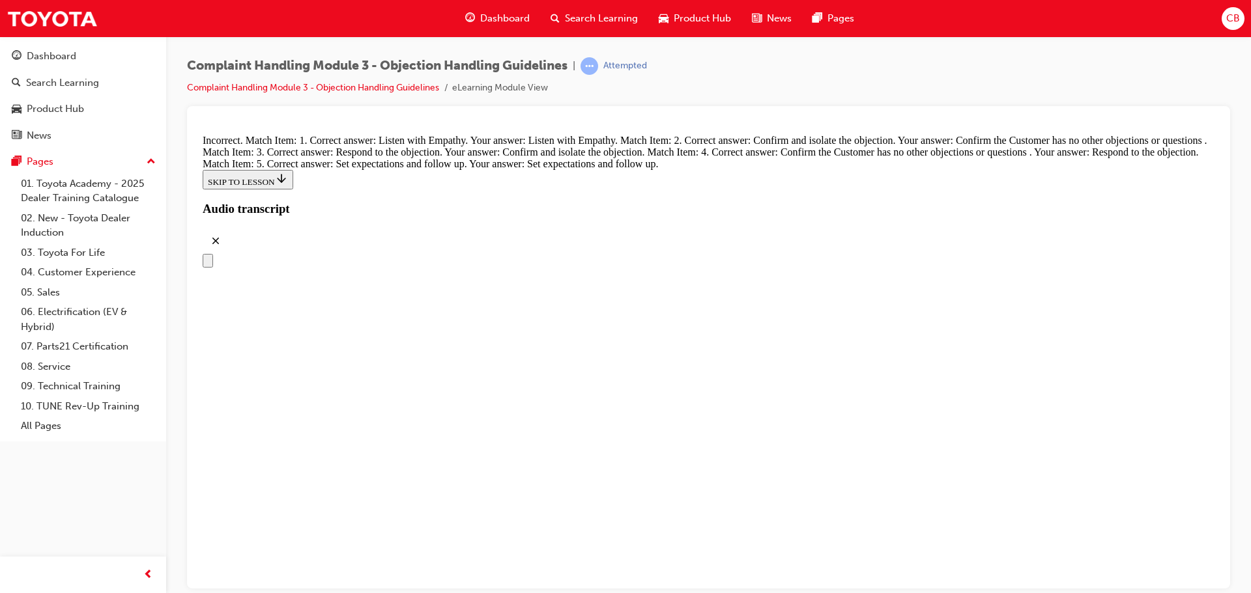
drag, startPoint x: 664, startPoint y: 345, endPoint x: 778, endPoint y: 285, distance: 129.1
drag, startPoint x: 632, startPoint y: 365, endPoint x: 752, endPoint y: 492, distance: 174.6
drag, startPoint x: 627, startPoint y: 432, endPoint x: 640, endPoint y: 429, distance: 13.4
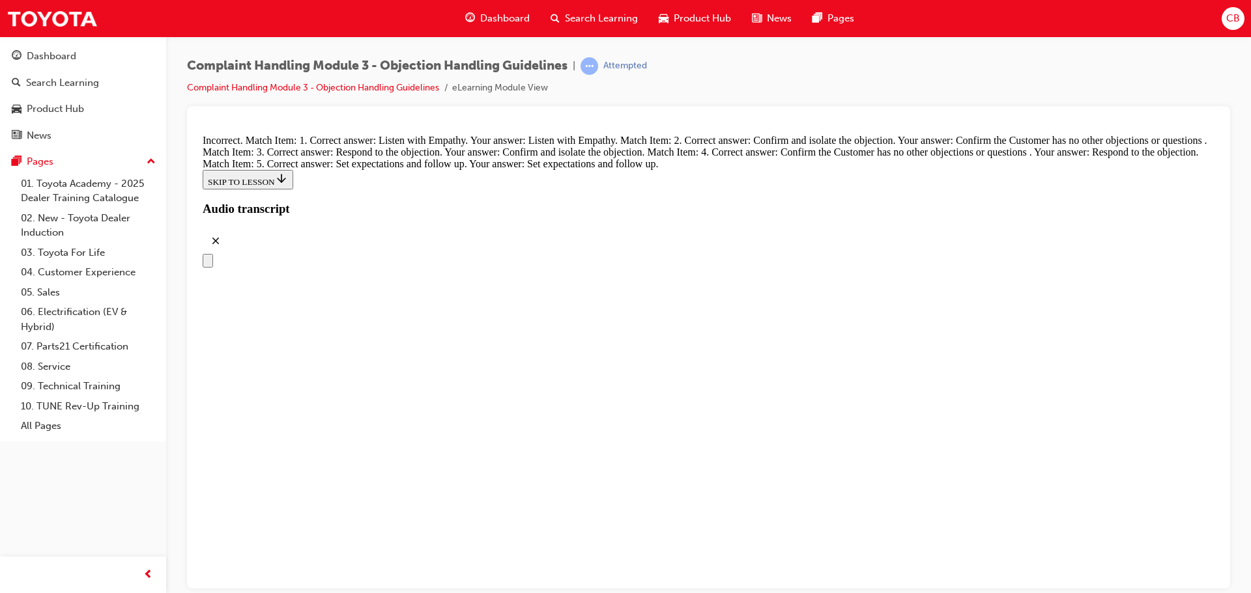
drag, startPoint x: 643, startPoint y: 370, endPoint x: 726, endPoint y: 303, distance: 106.5
drag, startPoint x: 707, startPoint y: 298, endPoint x: 726, endPoint y: 353, distance: 58.3
drag, startPoint x: 661, startPoint y: 308, endPoint x: 706, endPoint y: 307, distance: 45.6
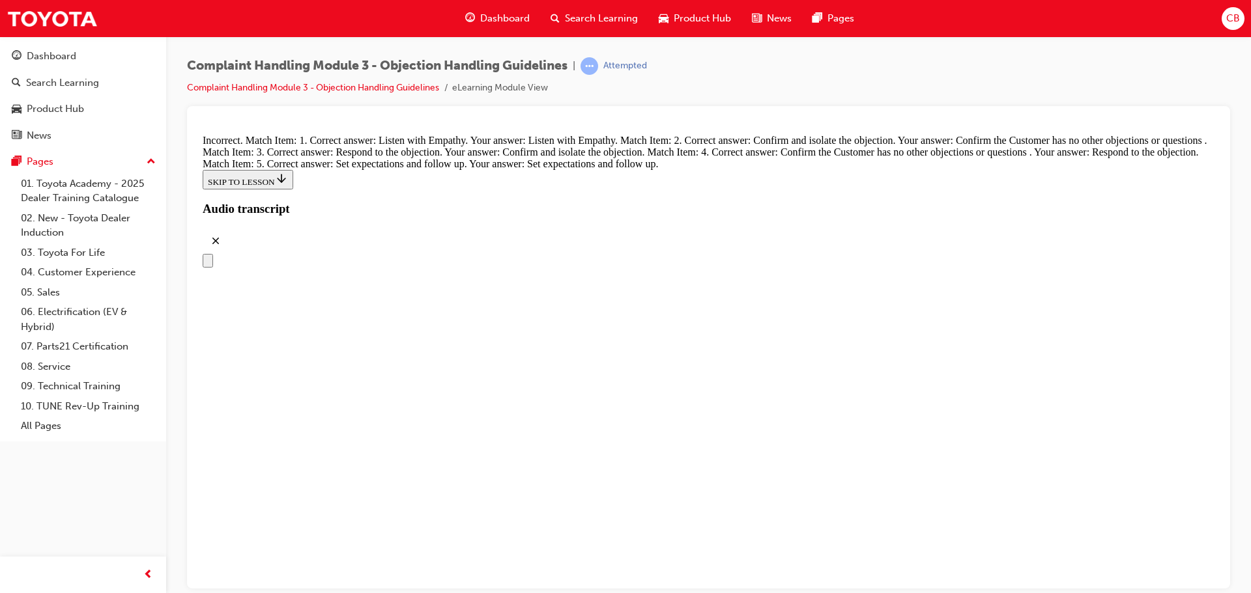
drag, startPoint x: 676, startPoint y: 372, endPoint x: 713, endPoint y: 442, distance: 79.0
drag, startPoint x: 636, startPoint y: 307, endPoint x: 694, endPoint y: 302, distance: 58.9
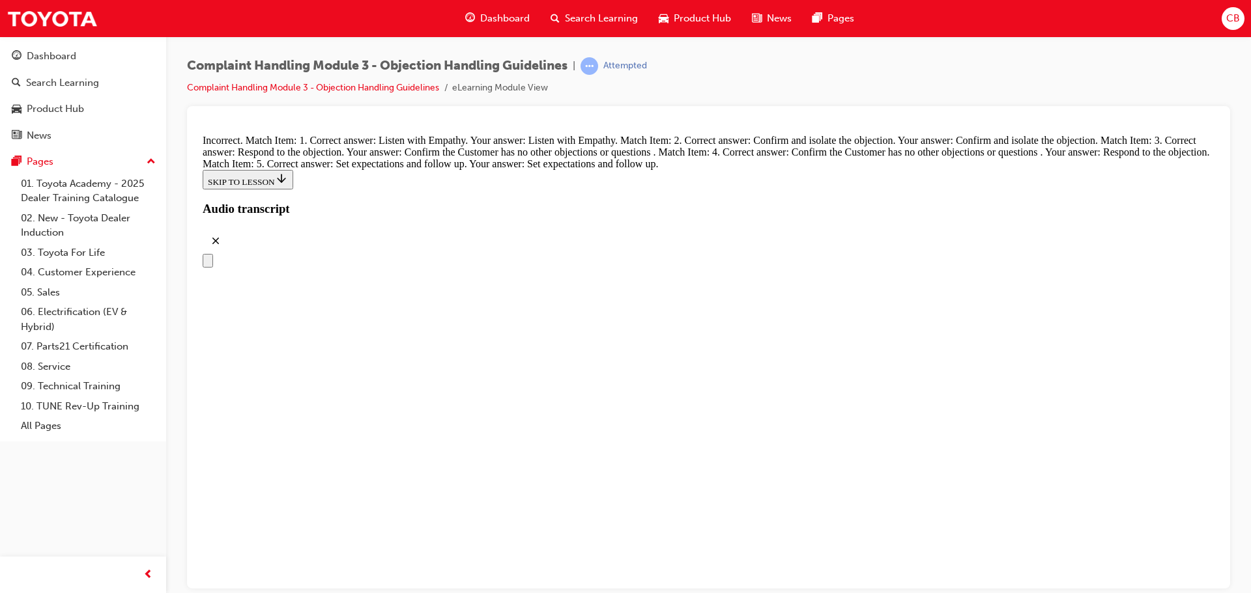
scroll to position [5305, 0]
drag, startPoint x: 649, startPoint y: 483, endPoint x: 768, endPoint y: 208, distance: 299.4
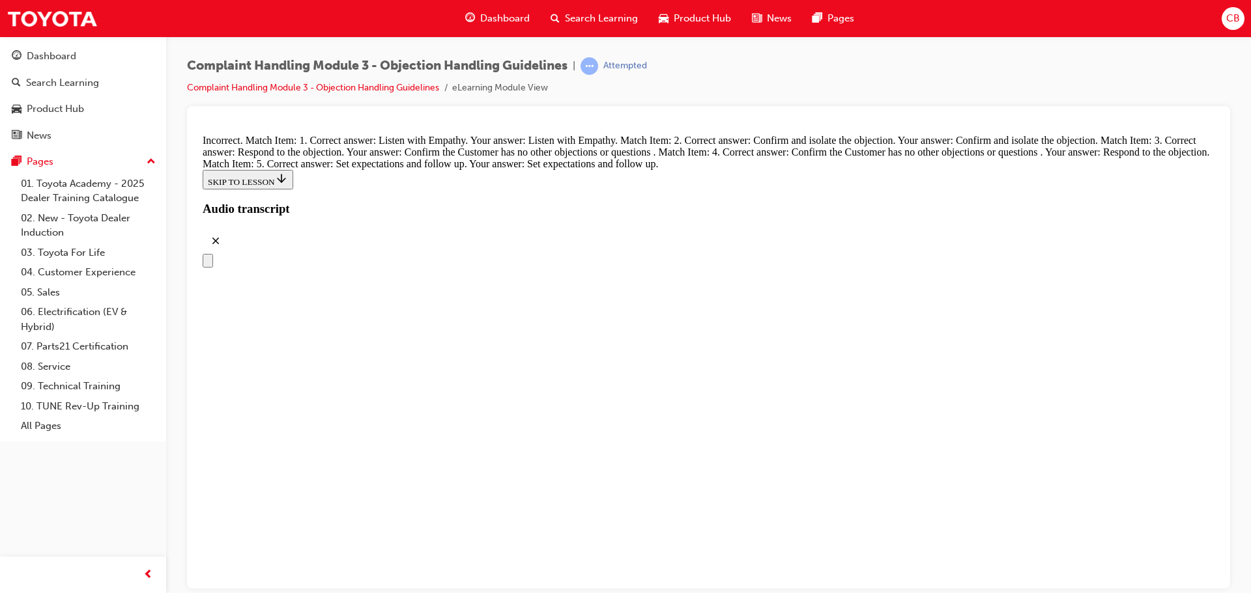
drag, startPoint x: 666, startPoint y: 367, endPoint x: 754, endPoint y: 296, distance: 113.4
drag, startPoint x: 636, startPoint y: 381, endPoint x: 727, endPoint y: 380, distance: 90.6
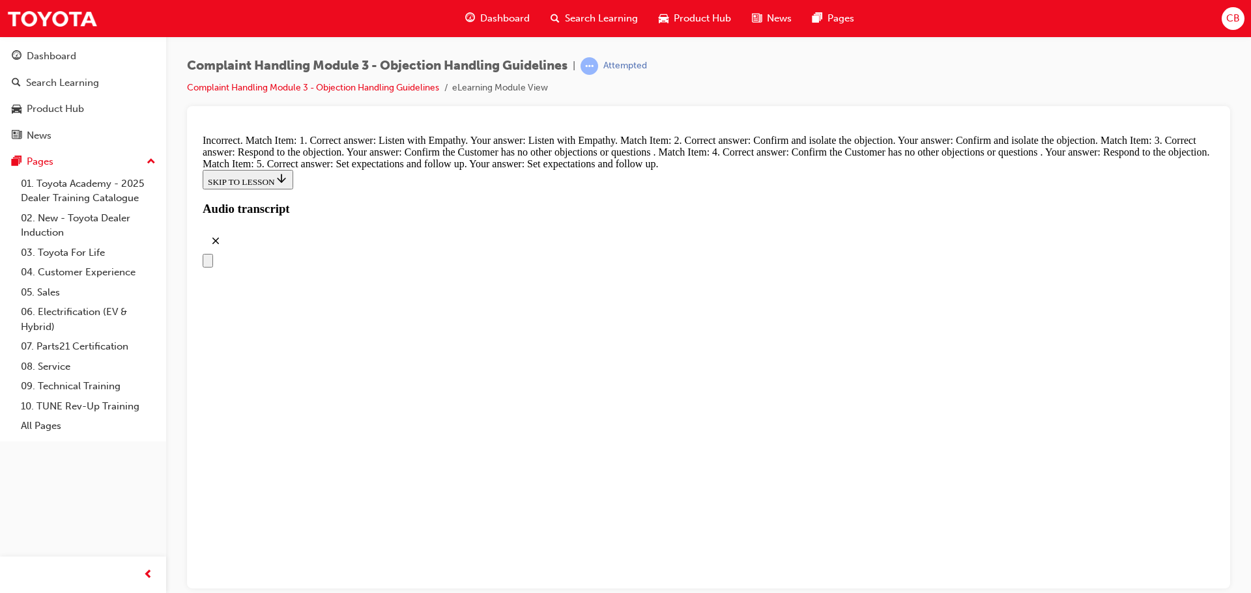
drag, startPoint x: 634, startPoint y: 439, endPoint x: 755, endPoint y: 492, distance: 131.8
drag, startPoint x: 709, startPoint y: 371, endPoint x: 729, endPoint y: 371, distance: 20.2
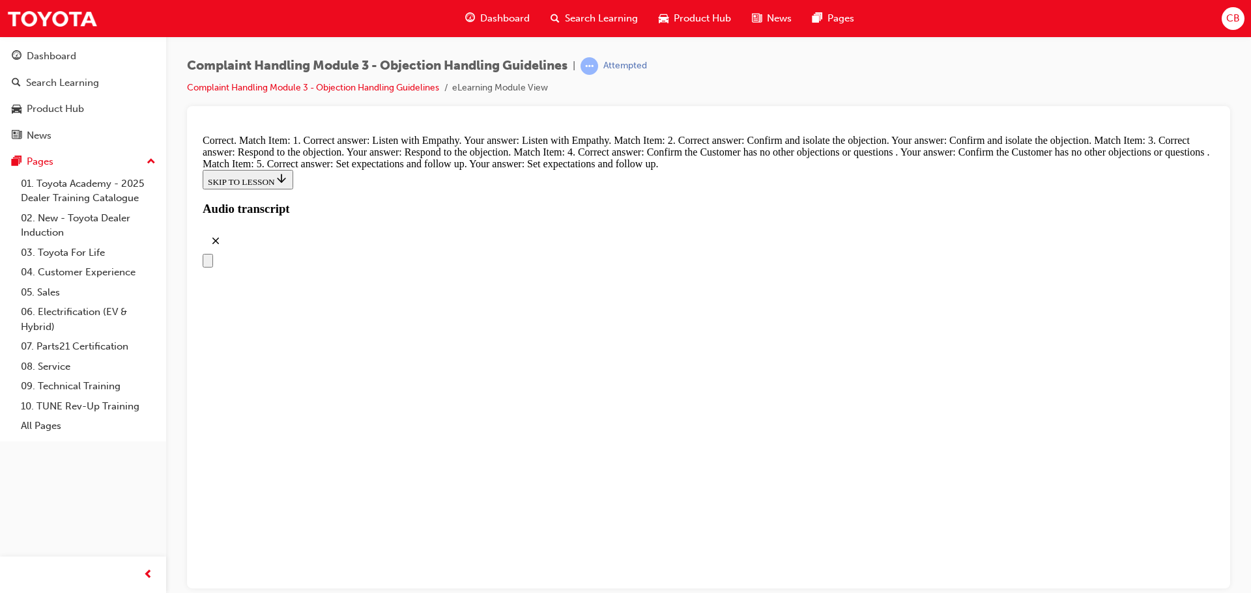
radio input "true"
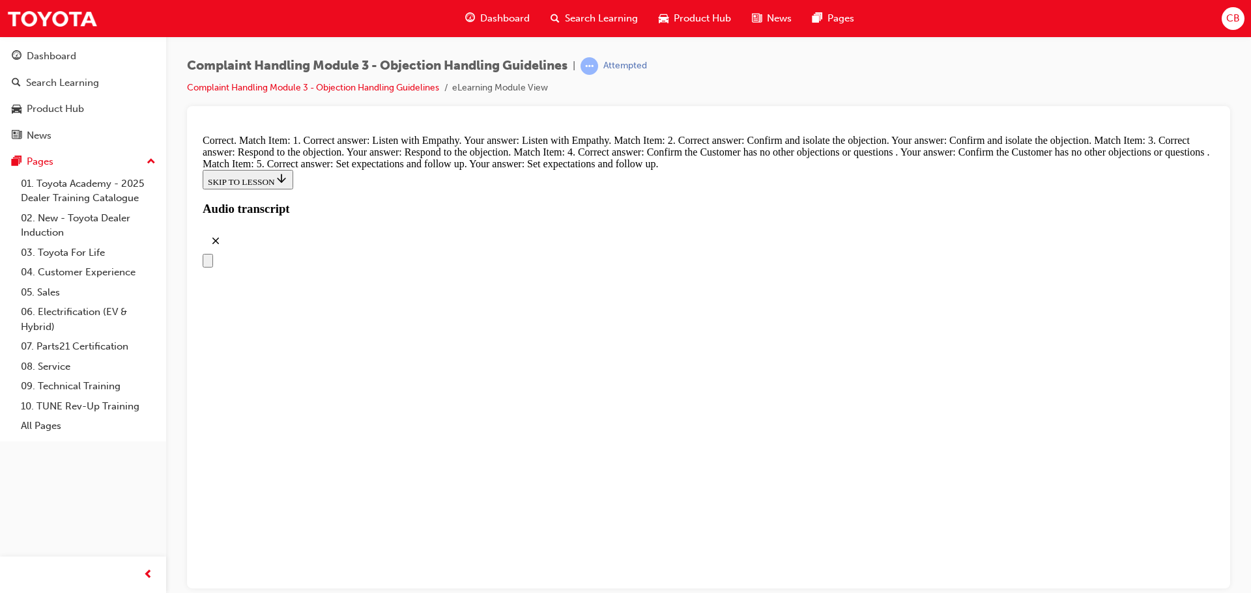
radio input "true"
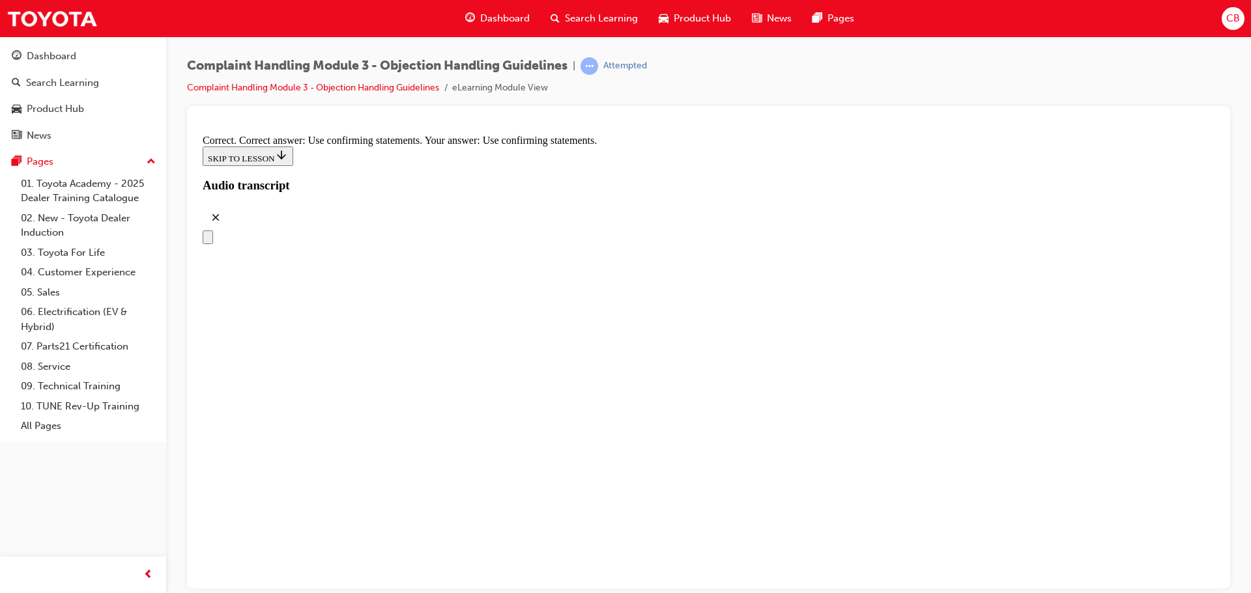
scroll to position [6120, 0]
radio input "true"
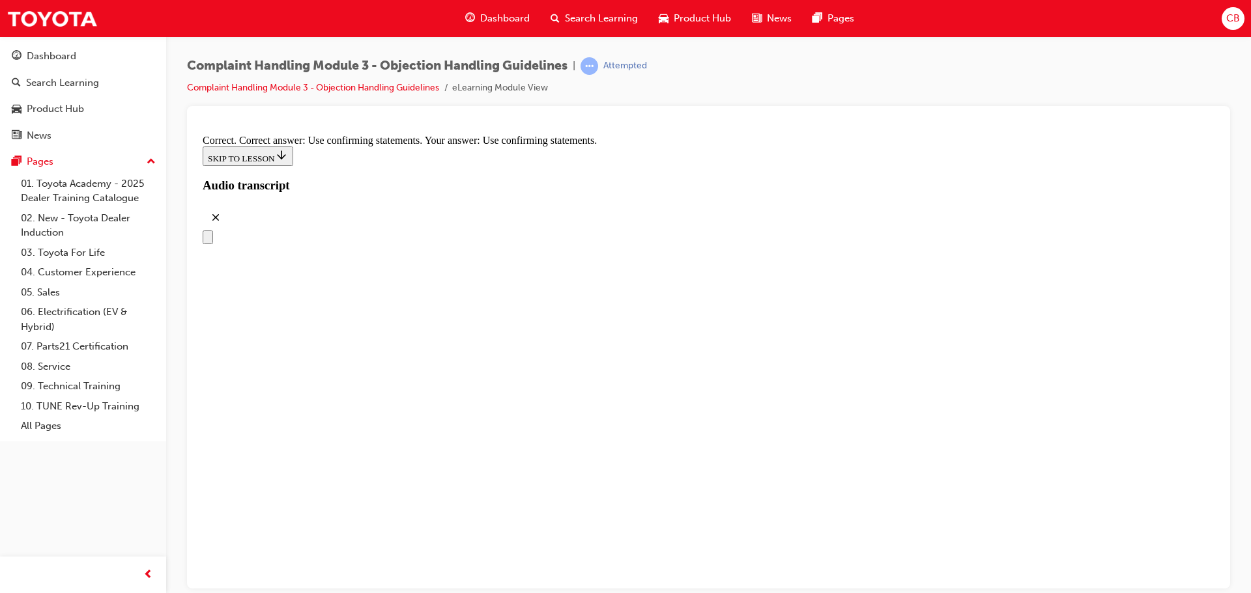
radio input "true"
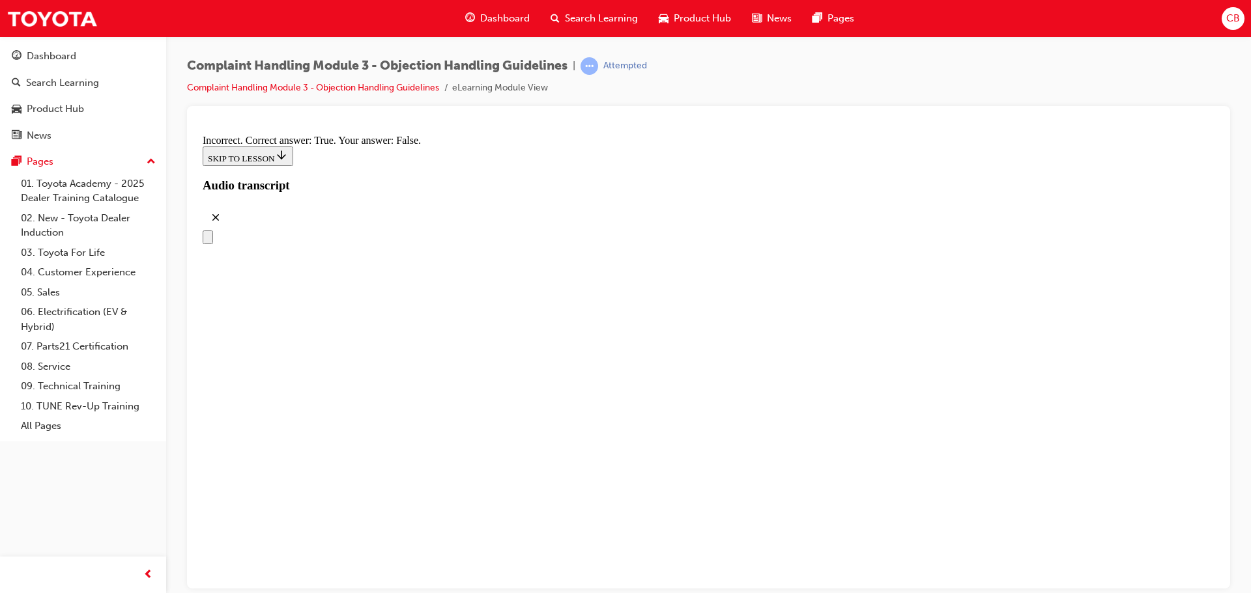
radio input "true"
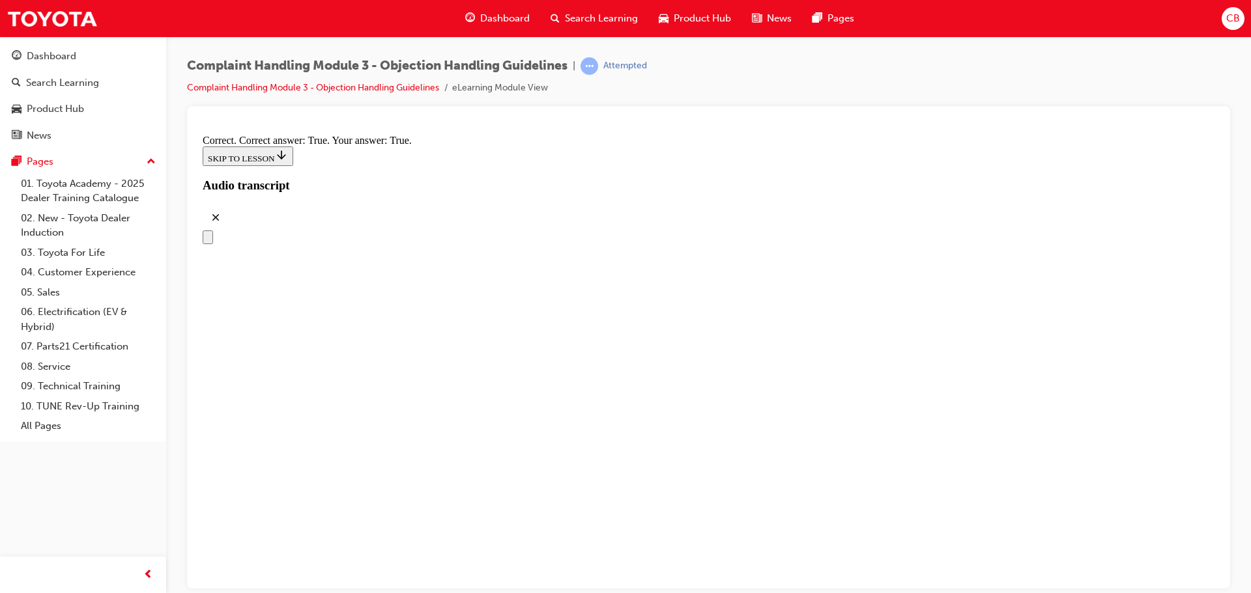
scroll to position [6641, 0]
checkbox input "true"
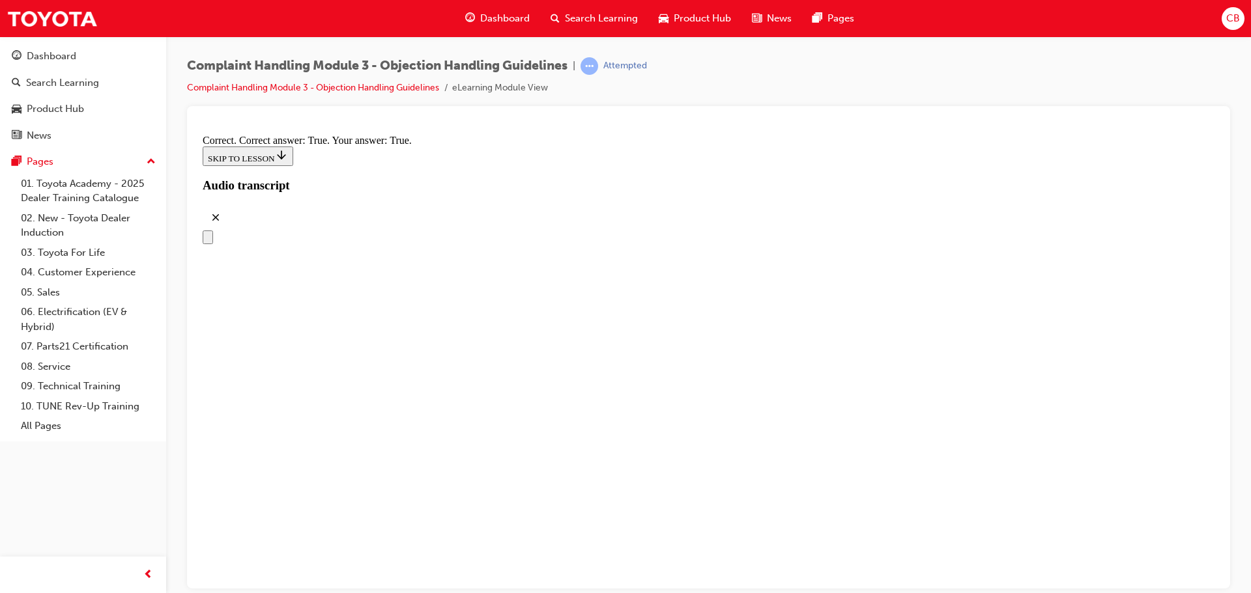
checkbox input "true"
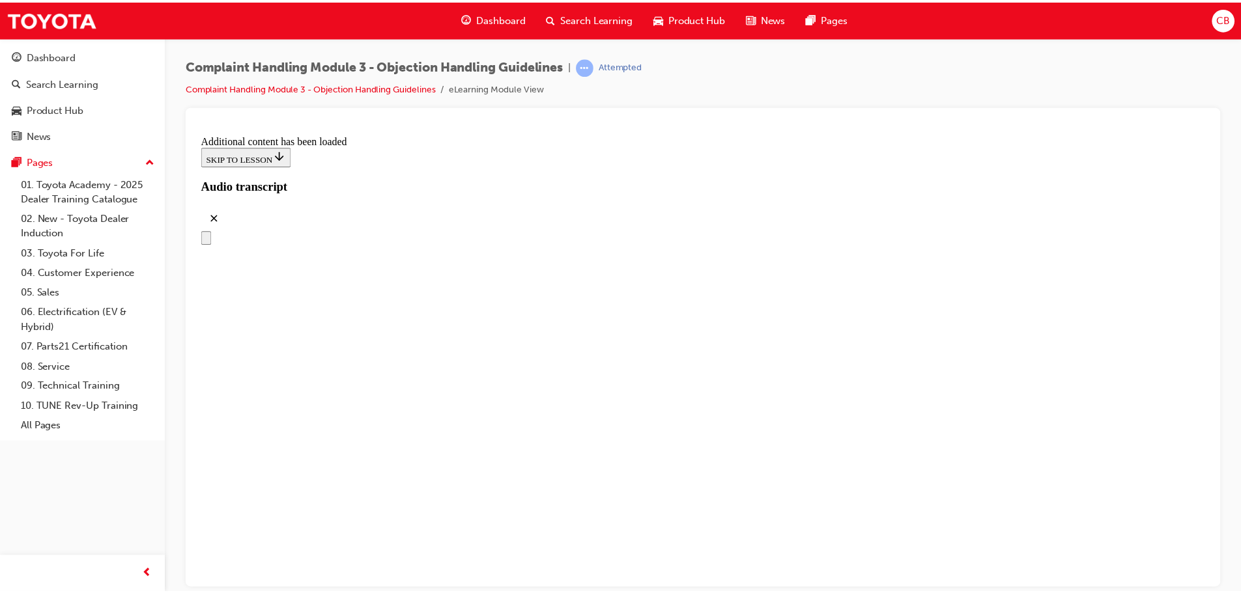
scroll to position [7374, 0]
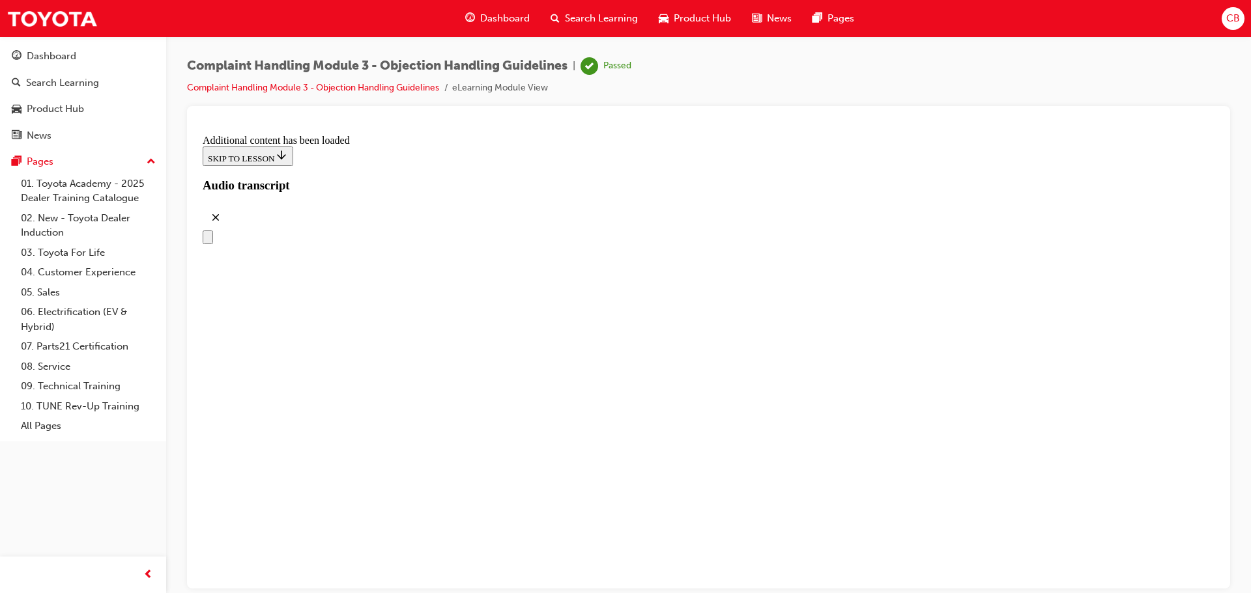
click at [494, 14] on span "Dashboard" at bounding box center [505, 18] width 50 height 15
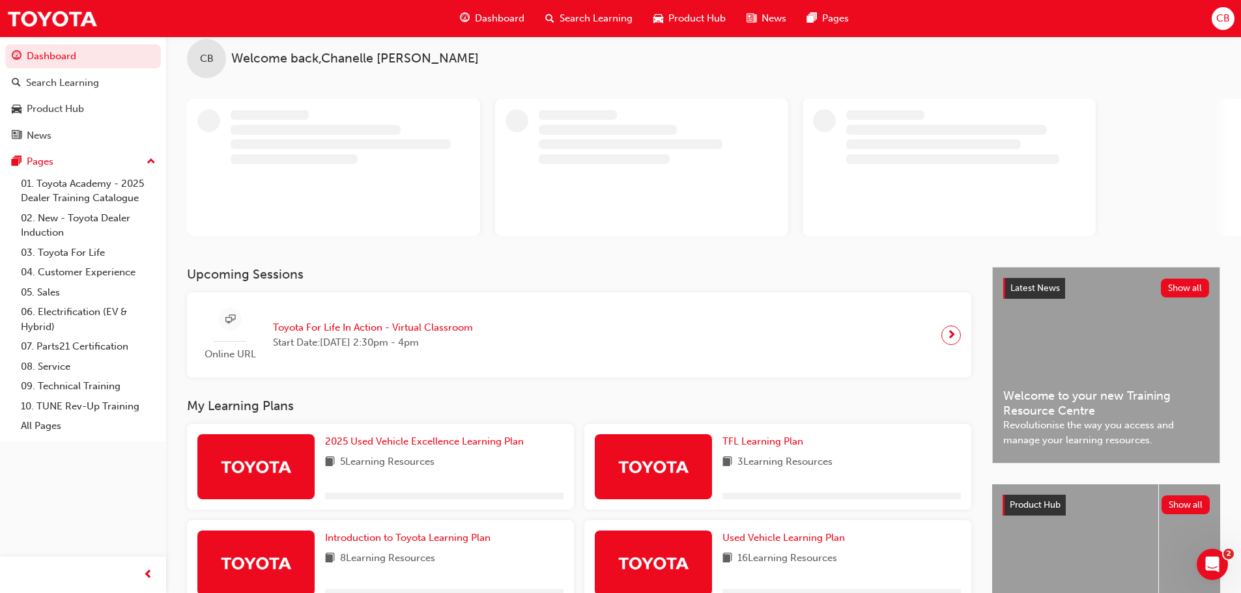
scroll to position [134, 0]
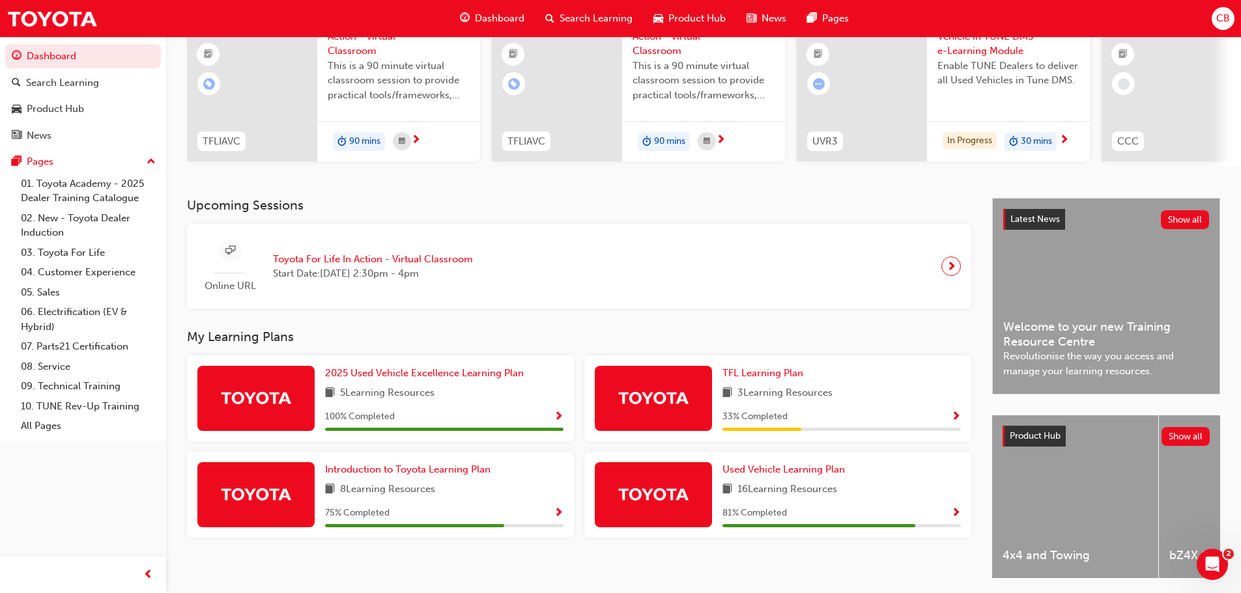
click at [821, 466] on div "Used Vehicle Learning Plan 16 Learning Resources 81 % Completed" at bounding box center [777, 495] width 387 height 86
click at [821, 474] on span "Used Vehicle Learning Plan" at bounding box center [783, 470] width 122 height 12
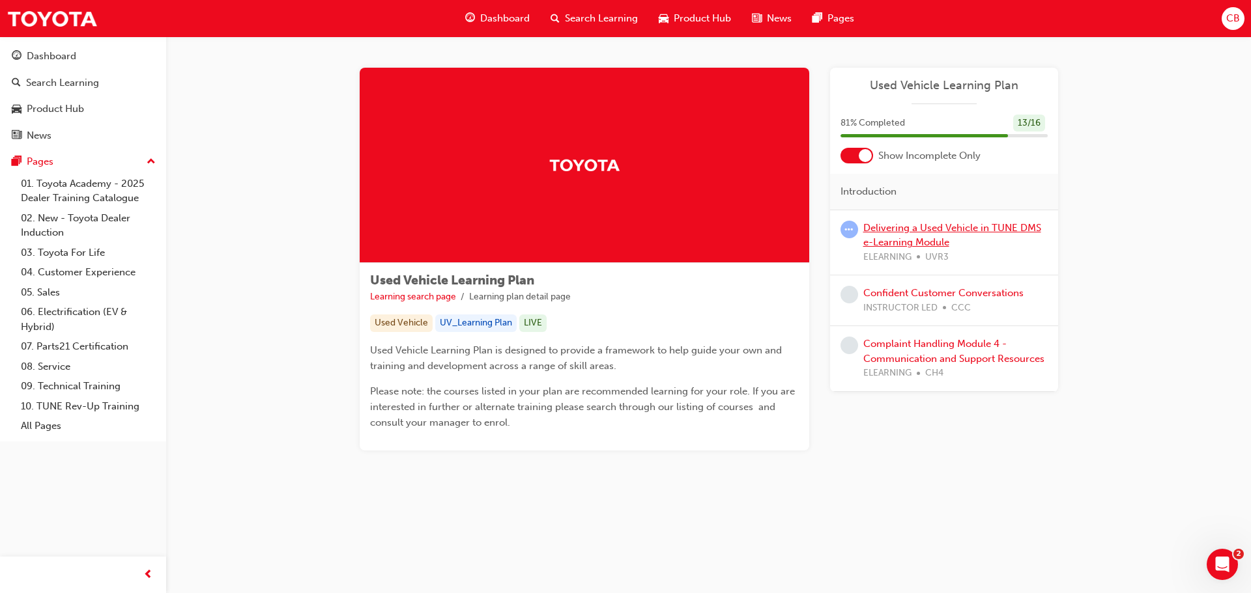
click at [942, 227] on link "Delivering a Used Vehicle in TUNE DMS e-Learning Module" at bounding box center [952, 235] width 178 height 27
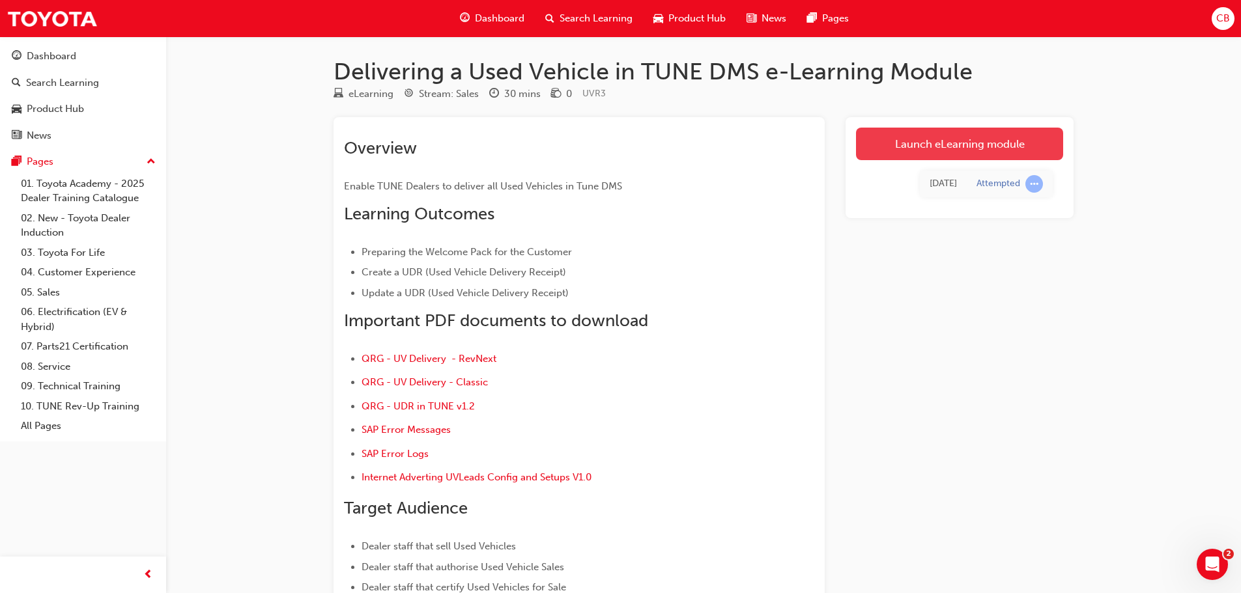
click at [933, 150] on link "Launch eLearning module" at bounding box center [959, 144] width 207 height 33
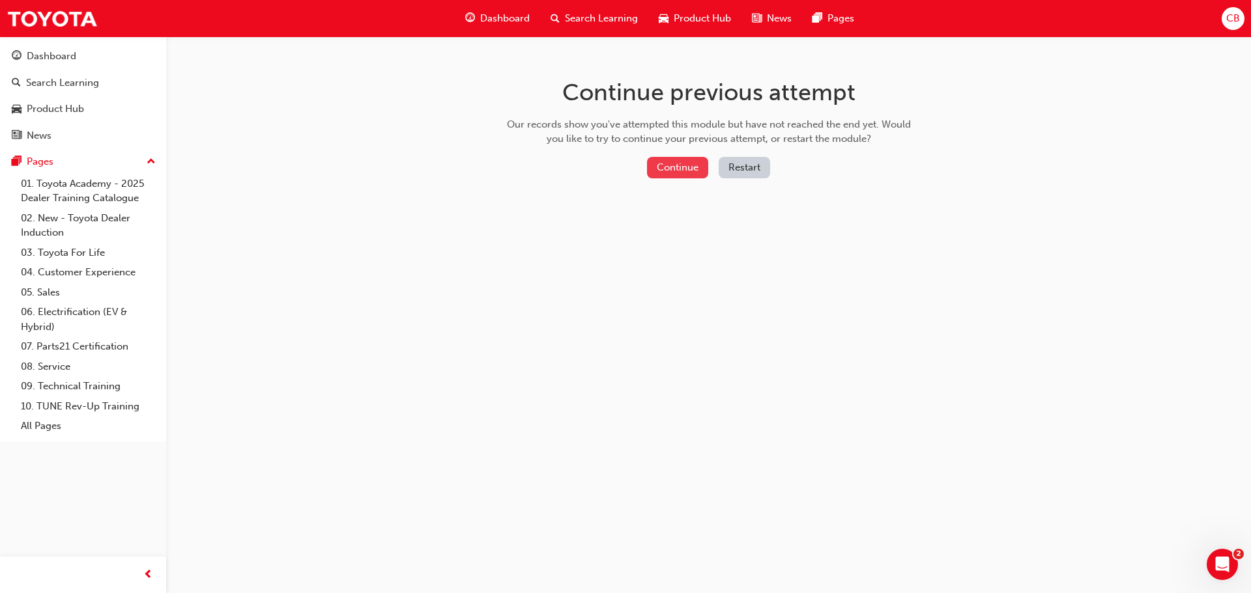
click at [696, 166] on button "Continue" at bounding box center [677, 167] width 61 height 21
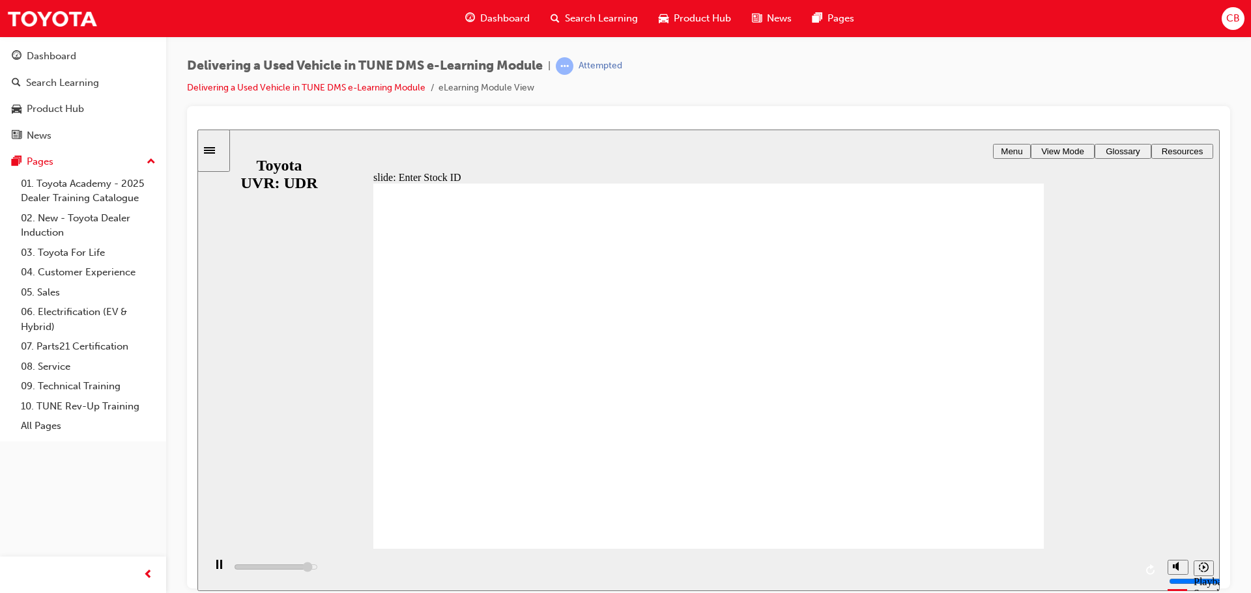
drag, startPoint x: 667, startPoint y: 356, endPoint x: 661, endPoint y: 328, distance: 28.0
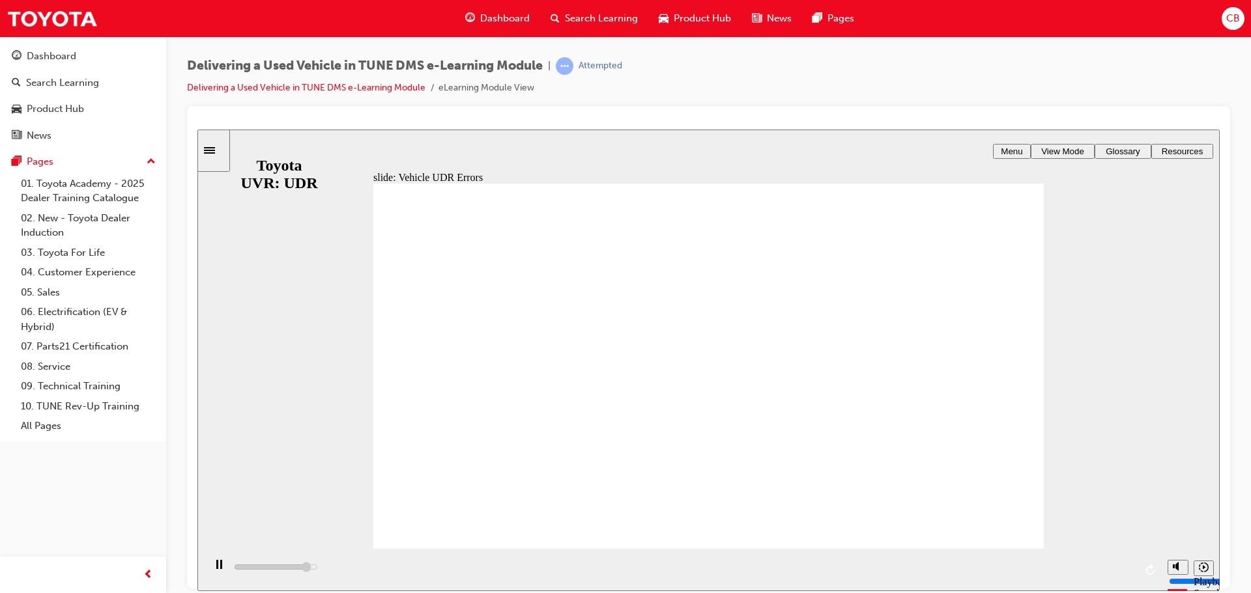
drag, startPoint x: 462, startPoint y: 371, endPoint x: 458, endPoint y: 381, distance: 10.5
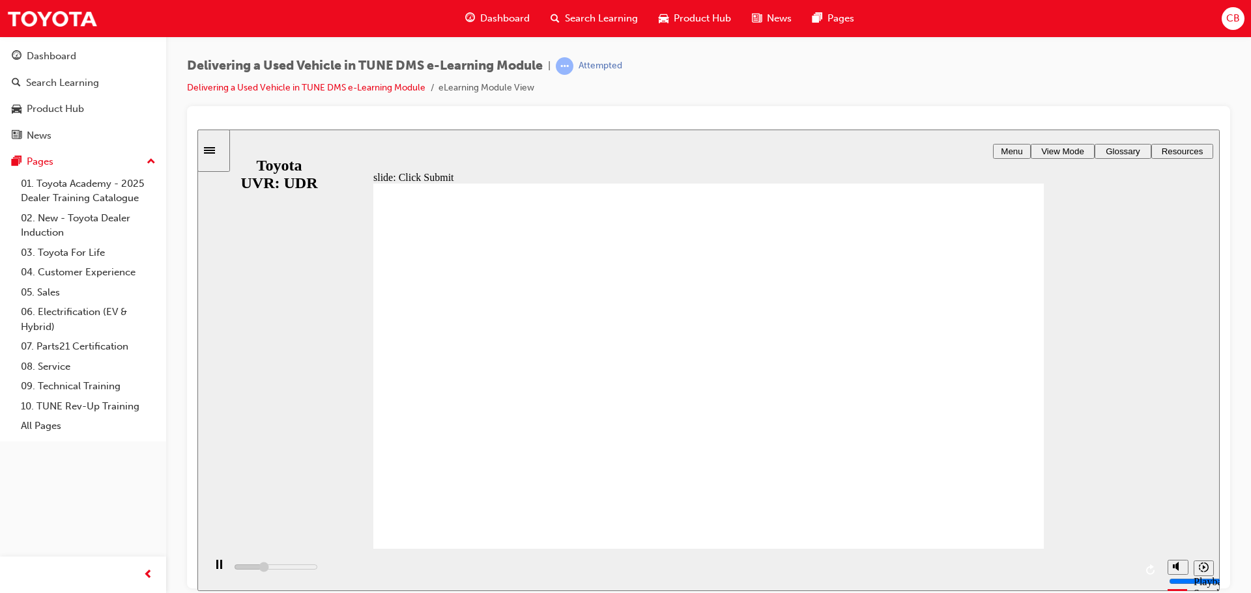
type input "7700"
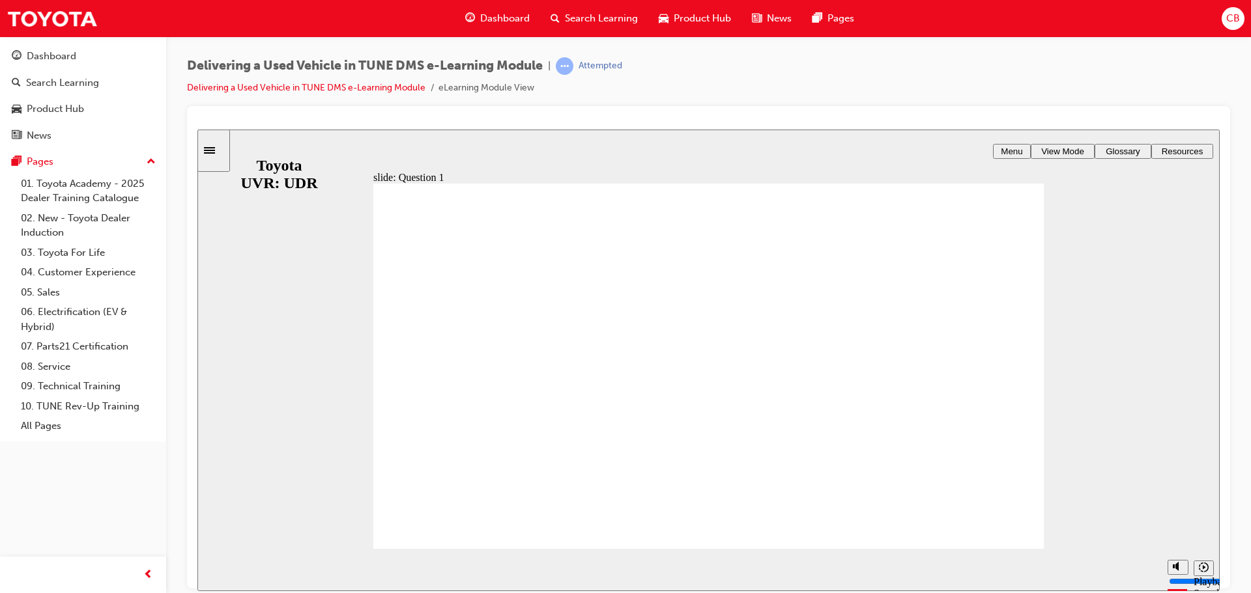
radio input "true"
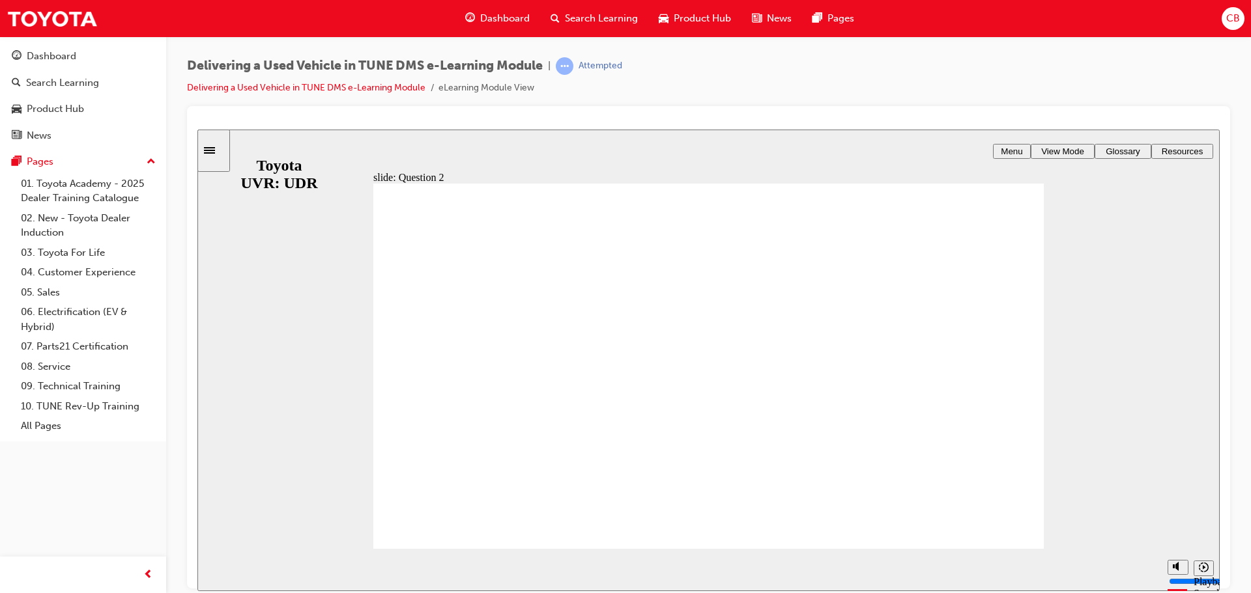
radio input "true"
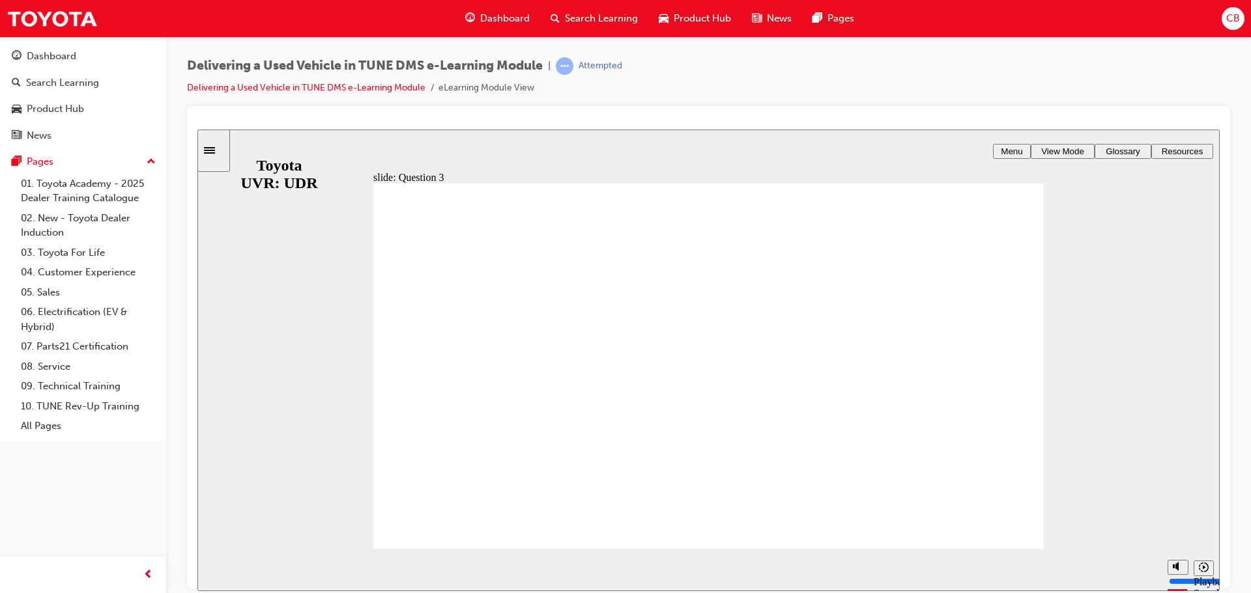
radio input "true"
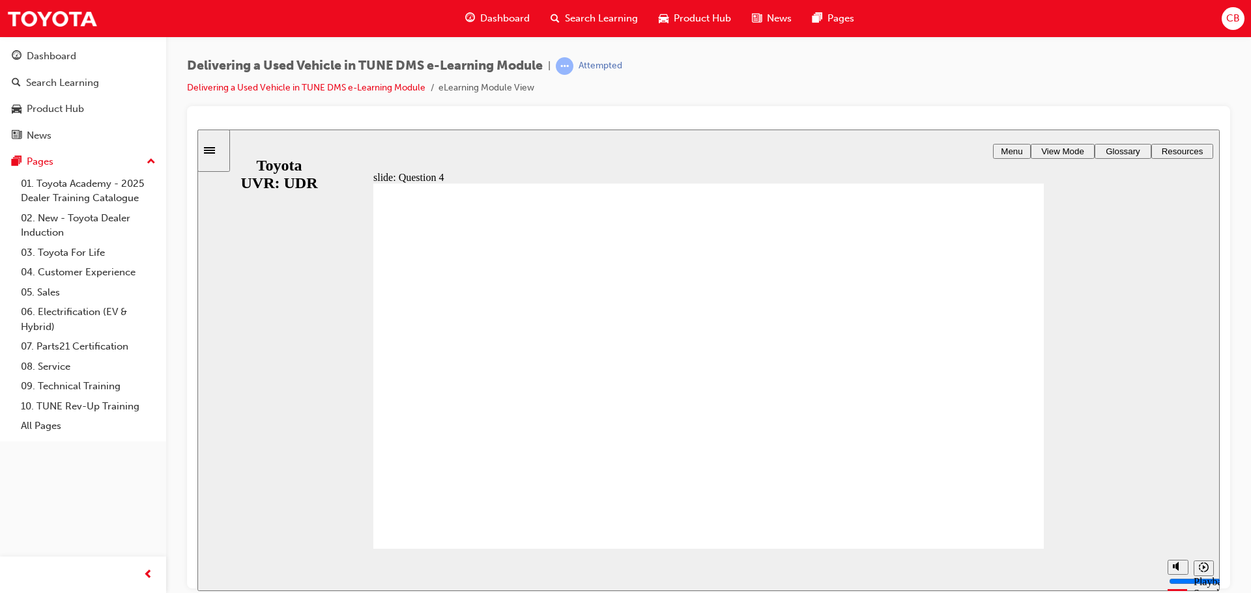
radio input "true"
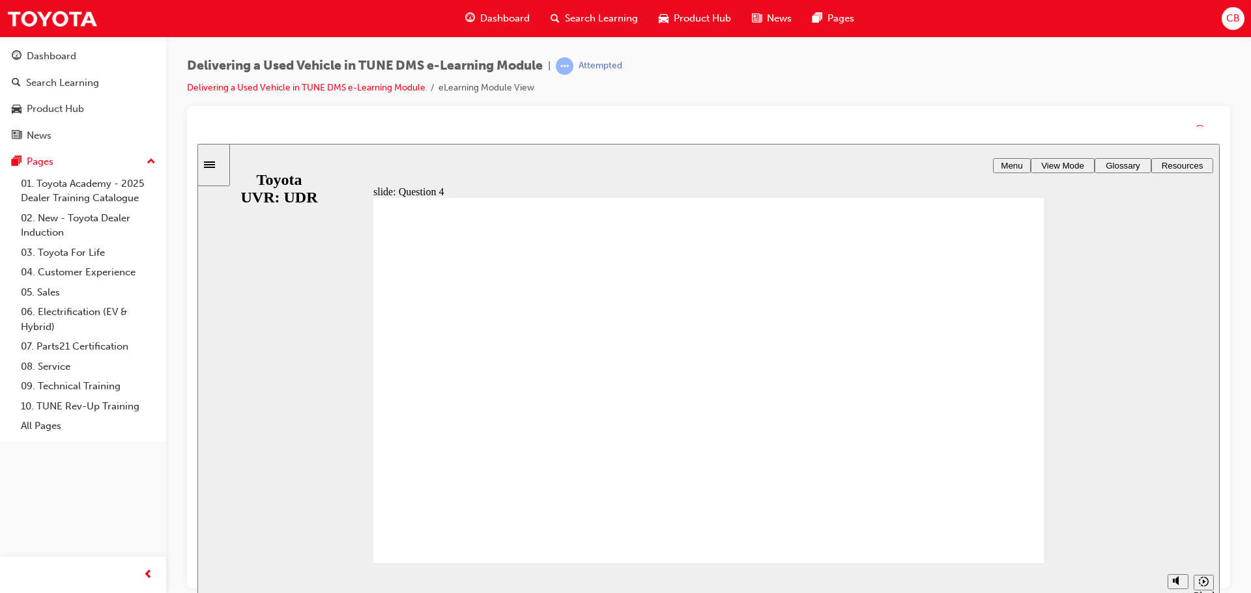
drag, startPoint x: 693, startPoint y: 398, endPoint x: 698, endPoint y: 416, distance: 19.0
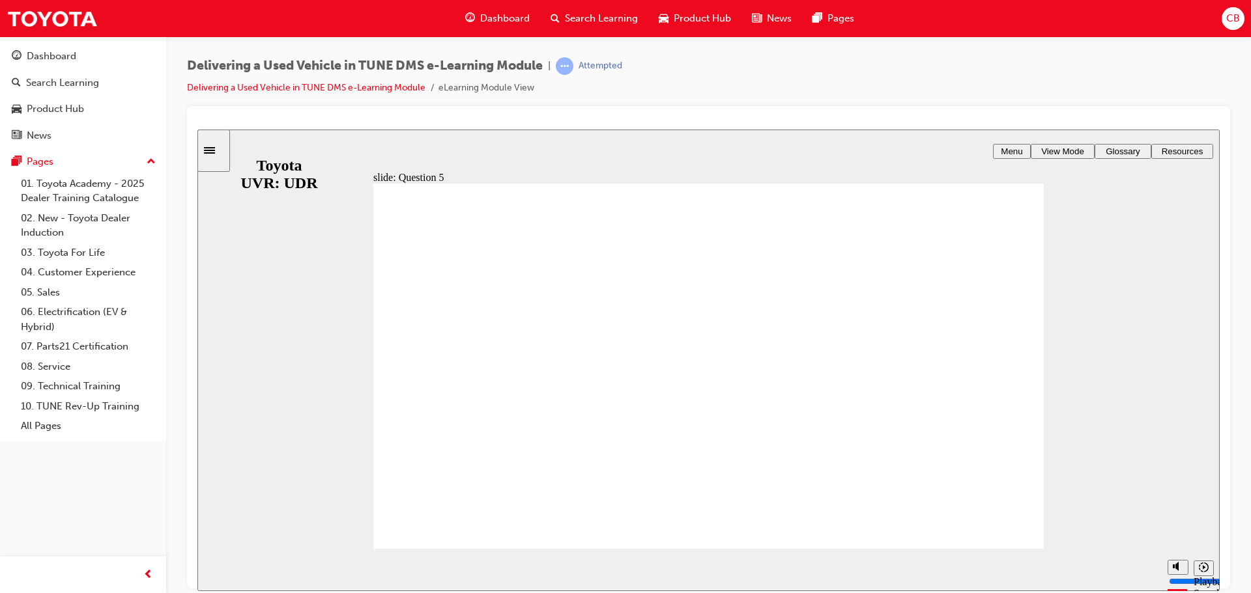
radio input "true"
drag, startPoint x: 707, startPoint y: 406, endPoint x: 707, endPoint y: 392, distance: 15.0
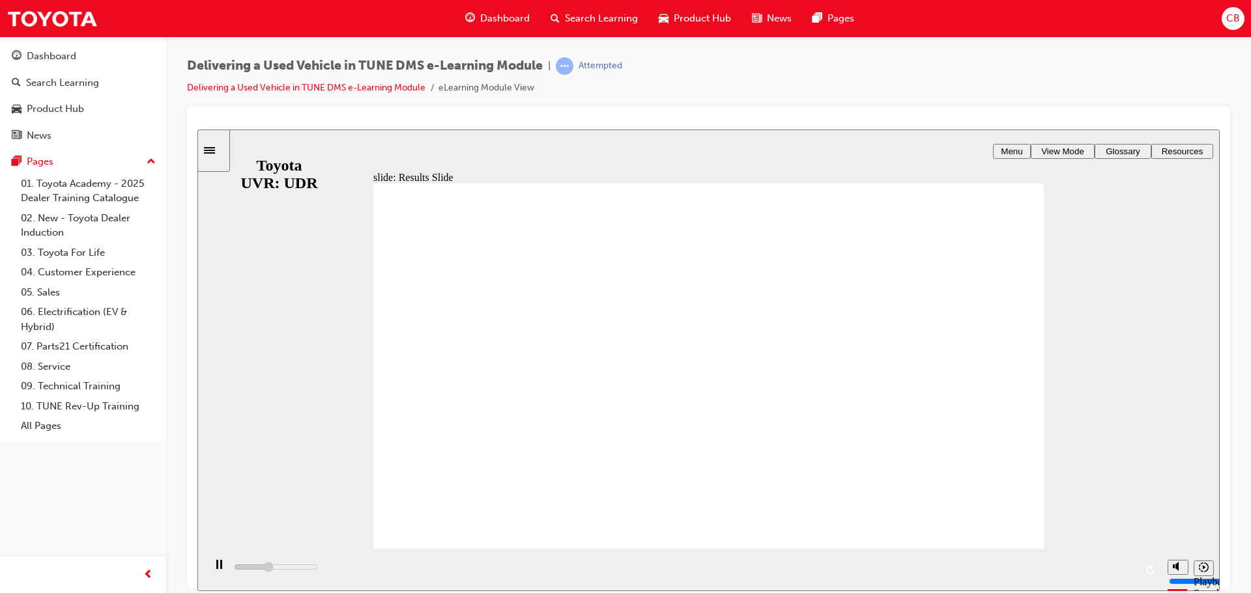
type input "10400"
click at [486, 15] on span "Dashboard" at bounding box center [505, 18] width 50 height 15
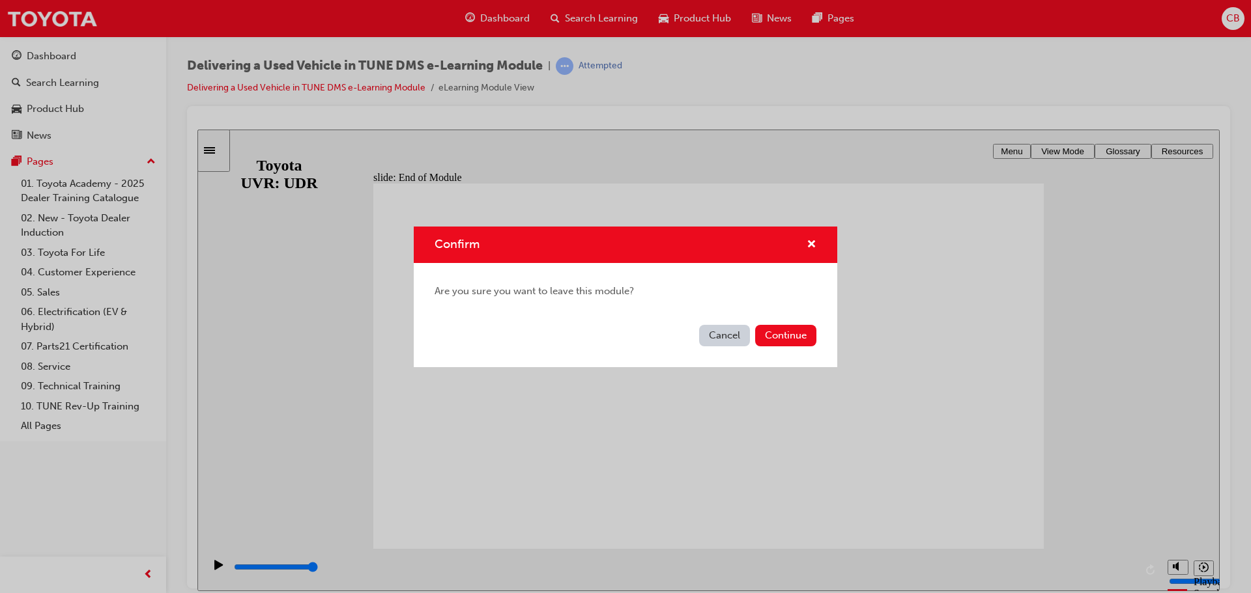
click at [810, 236] on div "Confirm" at bounding box center [625, 245] width 423 height 37
click at [808, 244] on span "cross-icon" at bounding box center [811, 246] width 10 height 12
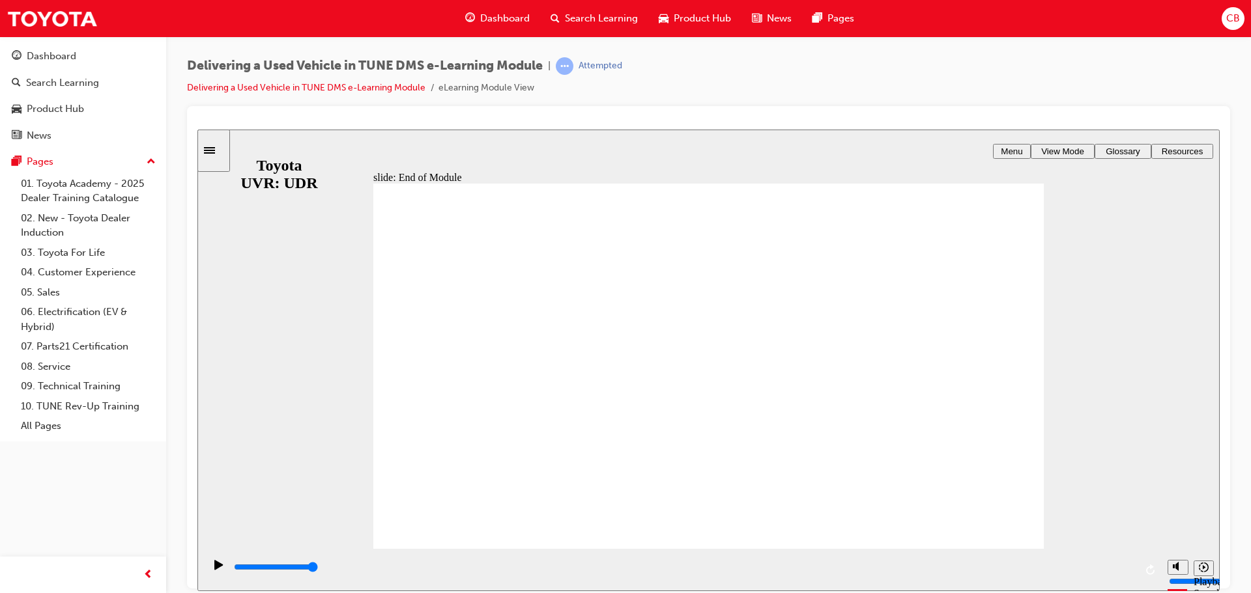
click at [535, 23] on div "Dashboard" at bounding box center [497, 18] width 85 height 27
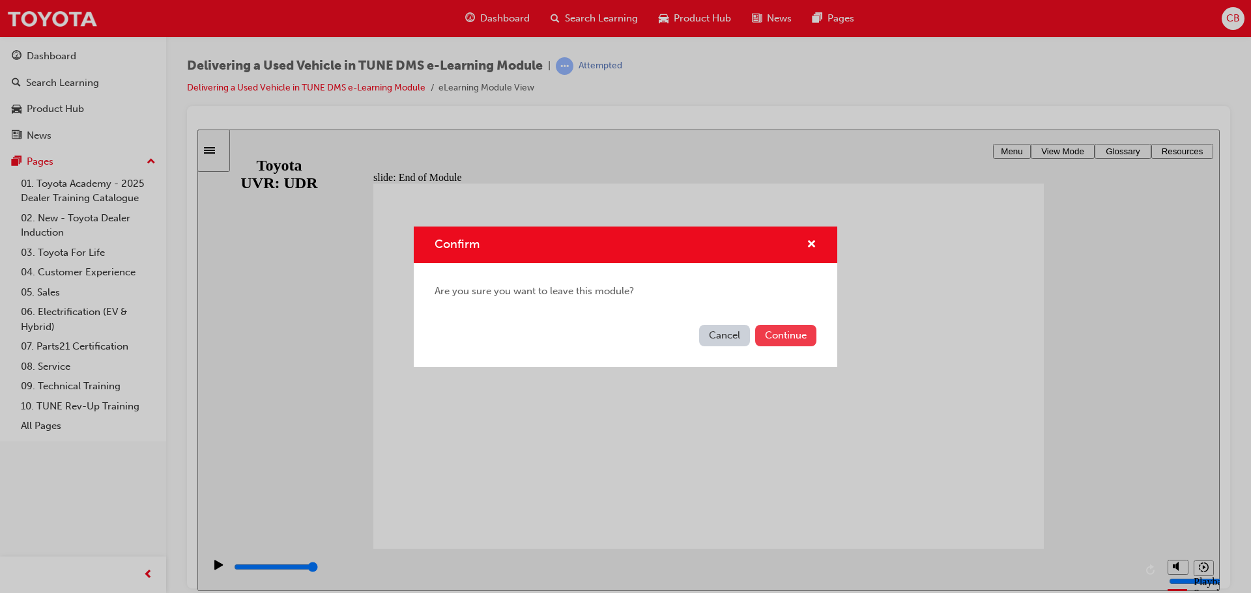
click at [791, 330] on button "Continue" at bounding box center [785, 335] width 61 height 21
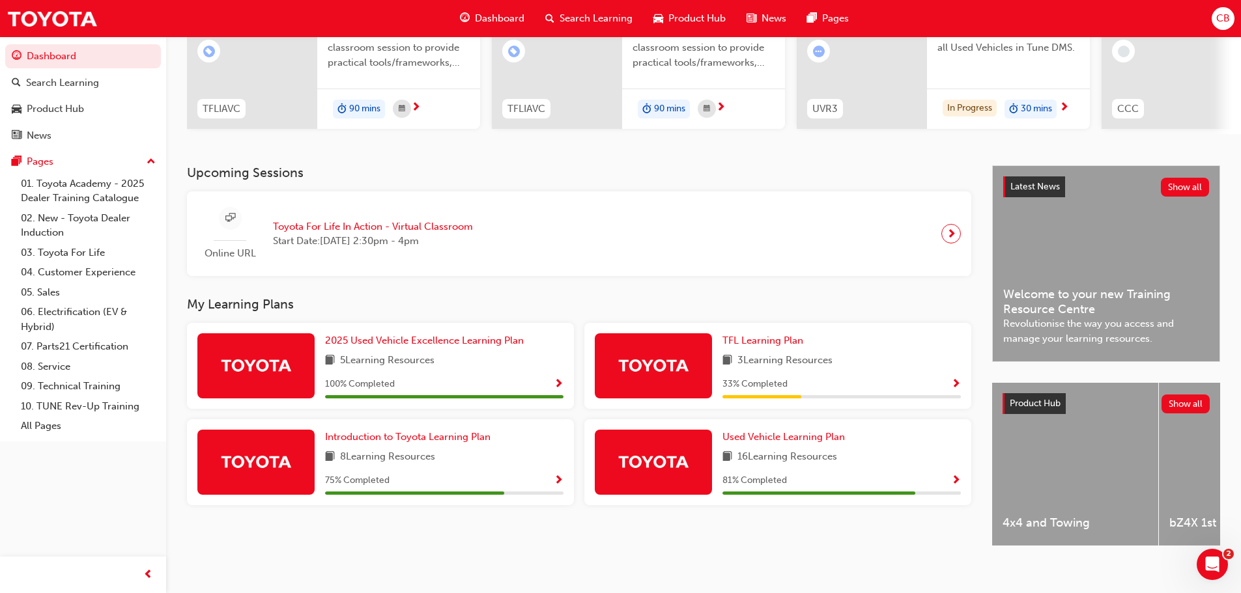
scroll to position [185, 0]
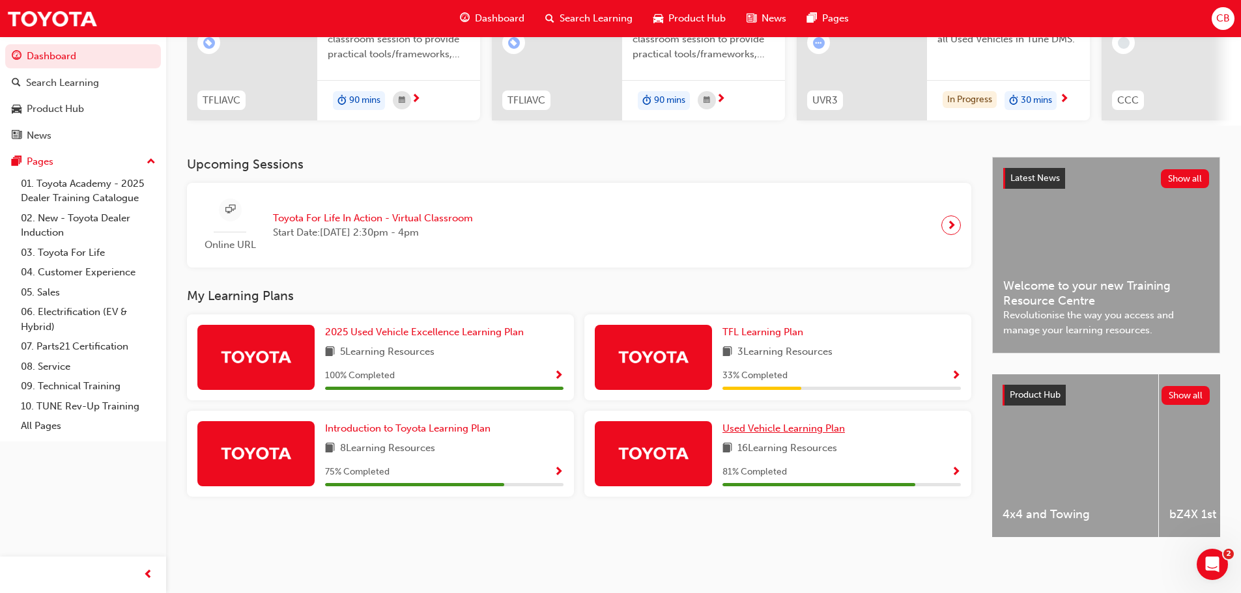
click at [754, 429] on span "Used Vehicle Learning Plan" at bounding box center [783, 429] width 122 height 12
